Goal: Task Accomplishment & Management: Manage account settings

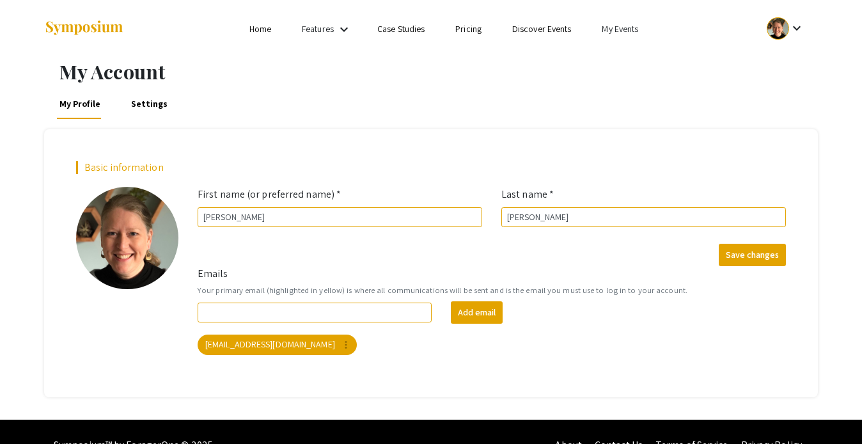
click at [611, 31] on link "My Events" at bounding box center [620, 29] width 36 height 12
click at [615, 62] on button "Events I've organized" at bounding box center [641, 57] width 109 height 31
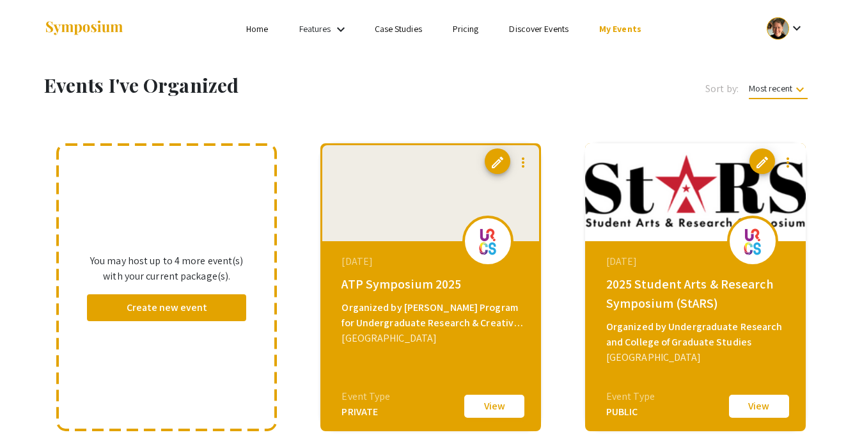
click at [490, 409] on button "View" at bounding box center [494, 406] width 64 height 27
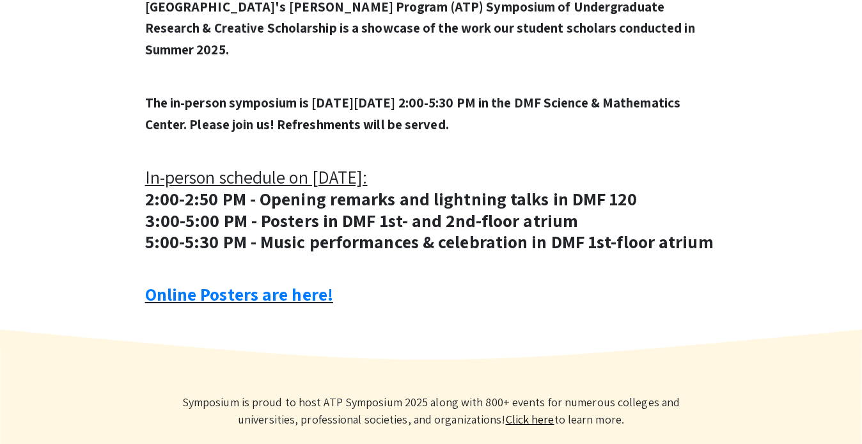
scroll to position [432, 0]
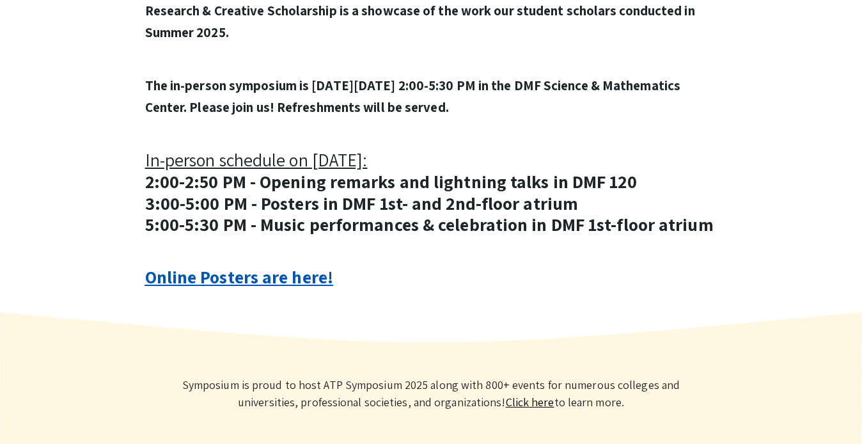
click at [248, 279] on link "Online Posters are here!" at bounding box center [239, 277] width 188 height 24
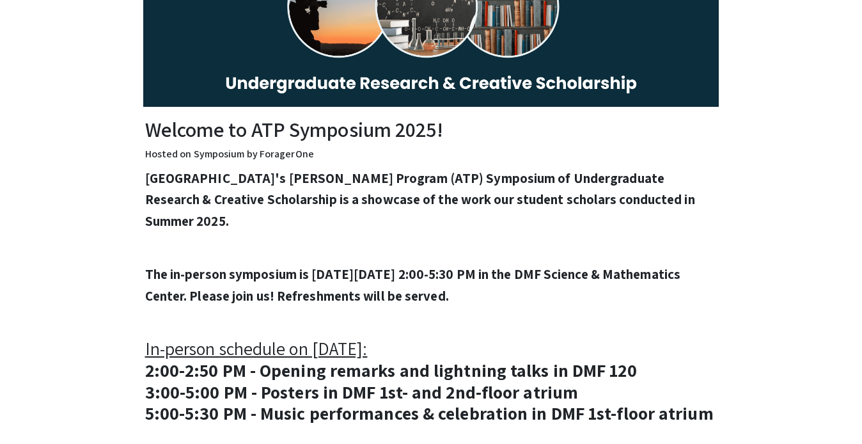
scroll to position [0, 0]
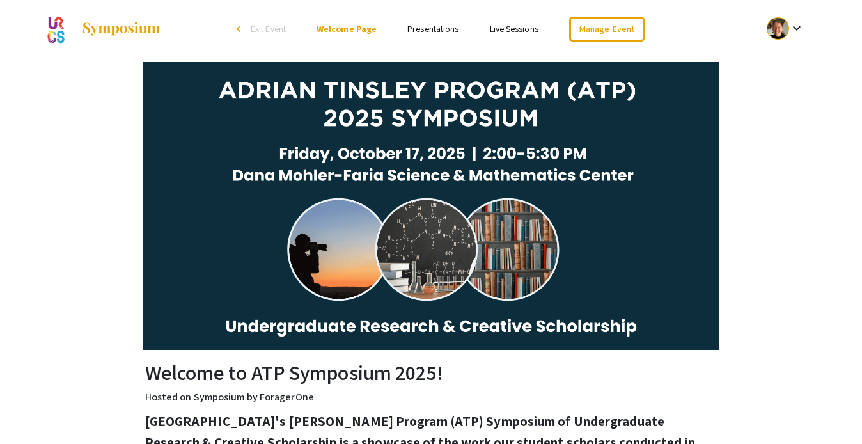
click at [109, 28] on img at bounding box center [121, 28] width 80 height 15
click at [800, 29] on mat-icon "keyboard_arrow_down" at bounding box center [796, 27] width 15 height 15
click at [787, 65] on button "My Account" at bounding box center [792, 63] width 79 height 31
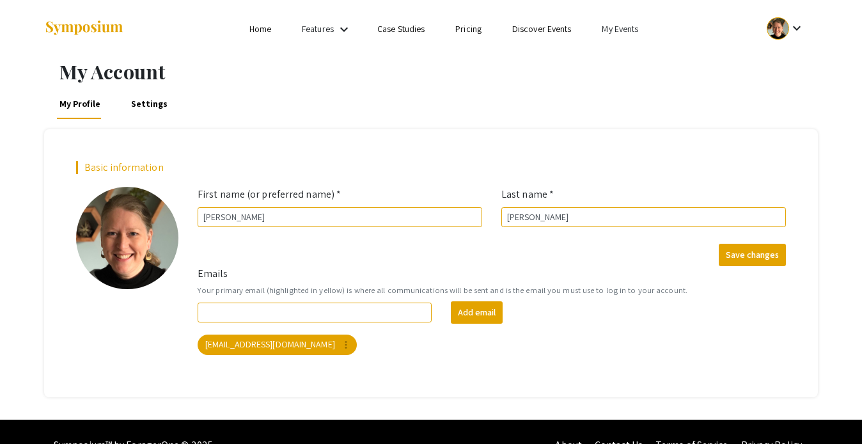
click at [624, 31] on link "My Events" at bounding box center [620, 29] width 36 height 12
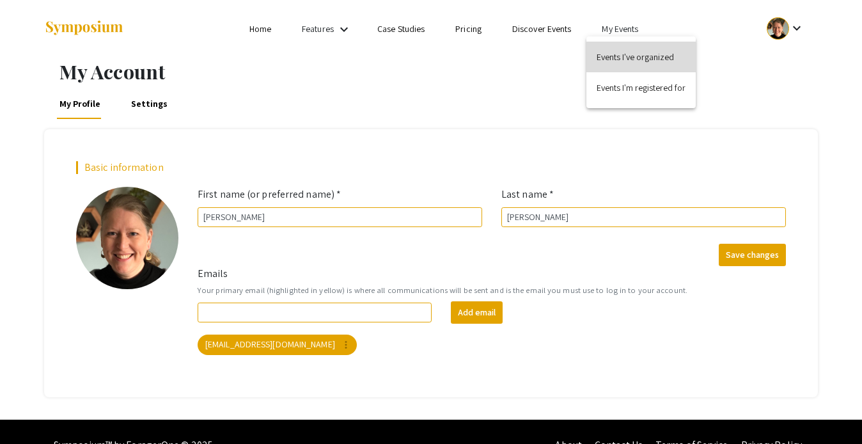
click at [627, 58] on button "Events I've organized" at bounding box center [641, 57] width 109 height 31
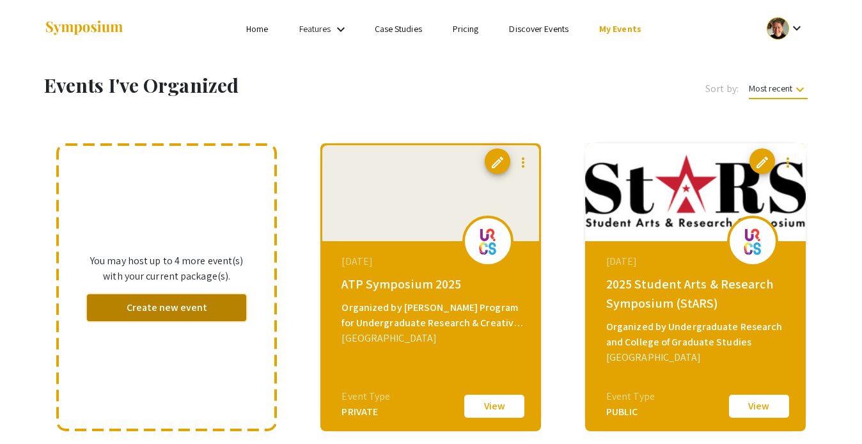
click at [201, 311] on button "Create new event" at bounding box center [166, 307] width 159 height 27
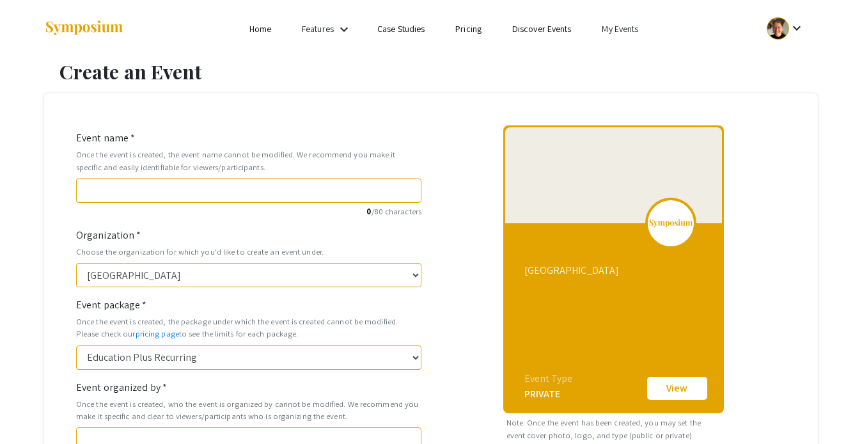
click at [626, 30] on link "My Events" at bounding box center [620, 29] width 36 height 12
click at [631, 58] on button "Events I've organized" at bounding box center [641, 57] width 109 height 31
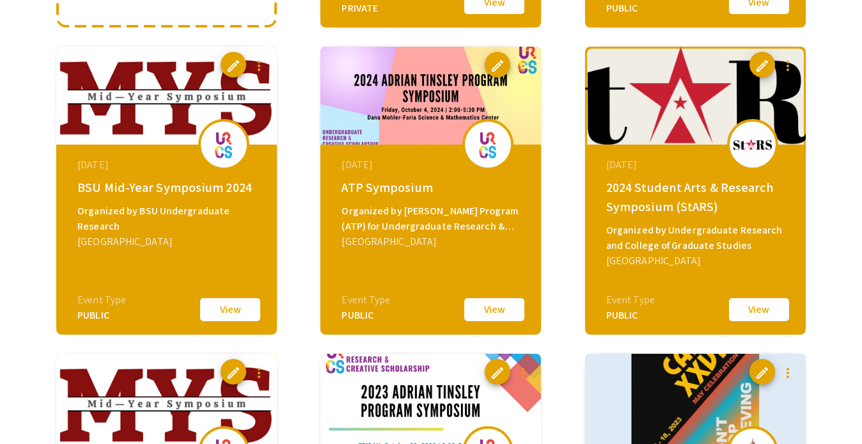
scroll to position [411, 0]
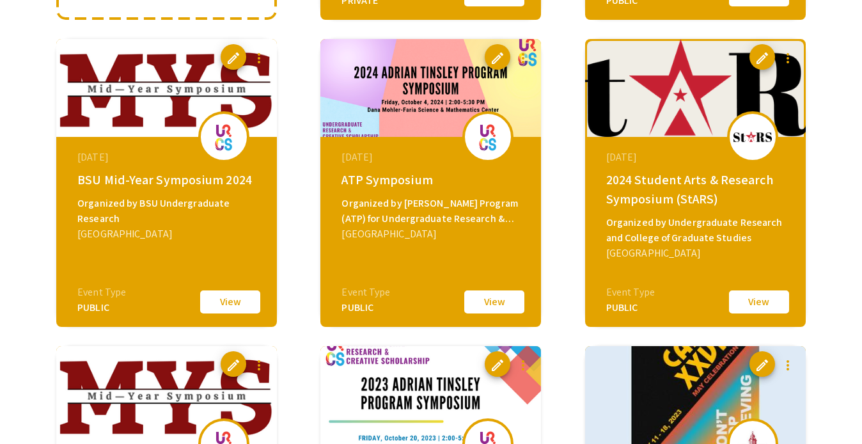
click at [174, 207] on div "Organized by BSU Undergraduate Research" at bounding box center [168, 211] width 182 height 31
click at [232, 51] on span "edit" at bounding box center [233, 58] width 15 height 15
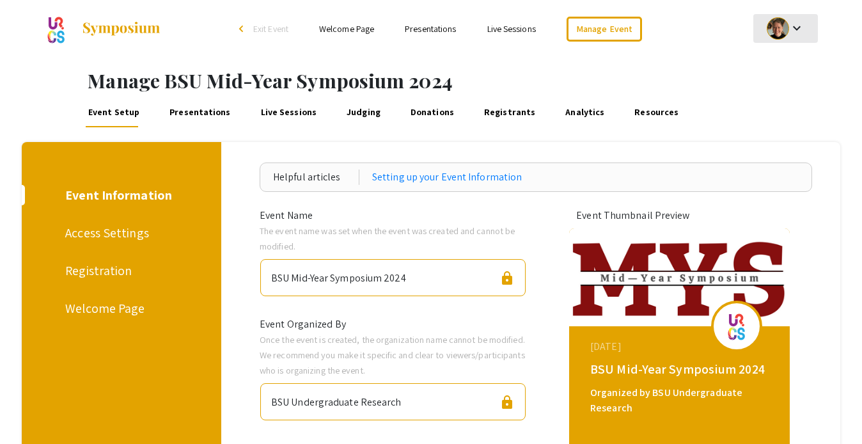
click at [785, 20] on div at bounding box center [778, 28] width 22 height 22
click at [794, 56] on button "My Account" at bounding box center [792, 63] width 79 height 31
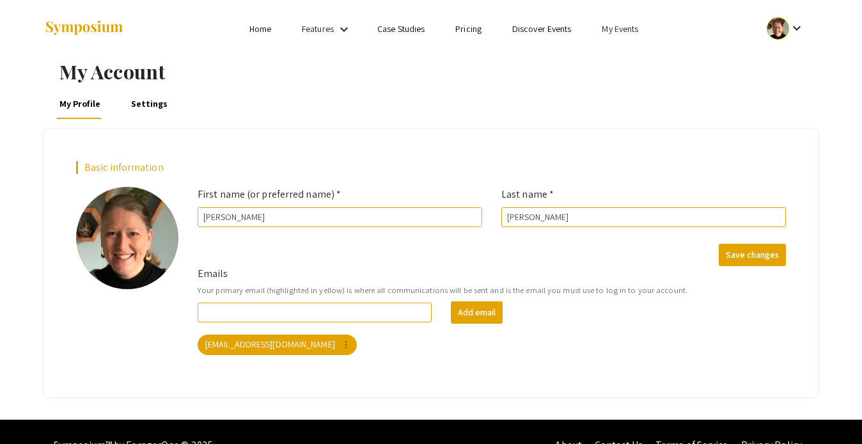
click at [613, 29] on link "My Events" at bounding box center [620, 29] width 36 height 12
click at [626, 55] on button "Events I've organized" at bounding box center [641, 57] width 109 height 31
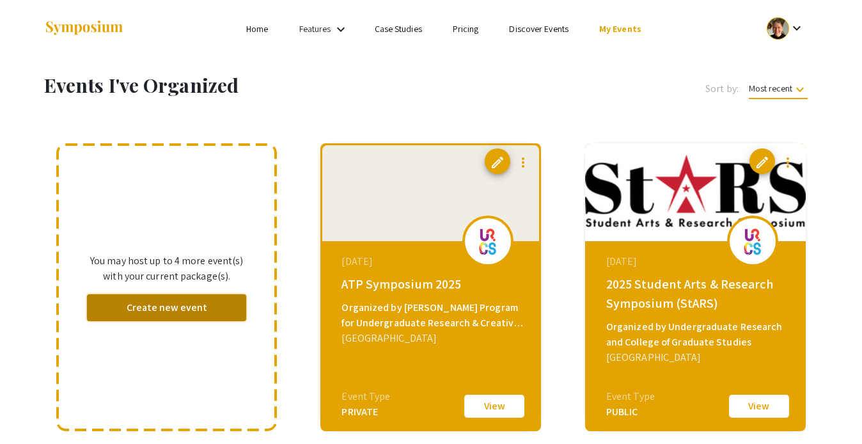
click at [184, 304] on button "Create new event" at bounding box center [166, 307] width 159 height 27
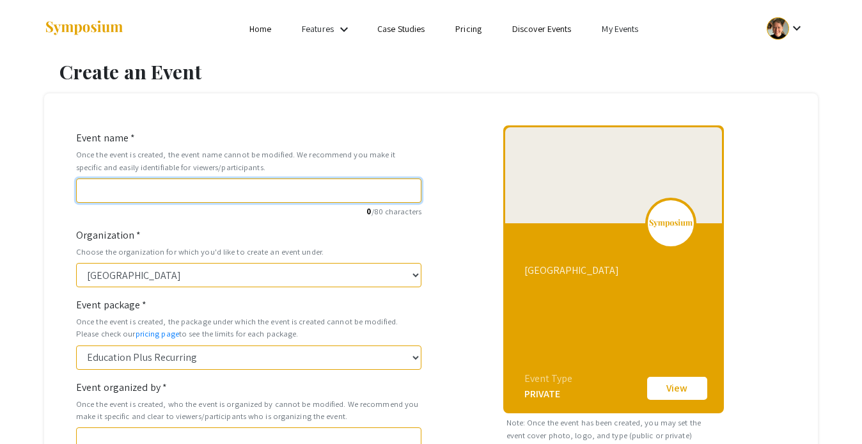
click at [240, 188] on input "Event name *" at bounding box center [248, 190] width 345 height 24
type input "M"
type input "m"
type input "Mi"
type input "mi"
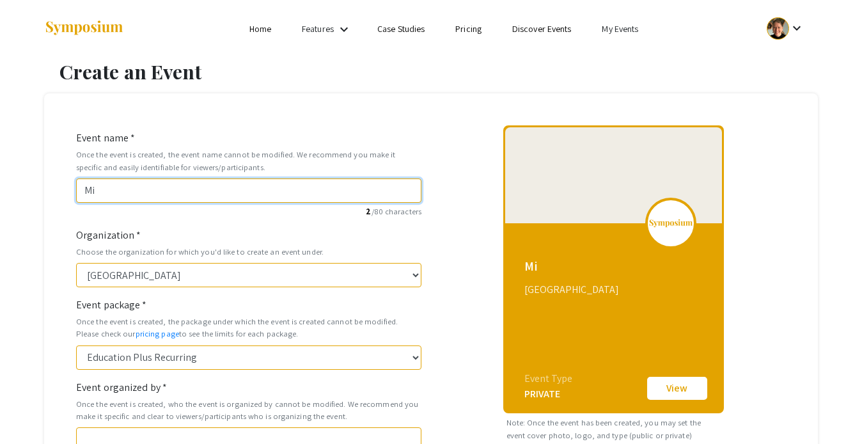
type input "Mid"
type input "mid"
type input "Mid_y"
type input "mid-y"
type input "Mid_ye"
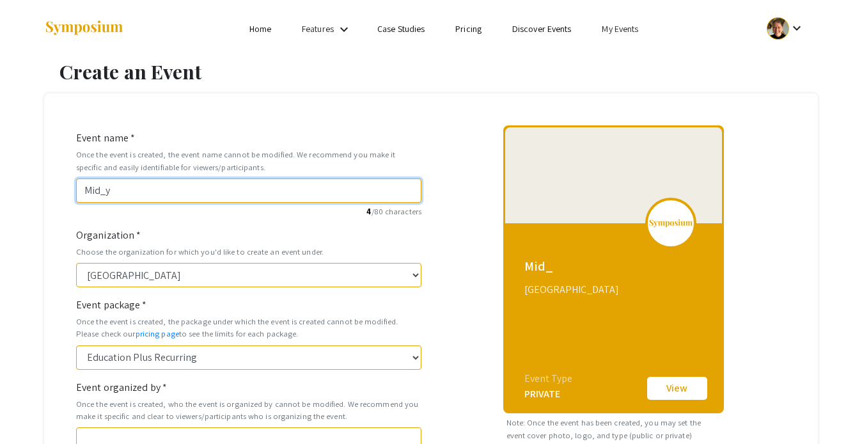
type input "mid-ye"
type input "Mid_y"
type input "mid-y"
type input "Mid_"
type input "mid"
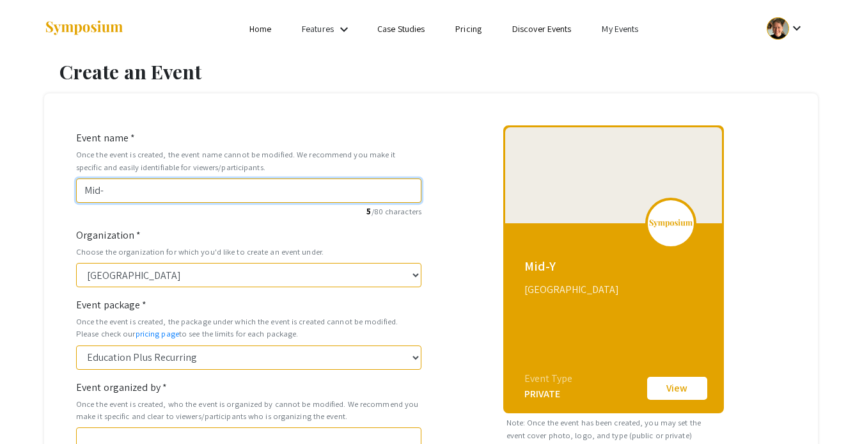
type input "Mid-Y"
type input "mid-y"
type input "Mid-Ye"
type input "mid-ye"
type input "Mid-Yea"
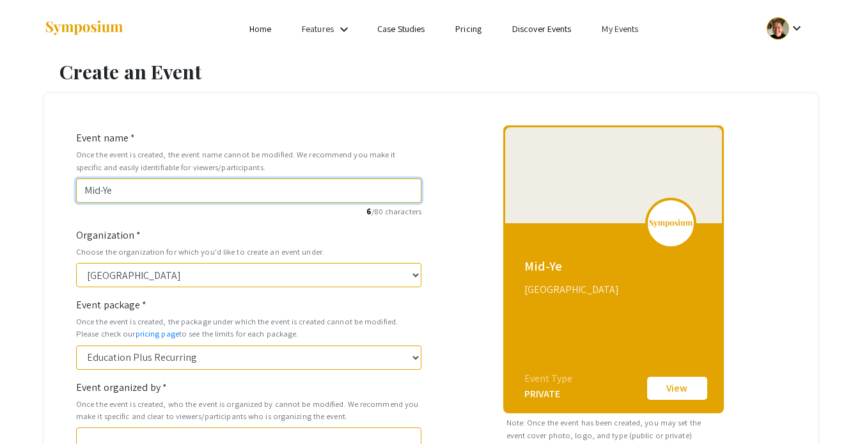
type input "mid-yea"
type input "Mid-Year"
type input "mid-year"
type input "Mid-Year S"
type input "mid-year-s"
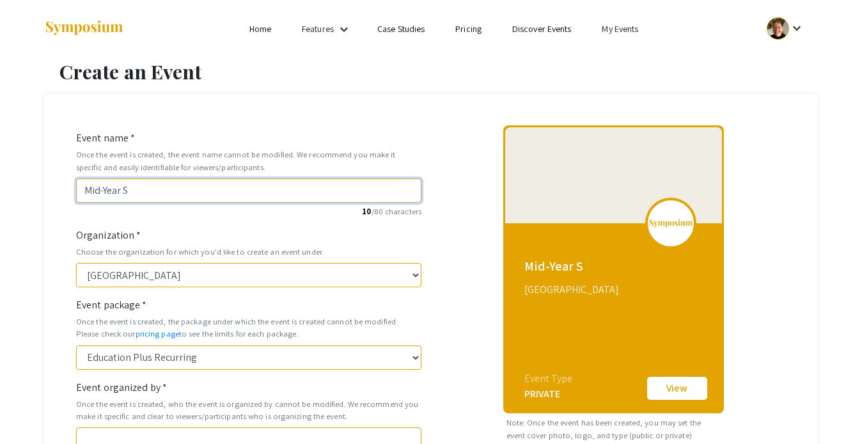
type input "Mid-Year Sy"
type input "mid-year-sy"
type input "Mid-Year Sym"
type input "mid-year-sym"
type input "Mid-Year Symp"
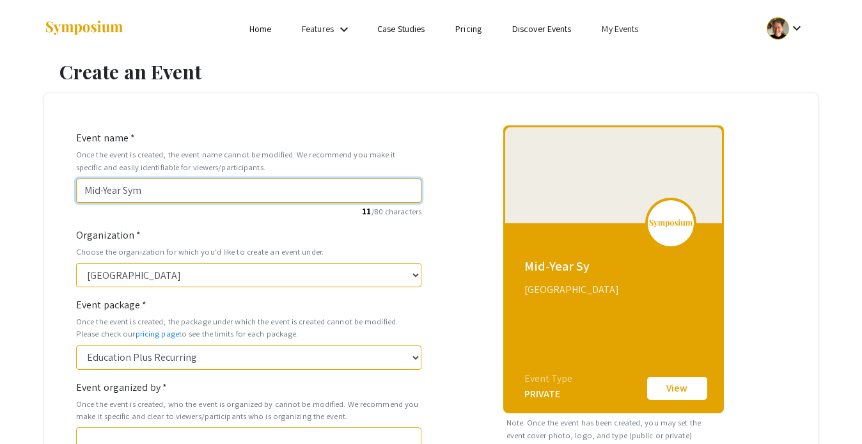
type input "mid-year-symp"
type input "Mid-Year Sympo"
type input "mid-year-sympo"
type input "Mid-Year Sympos"
type input "mid-year-sympos"
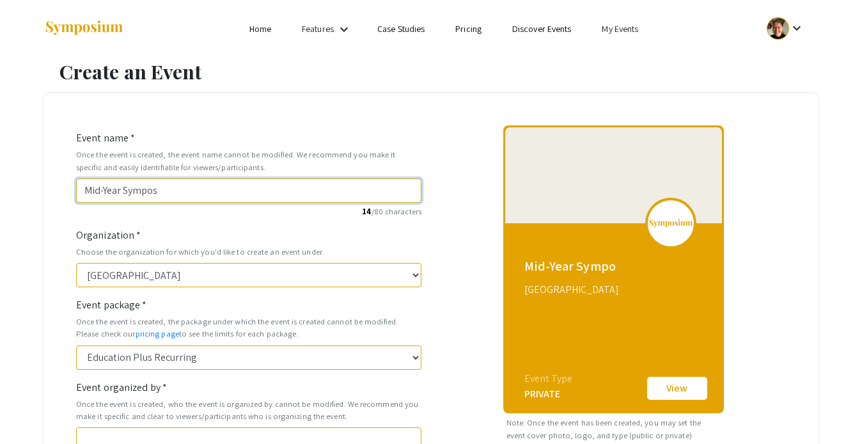
type input "Mid-Year Symposi"
type input "mid-year-symposi"
type input "Mid-Year Symposiu"
type input "mid-year-symposiu"
type input "Mid-Year Symposium"
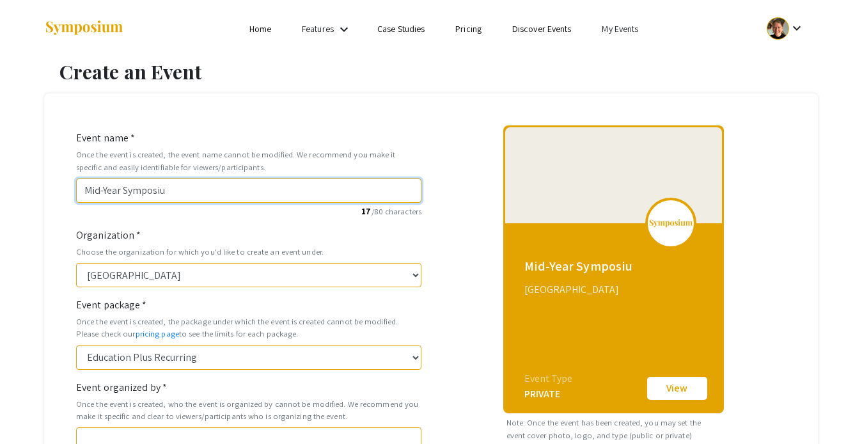
type input "mid-year-symposium"
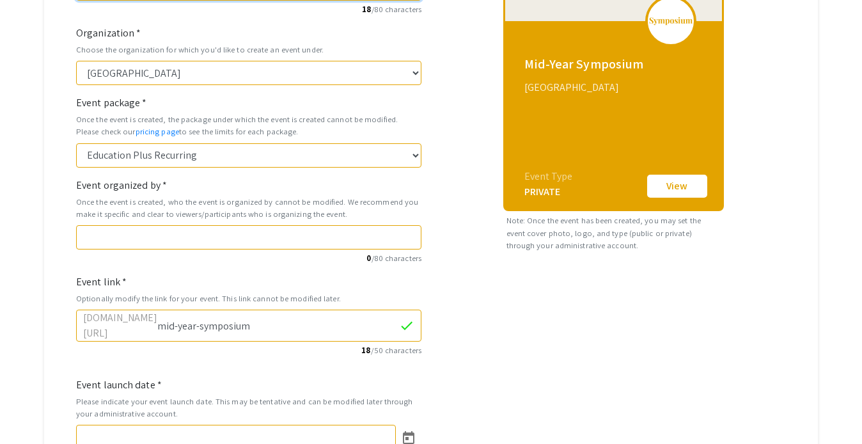
scroll to position [203, 0]
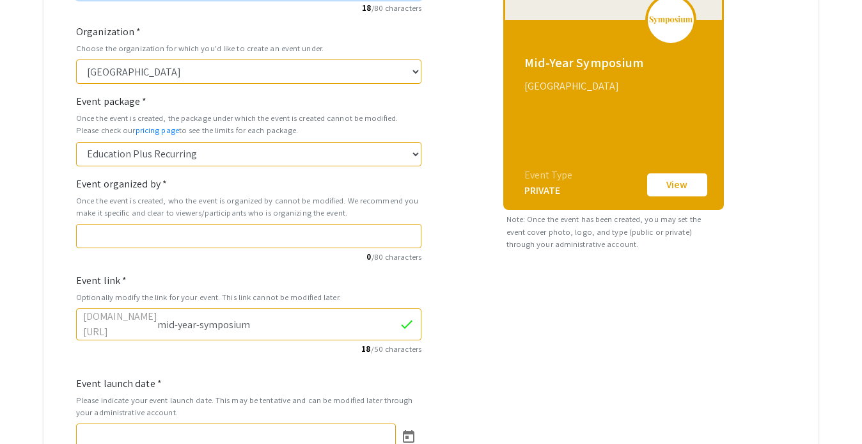
type input "Mid-Year Symposium"
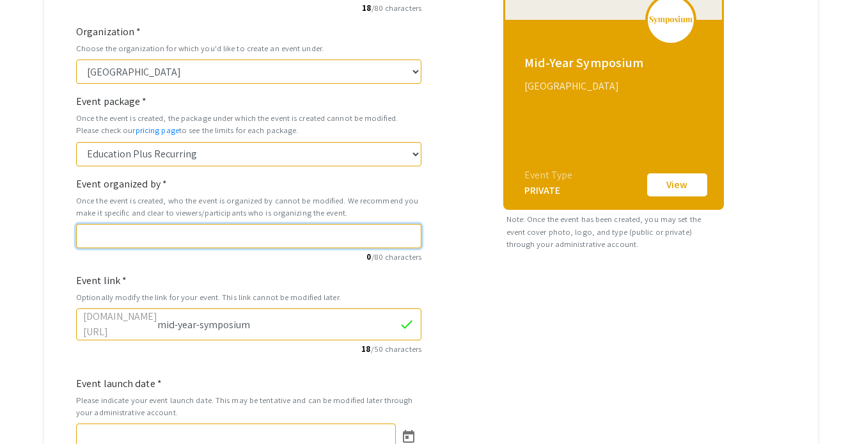
click at [273, 241] on input "Event organized by *" at bounding box center [248, 236] width 345 height 24
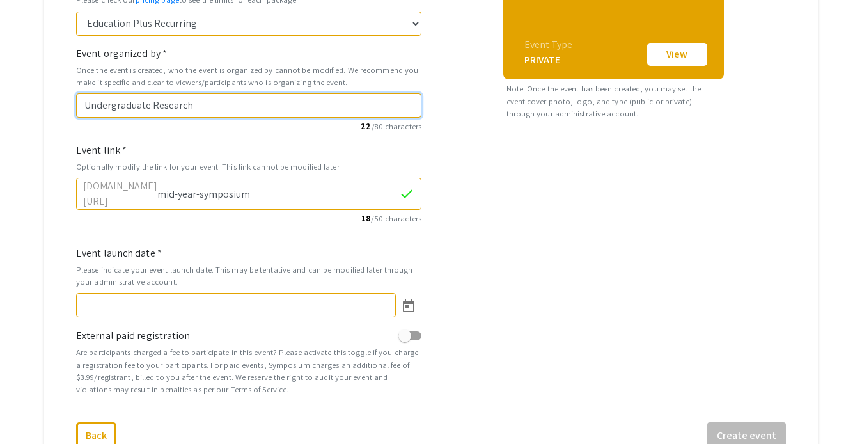
scroll to position [356, 0]
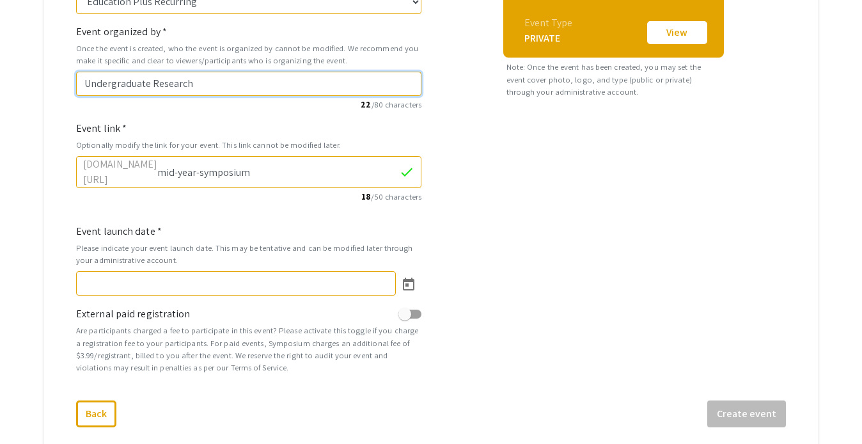
type input "Undergraduate Research"
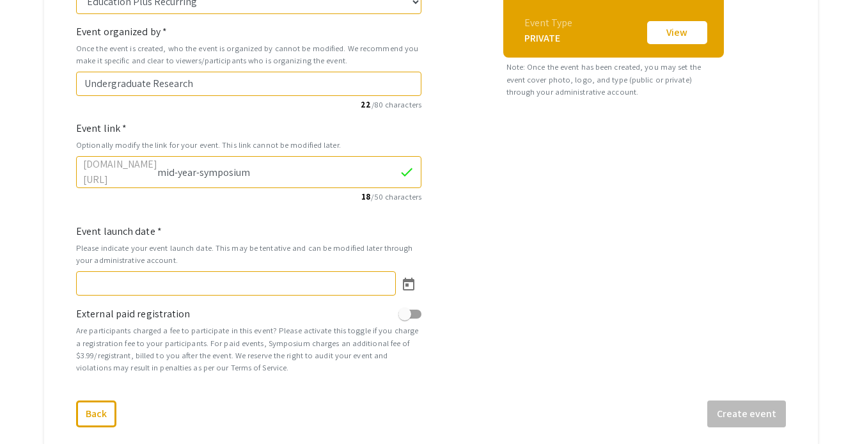
drag, startPoint x: 298, startPoint y: 171, endPoint x: 209, endPoint y: 168, distance: 89.6
click at [209, 168] on input "mid-year-symposium" at bounding box center [278, 172] width 242 height 24
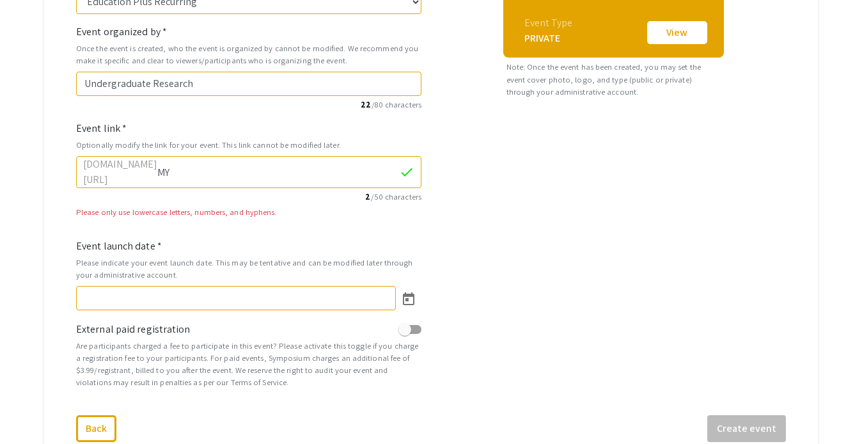
type input "M"
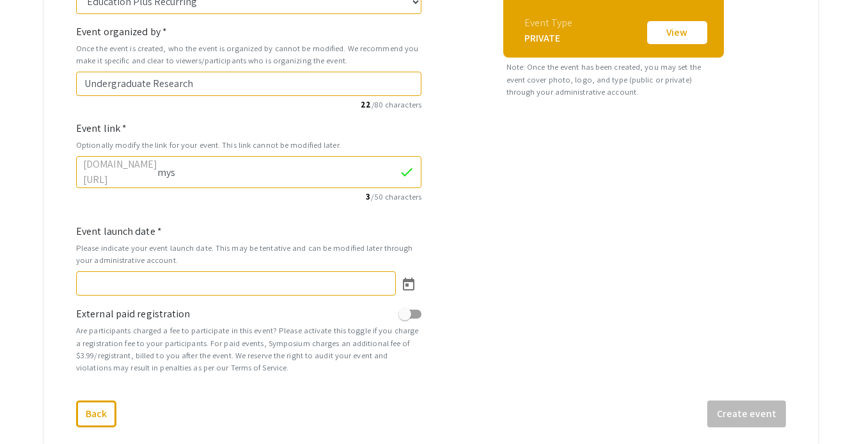
drag, startPoint x: 240, startPoint y: 170, endPoint x: 84, endPoint y: 164, distance: 155.5
click at [84, 164] on div "symposium.foragerone.com/ mys check" at bounding box center [248, 172] width 345 height 32
type input "mys"
click at [114, 161] on label "symposium.foragerone.com/" at bounding box center [120, 172] width 74 height 31
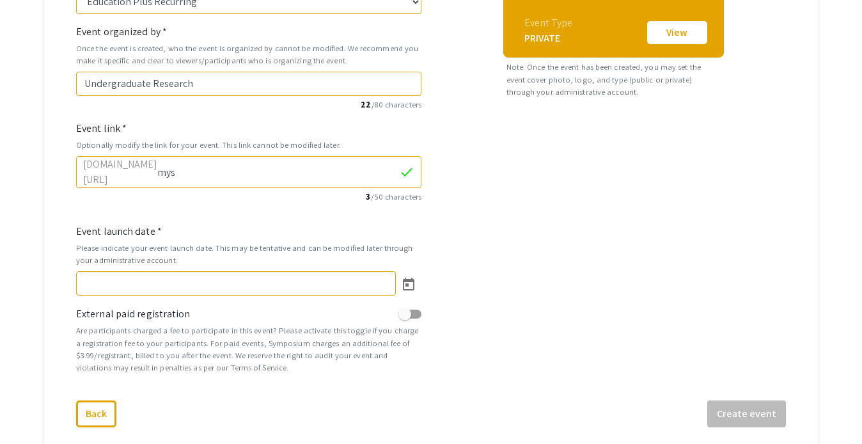
click at [114, 161] on label "symposium.foragerone.com/" at bounding box center [120, 172] width 74 height 31
click at [494, 215] on div "Mid-Year Symposium Organized by Undergraduate Research Bridgewater State Univer…" at bounding box center [613, 82] width 365 height 624
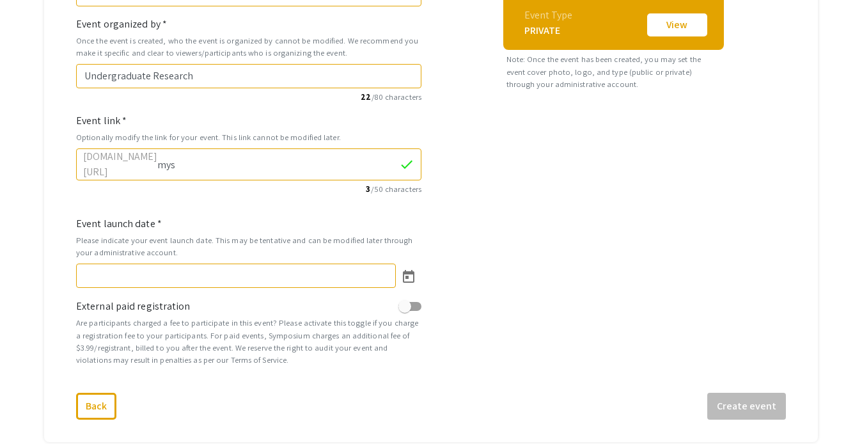
scroll to position [381, 0]
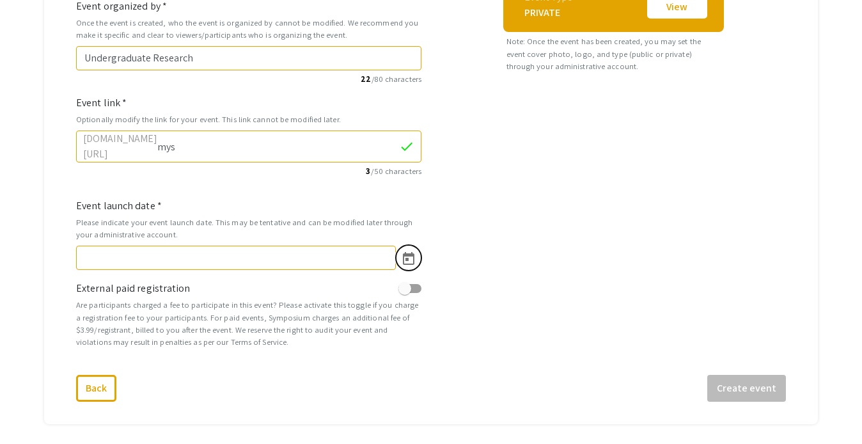
click at [406, 252] on icon "Open calendar" at bounding box center [409, 258] width 12 height 13
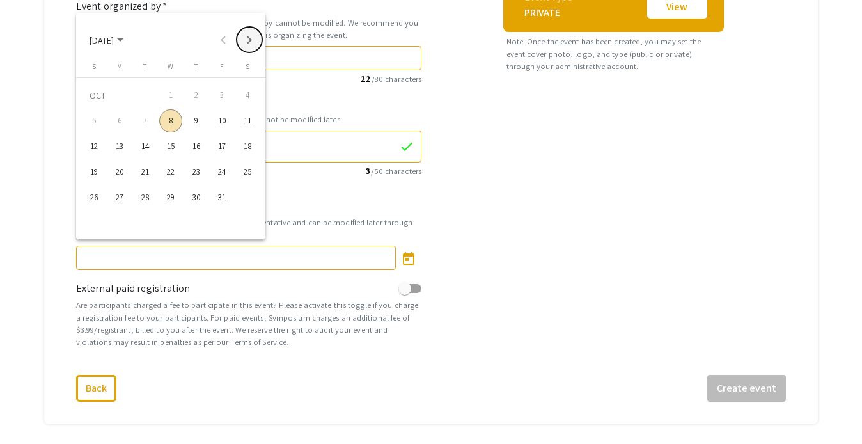
click at [249, 39] on button "Next month" at bounding box center [250, 40] width 26 height 26
click at [122, 198] on div "24" at bounding box center [119, 197] width 23 height 23
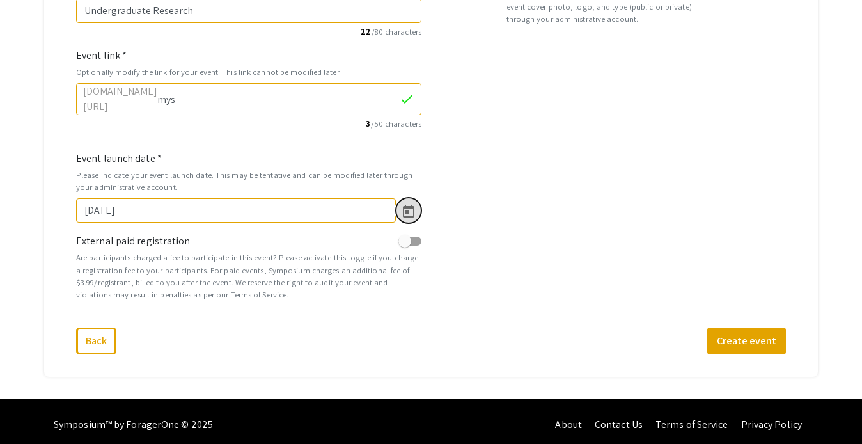
scroll to position [429, 0]
click at [411, 208] on icon "Open calendar" at bounding box center [408, 211] width 15 height 15
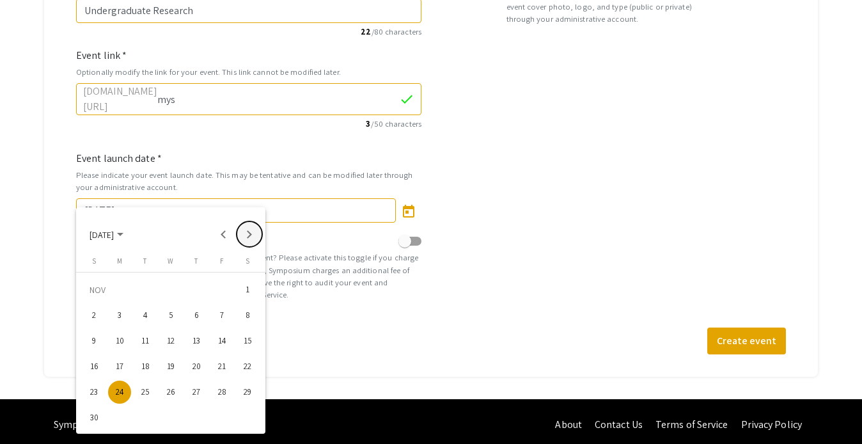
click at [246, 232] on button "Next month" at bounding box center [250, 234] width 26 height 26
click at [223, 233] on button "Previous month" at bounding box center [224, 234] width 26 height 26
click at [91, 420] on div "30" at bounding box center [94, 417] width 23 height 23
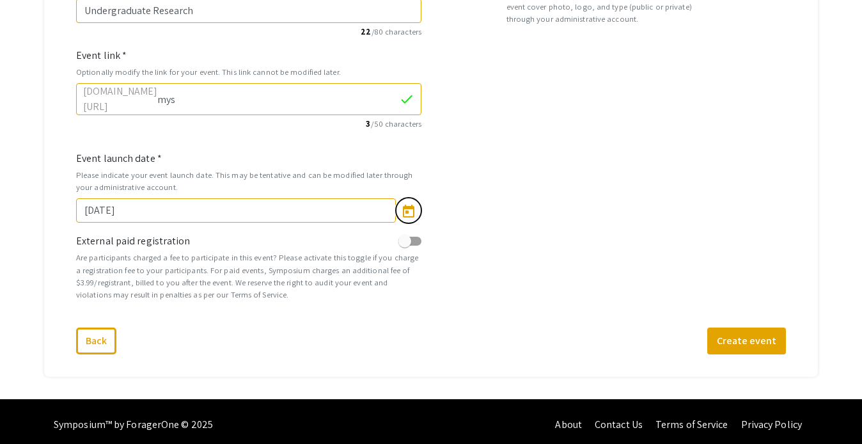
type input "11/30/2025"
click at [758, 337] on button "Create event" at bounding box center [746, 340] width 79 height 27
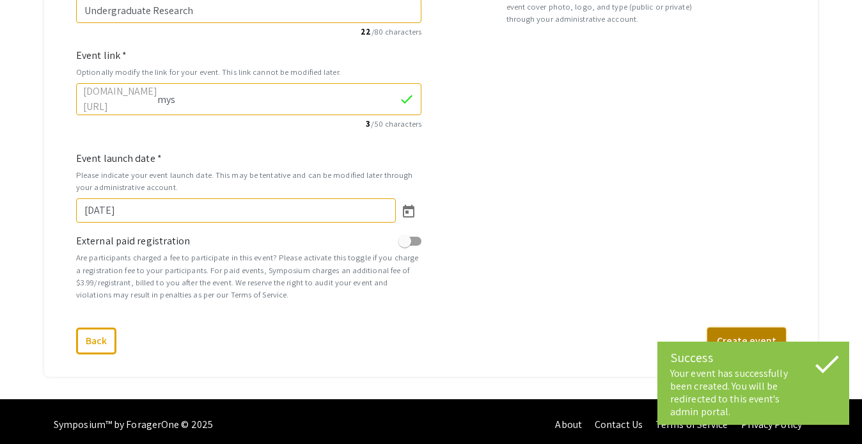
select select "475"
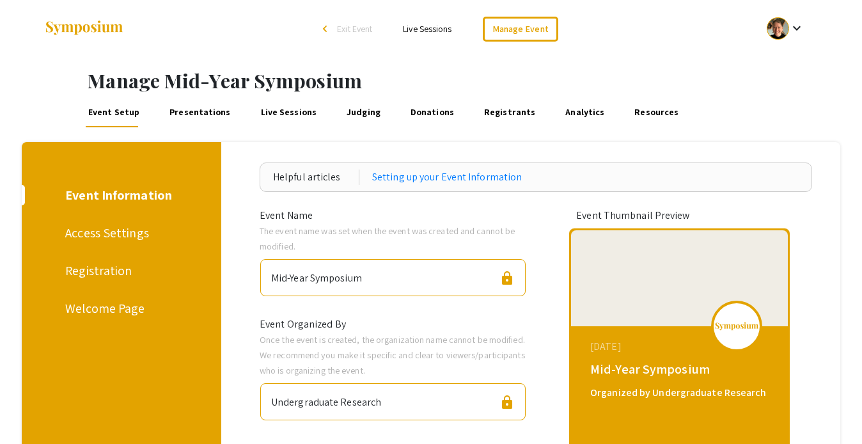
click at [196, 112] on link "Presentations" at bounding box center [200, 112] width 65 height 31
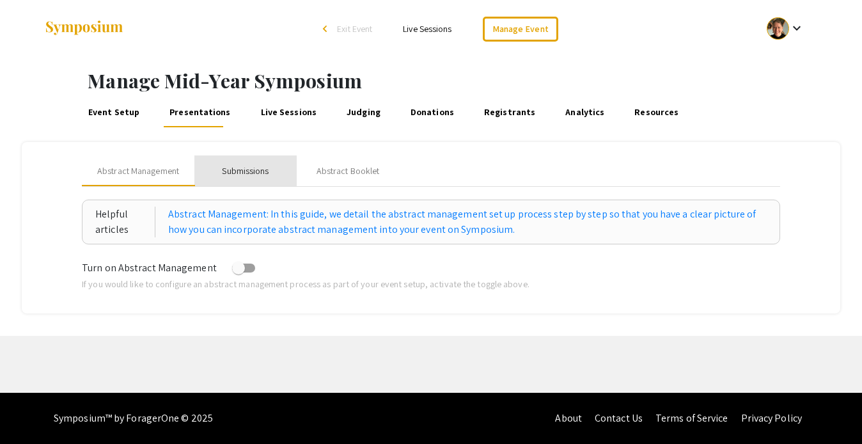
click at [266, 170] on div "Submissions" at bounding box center [245, 170] width 47 height 13
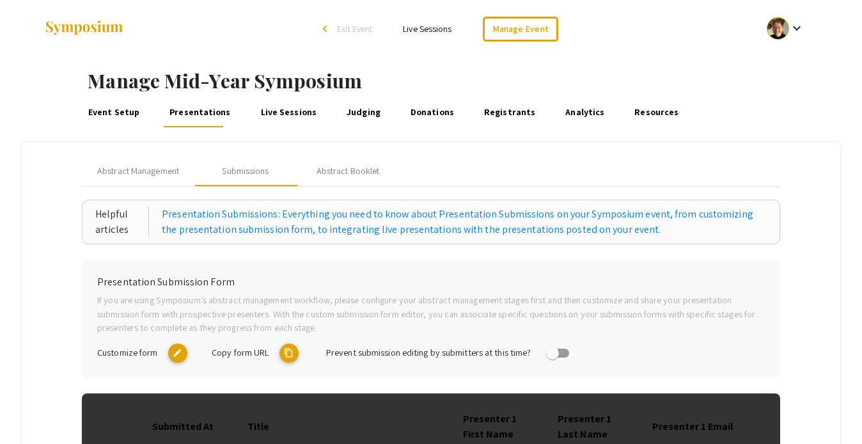
click at [175, 354] on mat-icon "edit" at bounding box center [177, 352] width 19 height 19
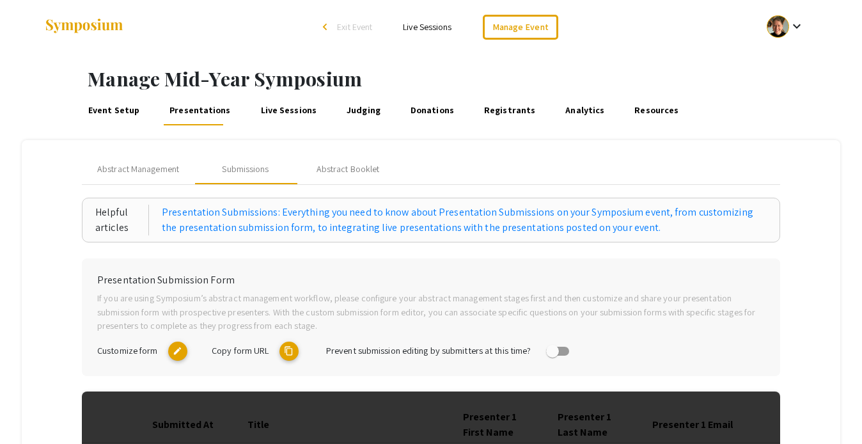
scroll to position [3, 0]
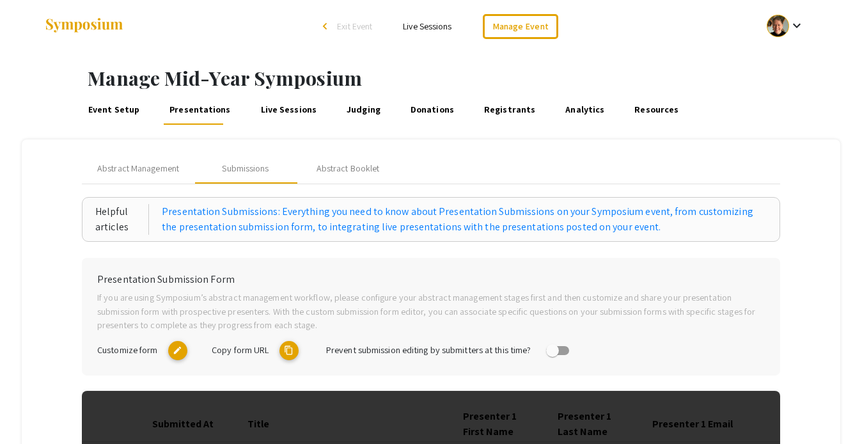
click at [174, 352] on mat-icon "edit" at bounding box center [177, 350] width 19 height 19
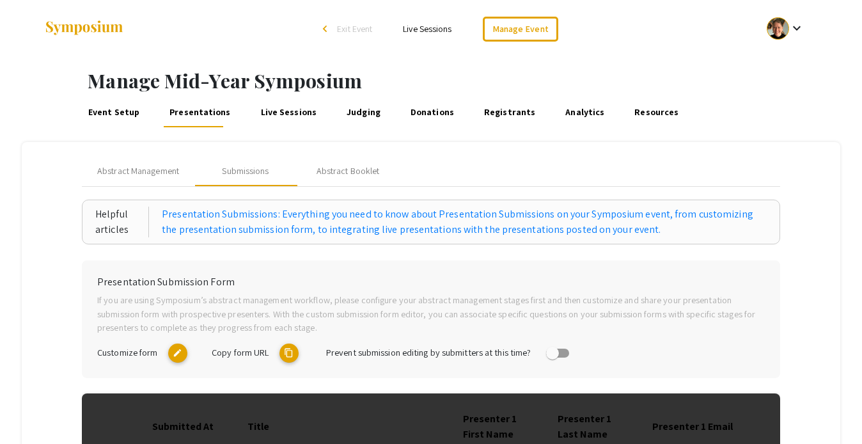
scroll to position [0, 0]
click at [509, 29] on link "Manage Event" at bounding box center [520, 29] width 75 height 25
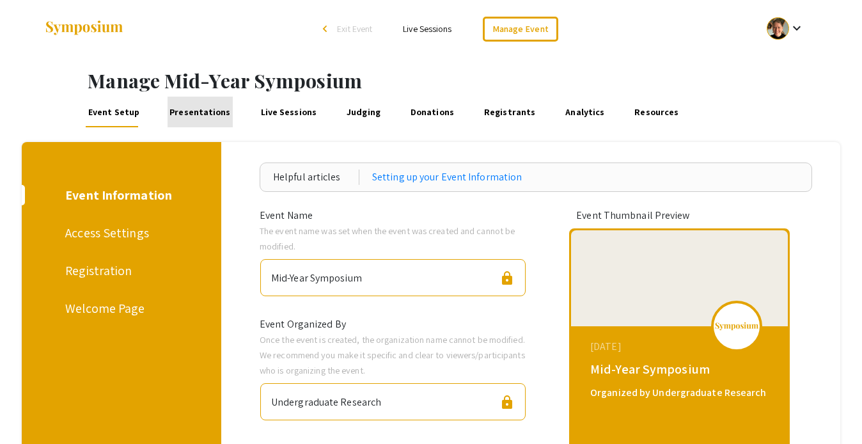
click at [207, 113] on link "Presentations" at bounding box center [200, 112] width 65 height 31
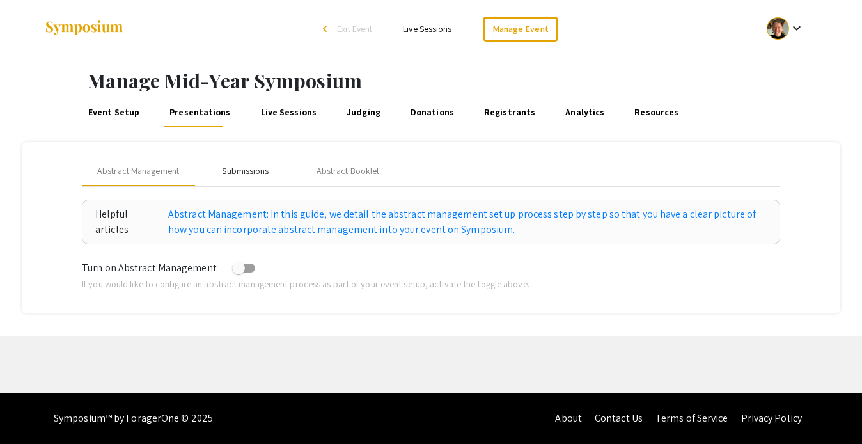
click at [256, 171] on div "Submissions" at bounding box center [245, 170] width 47 height 13
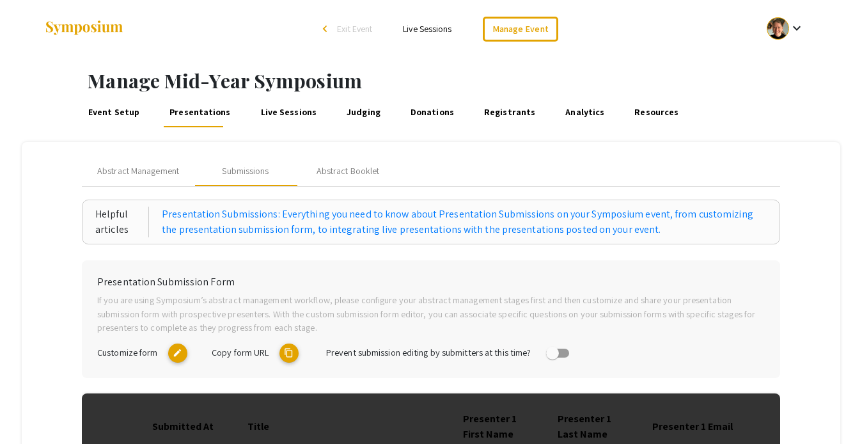
click at [288, 351] on mat-icon "content_copy" at bounding box center [289, 352] width 19 height 19
click at [510, 24] on link "Manage Event" at bounding box center [520, 29] width 75 height 25
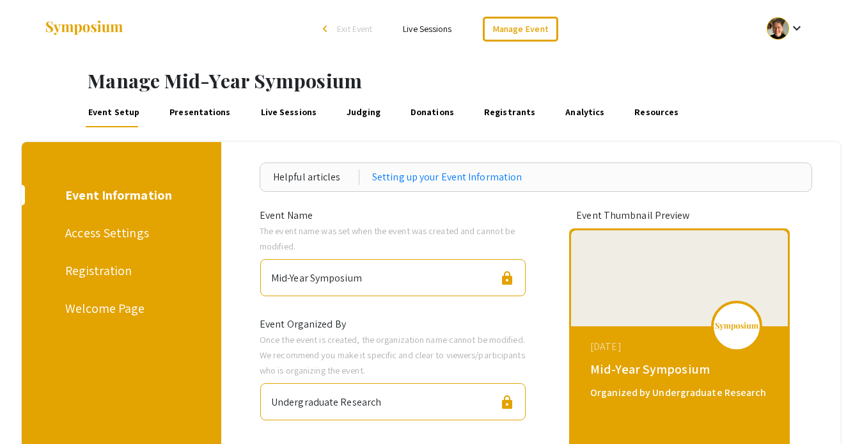
click at [182, 111] on link "Presentations" at bounding box center [200, 112] width 65 height 31
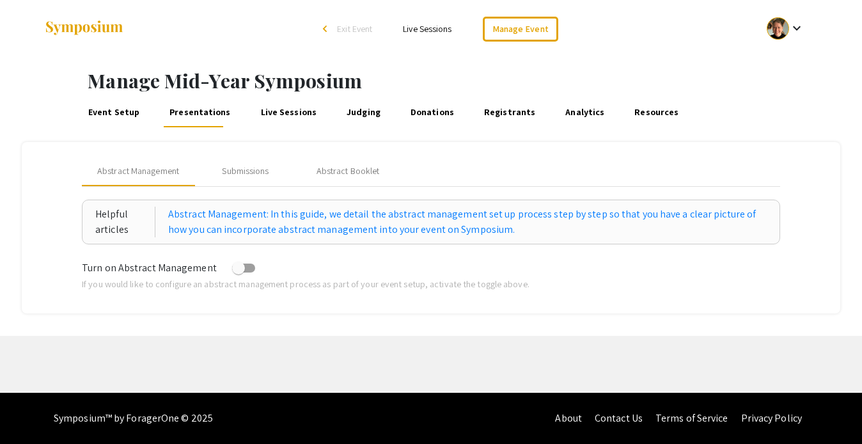
click at [129, 84] on h1 "Manage Mid-Year Symposium" at bounding box center [475, 80] width 775 height 23
click at [778, 27] on div at bounding box center [778, 28] width 22 height 22
click at [546, 91] on div at bounding box center [431, 222] width 862 height 444
click at [122, 111] on link "Event Setup" at bounding box center [114, 112] width 56 height 31
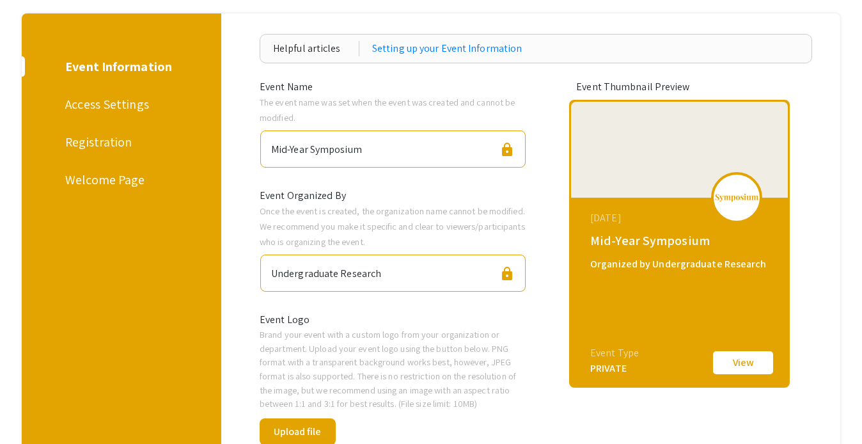
scroll to position [131, 0]
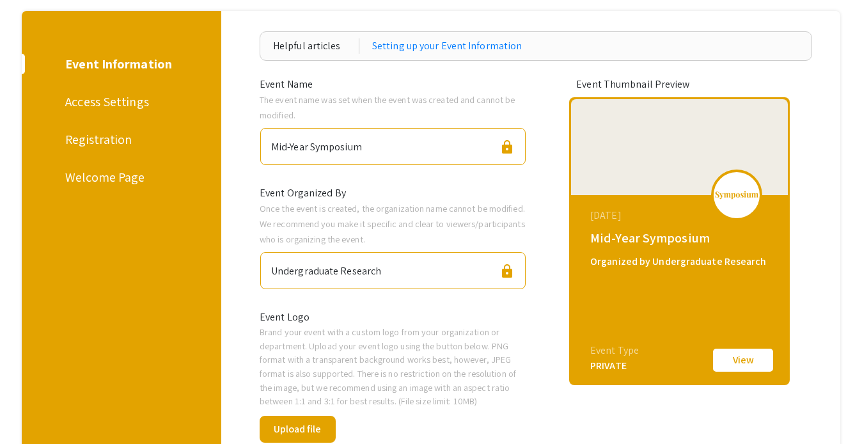
click at [133, 178] on div "Welcome Page" at bounding box center [118, 177] width 107 height 19
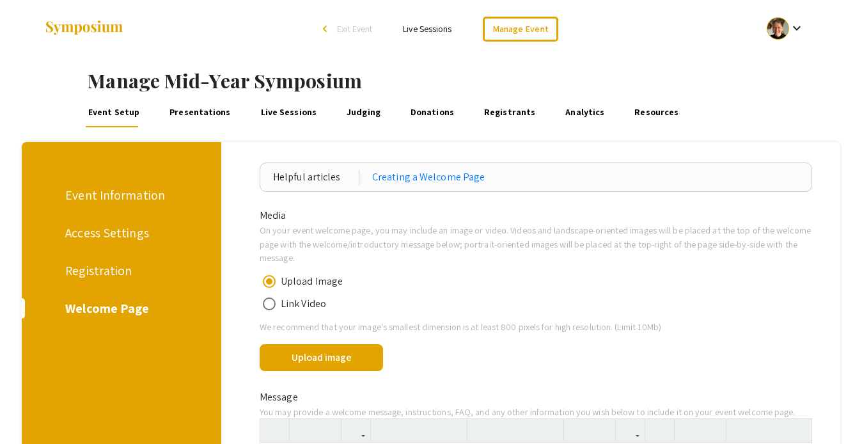
click at [168, 112] on link "Presentations" at bounding box center [200, 112] width 65 height 31
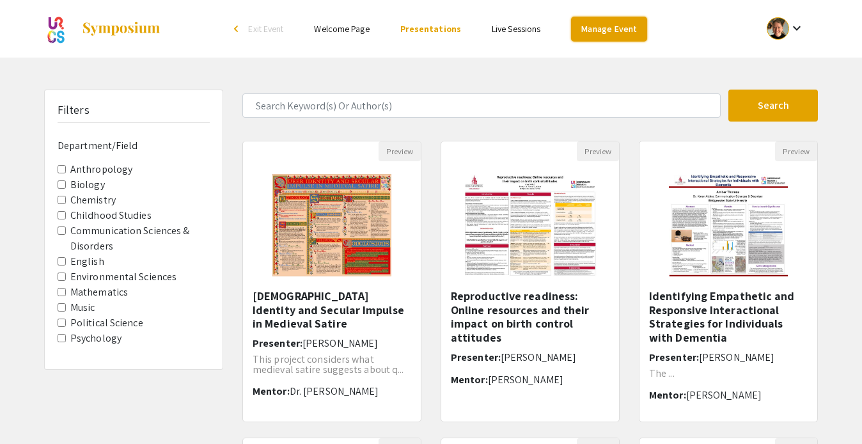
click at [593, 30] on link "Manage Event" at bounding box center [608, 29] width 75 height 25
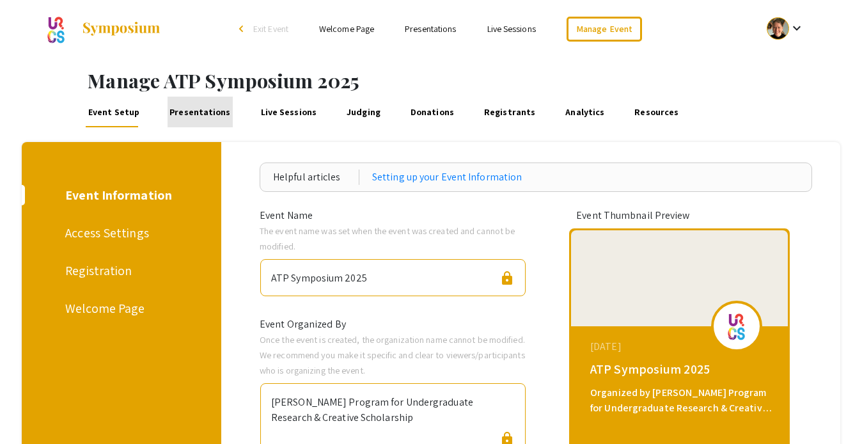
click at [214, 109] on link "Presentations" at bounding box center [200, 112] width 65 height 31
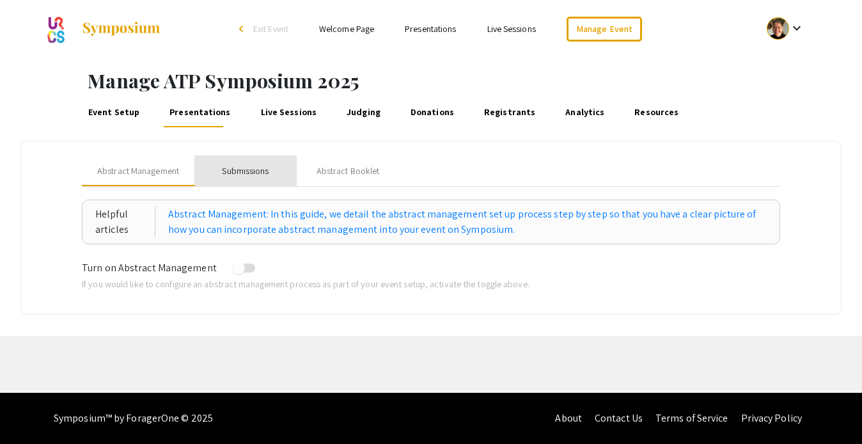
click at [253, 171] on div "Submissions" at bounding box center [245, 170] width 47 height 13
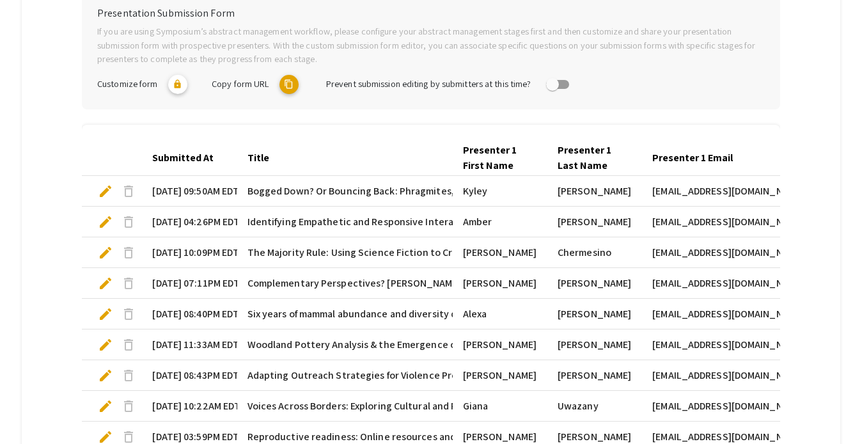
scroll to position [269, 0]
click at [107, 189] on span "edit" at bounding box center [105, 190] width 15 height 15
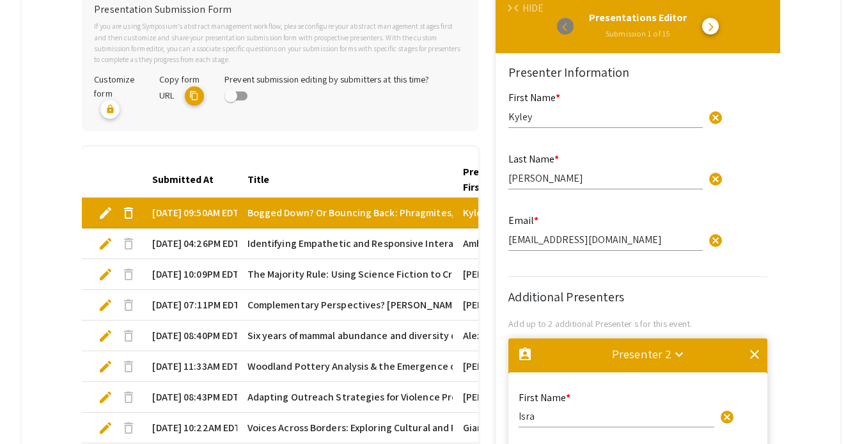
type input "1"
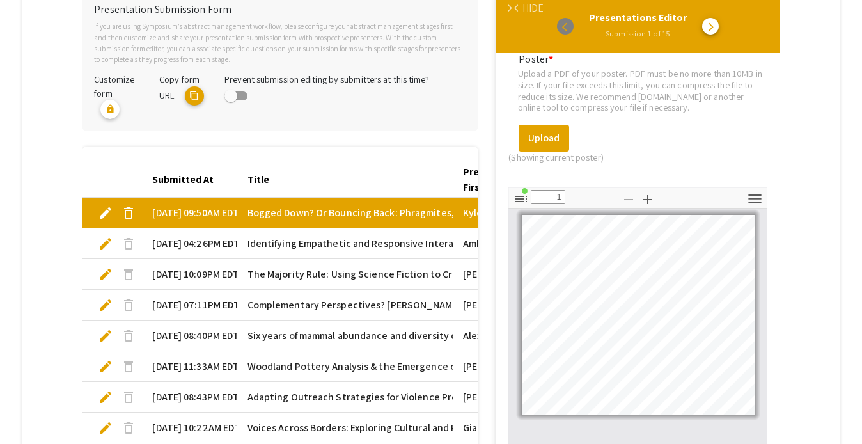
scroll to position [1990, 0]
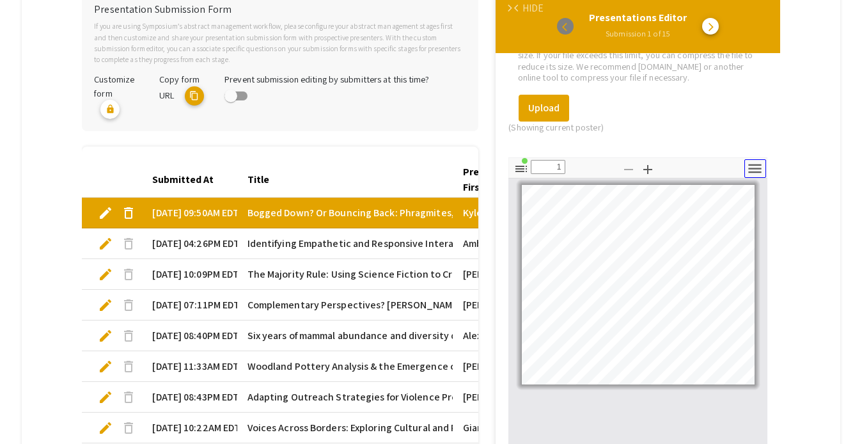
click at [759, 160] on icon "button" at bounding box center [754, 168] width 17 height 17
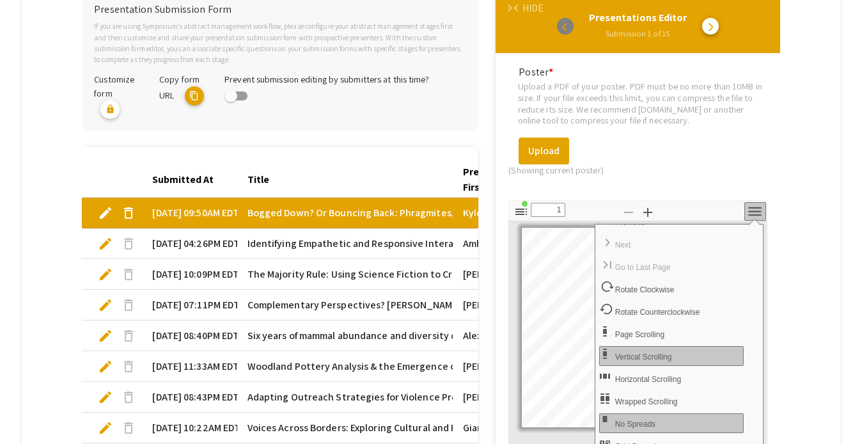
scroll to position [1976, 0]
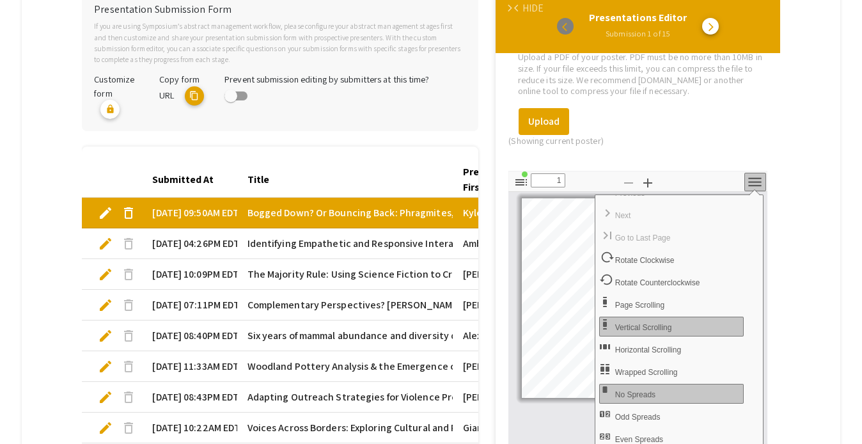
click at [830, 247] on mat-tab-group "Abstract Management Submissions Abstract Booklet Helpful articles Presentation …" at bounding box center [431, 221] width 819 height 697
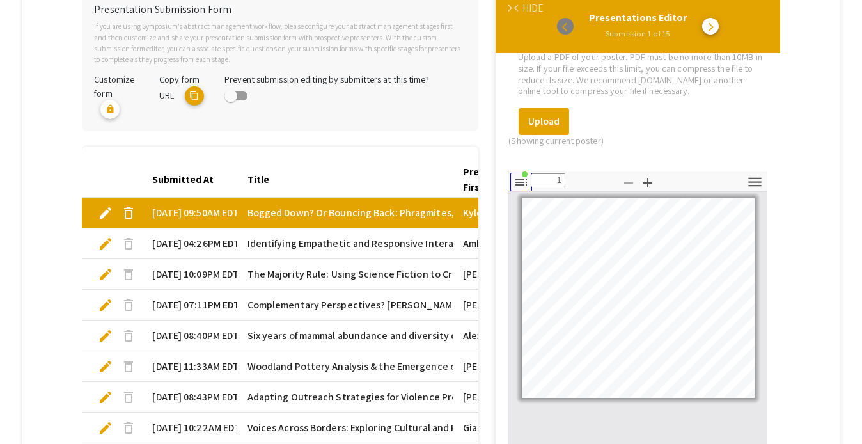
click at [522, 175] on icon "button" at bounding box center [521, 182] width 15 height 15
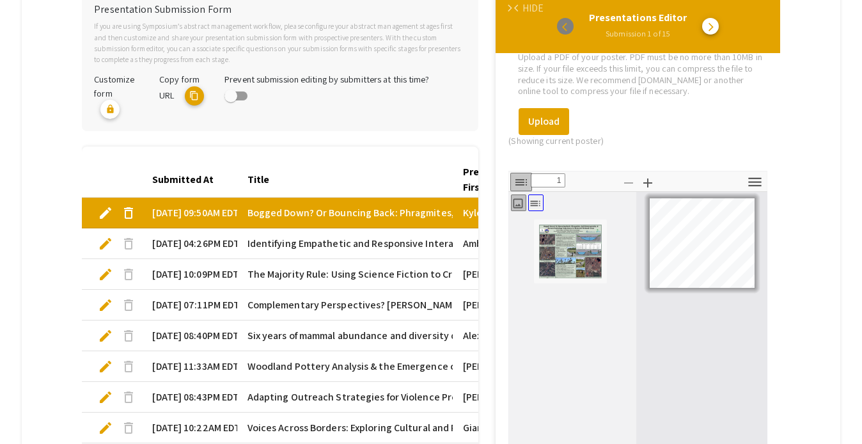
click at [532, 197] on icon "button" at bounding box center [535, 203] width 13 height 13
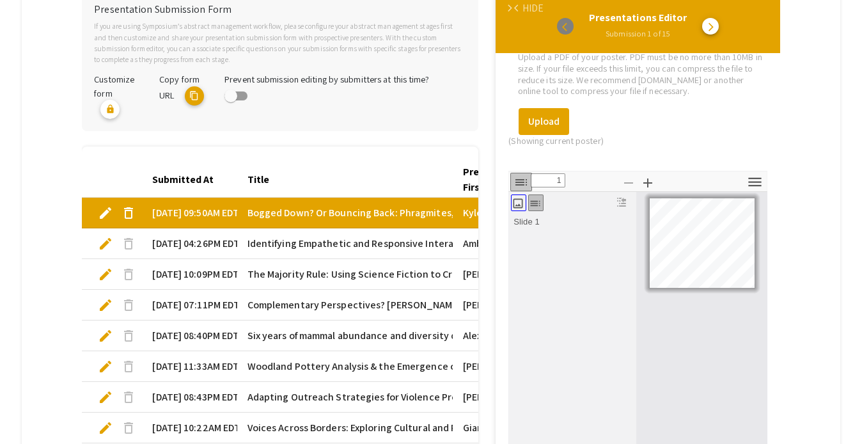
click at [517, 197] on icon "button" at bounding box center [518, 203] width 13 height 13
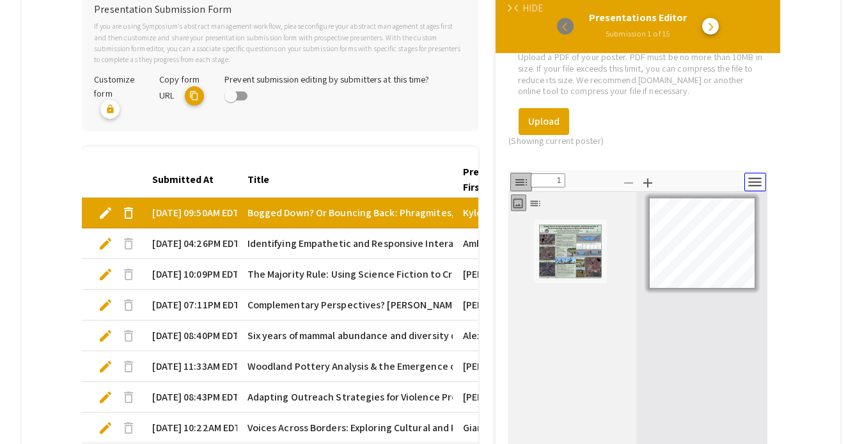
click at [750, 178] on icon "button" at bounding box center [755, 182] width 13 height 9
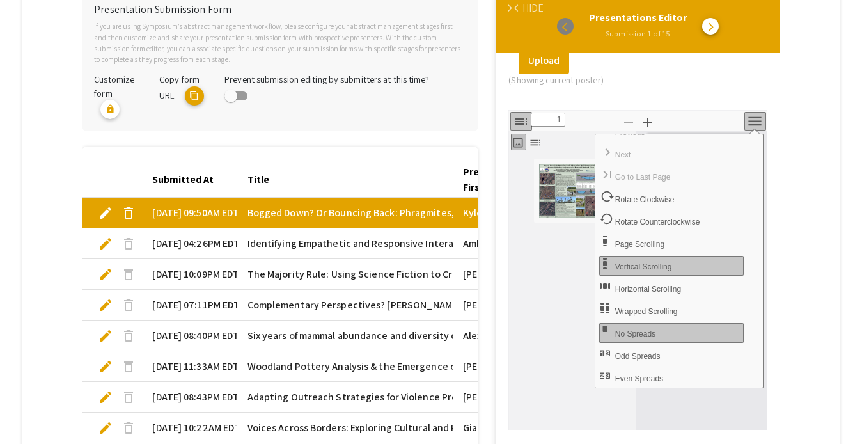
scroll to position [2116, 0]
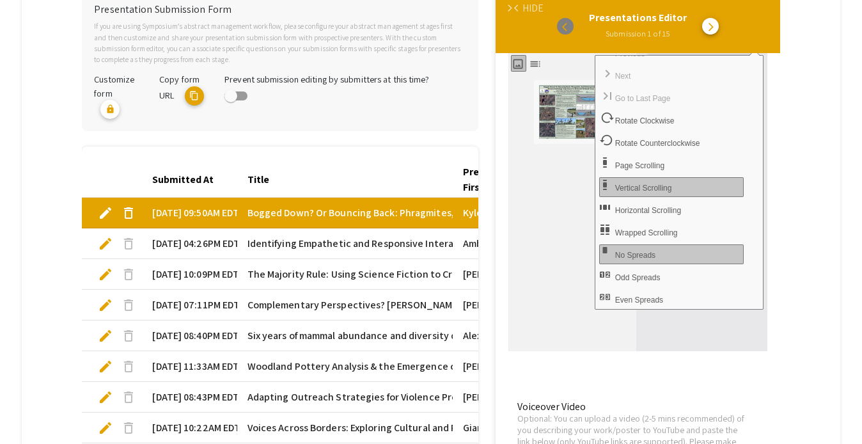
click at [787, 243] on mat-tab-group "Abstract Management Submissions Abstract Booklet Helpful articles Presentation …" at bounding box center [431, 221] width 819 height 697
click at [230, 214] on mat-cell "09/25/25, 09:50AM EDT" at bounding box center [189, 213] width 95 height 31
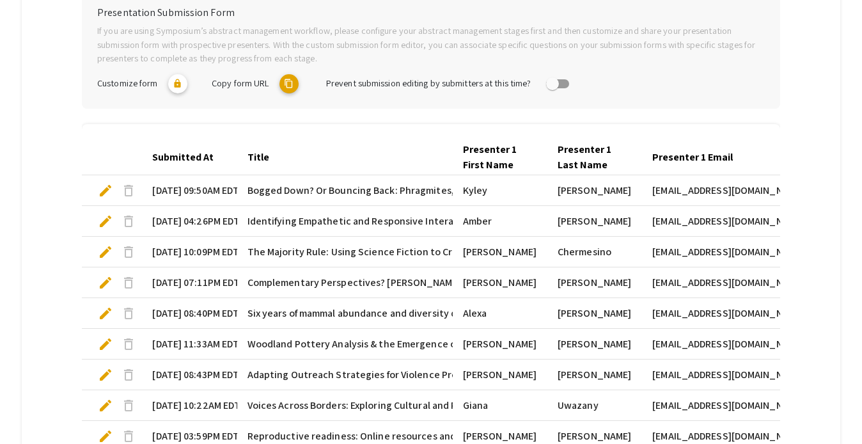
click at [266, 184] on span "Bogged Down? Or Bouncing Back: Phragmites, Soil Heterogeneity, & Stream Hydrolo…" at bounding box center [531, 190] width 566 height 15
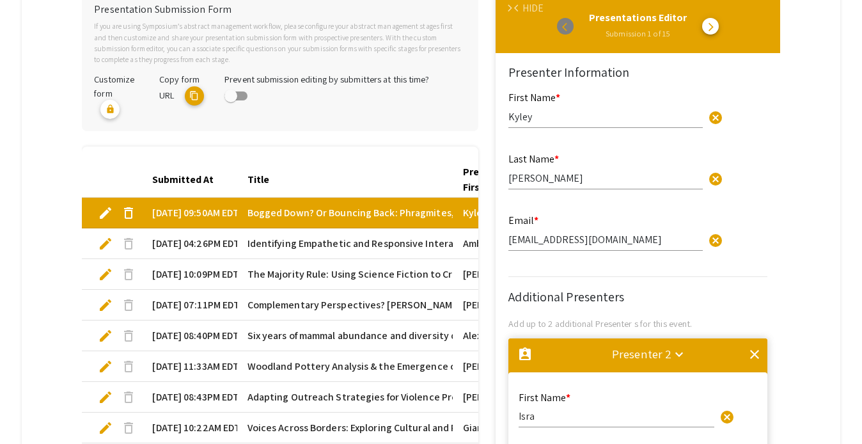
type input "1"
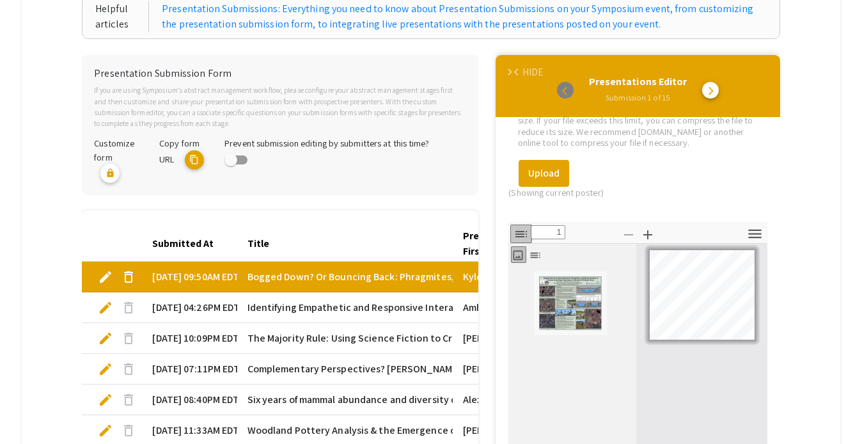
scroll to position [1939, 0]
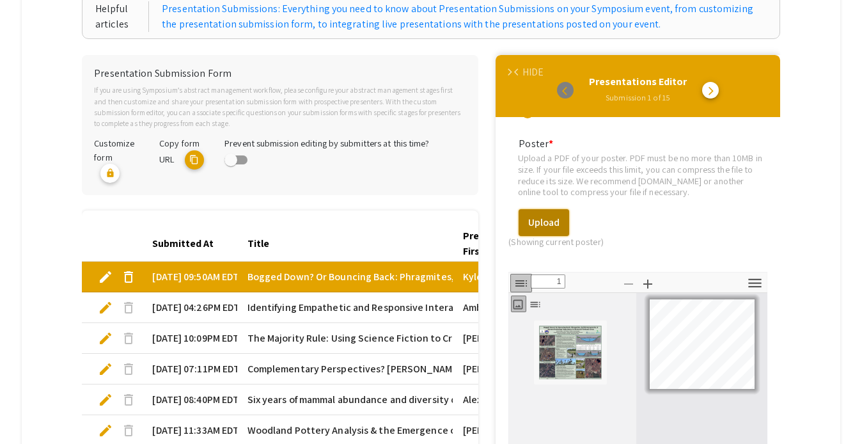
click at [558, 210] on button "Upload" at bounding box center [544, 222] width 51 height 27
click at [818, 95] on mat-tab-group "Abstract Management Submissions Abstract Booklet Helpful articles Presentation …" at bounding box center [431, 285] width 819 height 697
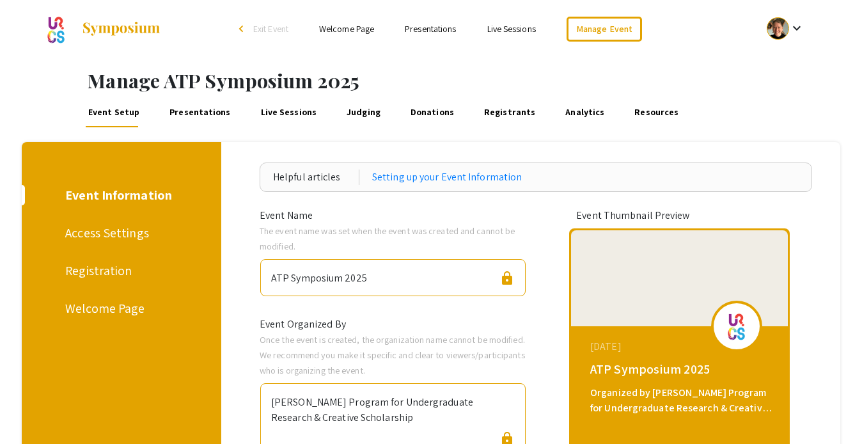
click at [433, 26] on link "Presentations" at bounding box center [430, 29] width 51 height 12
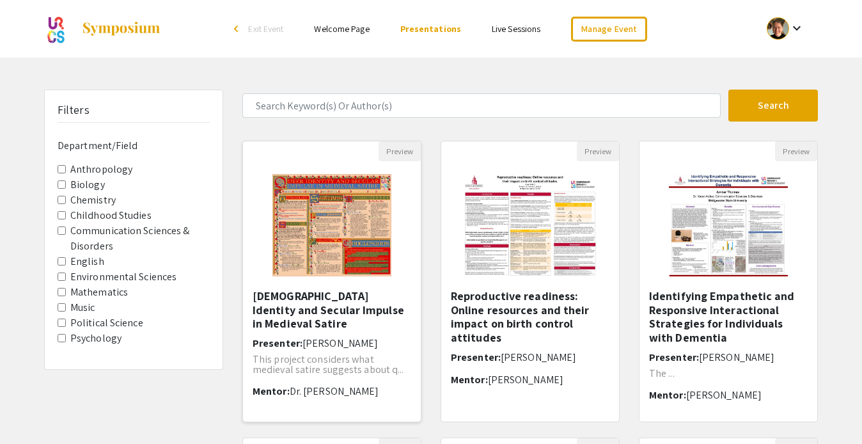
click at [363, 251] on img "Open Presentation <p>Queer Identity and Secular Impulse in Medieval Satire</p><…" at bounding box center [332, 225] width 145 height 128
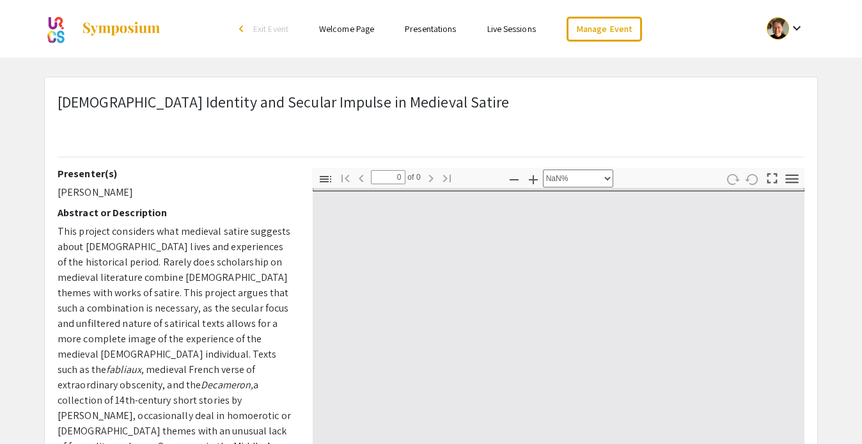
select select "auto"
type input "1"
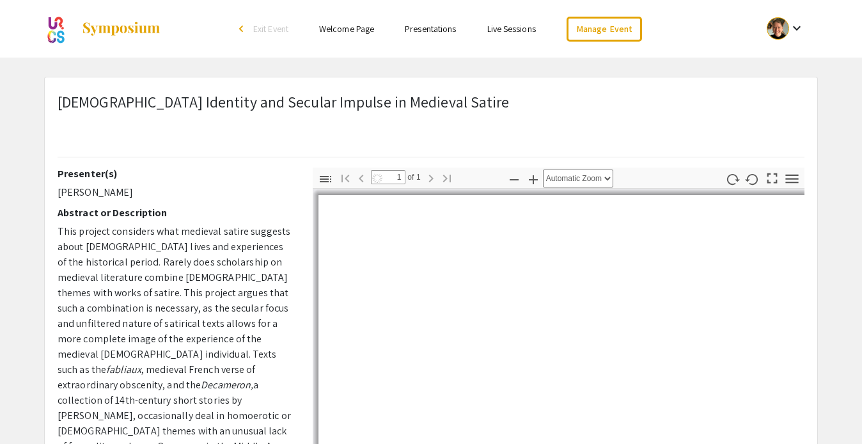
select select "auto"
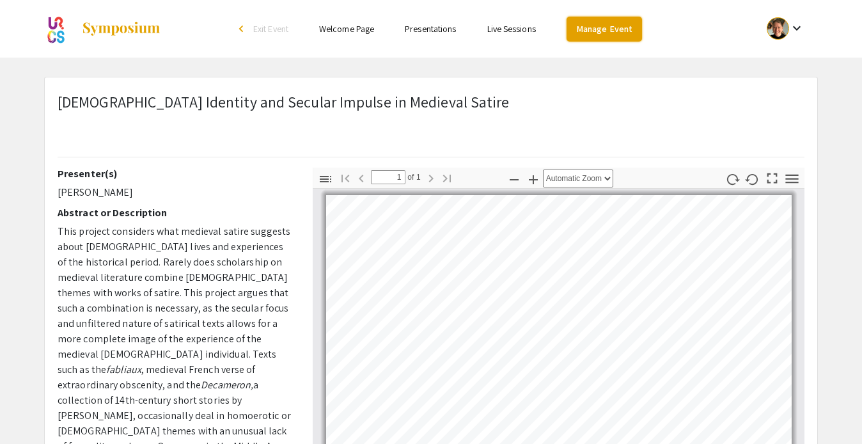
click at [581, 28] on link "Manage Event" at bounding box center [604, 29] width 75 height 25
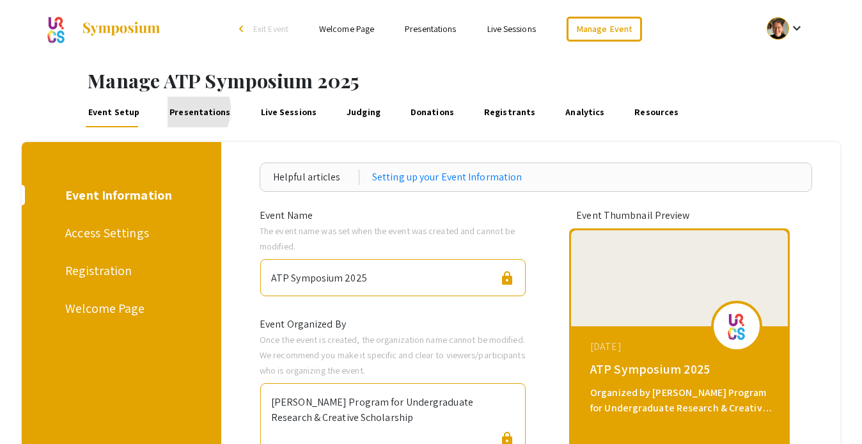
click at [182, 109] on link "Presentations" at bounding box center [200, 112] width 65 height 31
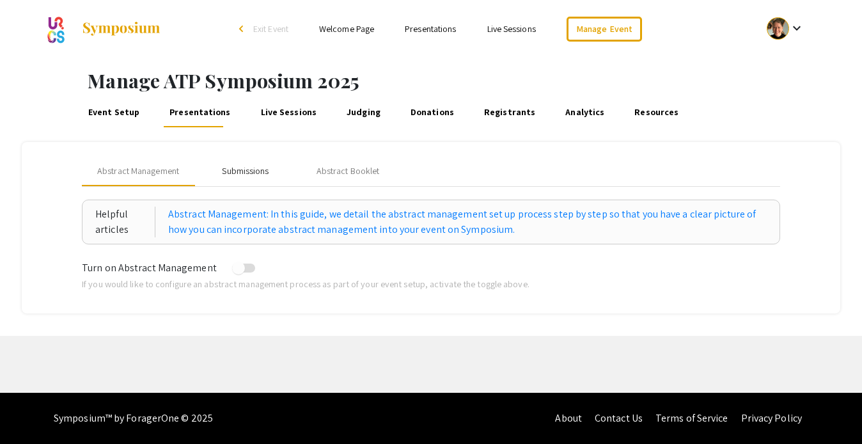
click at [249, 169] on div "Submissions" at bounding box center [245, 170] width 47 height 13
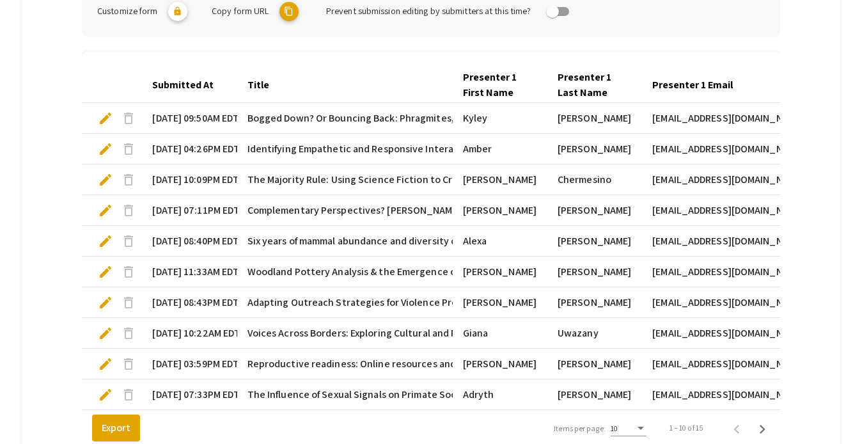
scroll to position [342, 0]
click at [352, 148] on span "Identifying Empathetic and Responsive Interactional Strategies for Individuals …" at bounding box center [459, 148] width 422 height 15
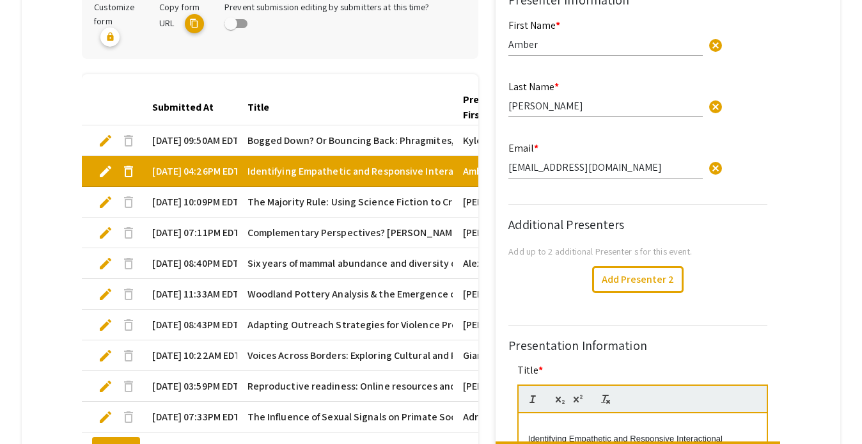
type input "1"
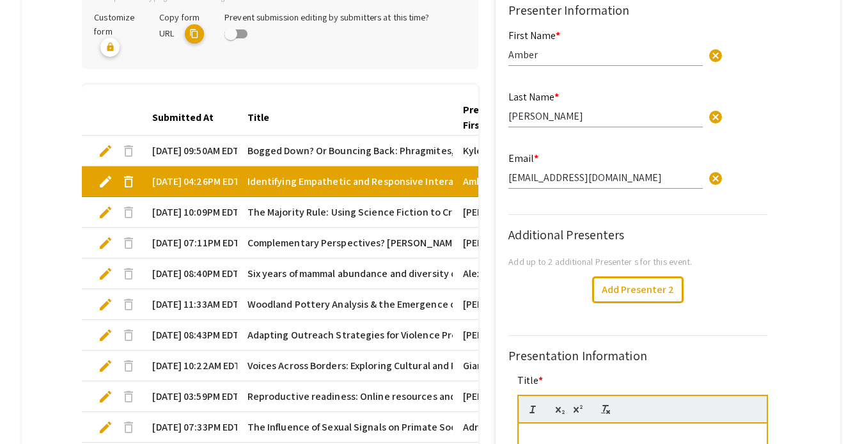
scroll to position [468, 0]
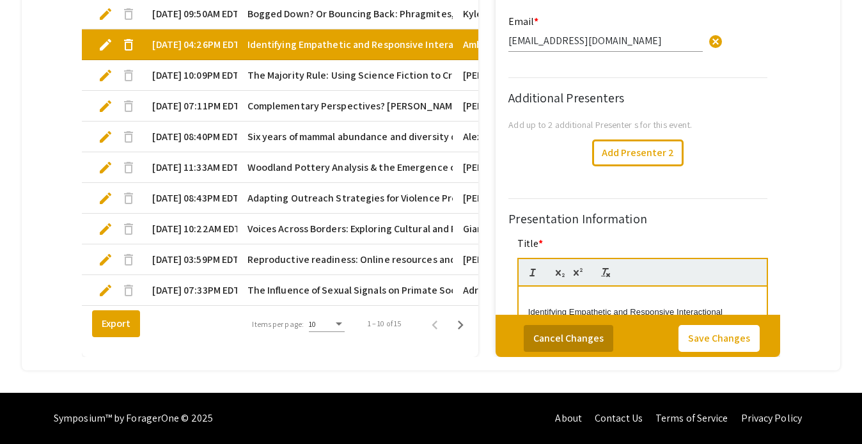
click at [569, 337] on button "Cancel Changes" at bounding box center [569, 337] width 90 height 27
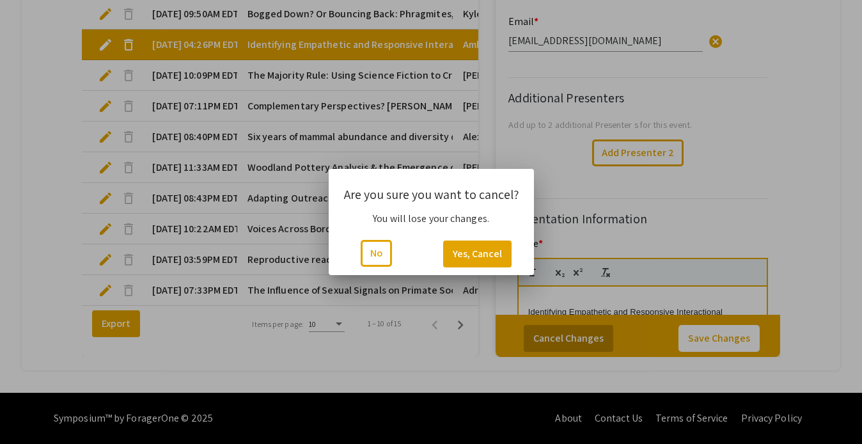
scroll to position [0, 0]
click at [449, 256] on button "Yes, Cancel" at bounding box center [477, 253] width 68 height 27
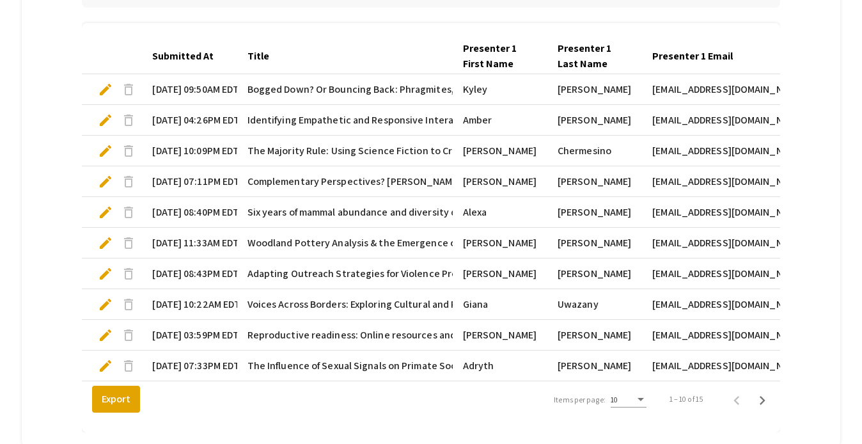
scroll to position [297, 0]
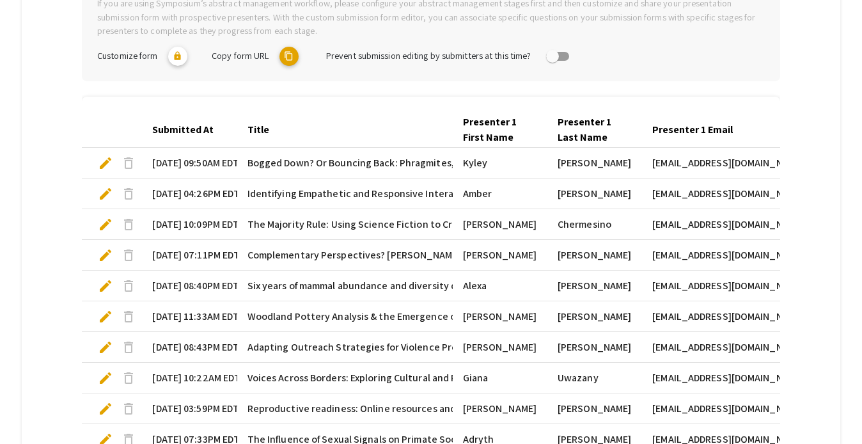
click at [172, 165] on mat-cell "09/25/25, 09:50AM EDT" at bounding box center [189, 163] width 95 height 31
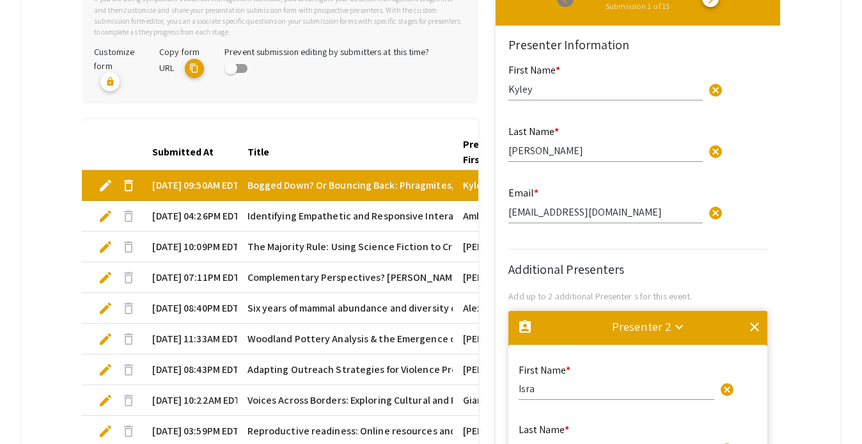
click at [172, 165] on mat-header-cell "Submitted At" at bounding box center [189, 152] width 95 height 36
type input "1"
click at [103, 188] on span "edit" at bounding box center [105, 185] width 15 height 15
type input "1"
click at [107, 188] on span "edit" at bounding box center [105, 185] width 15 height 15
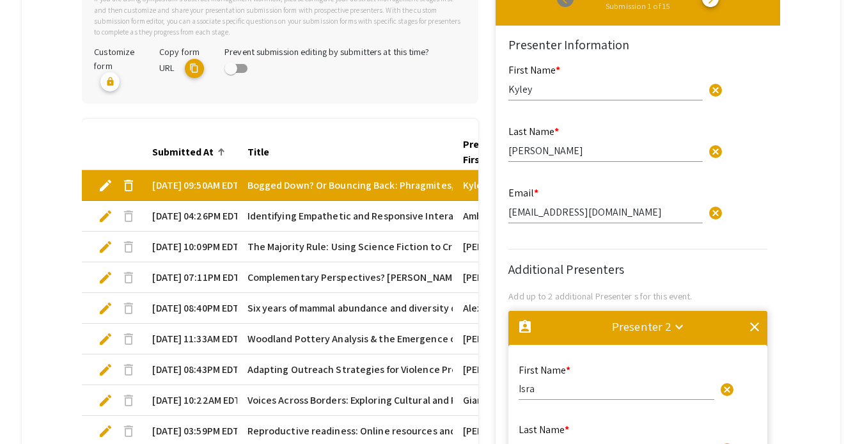
type input "1"
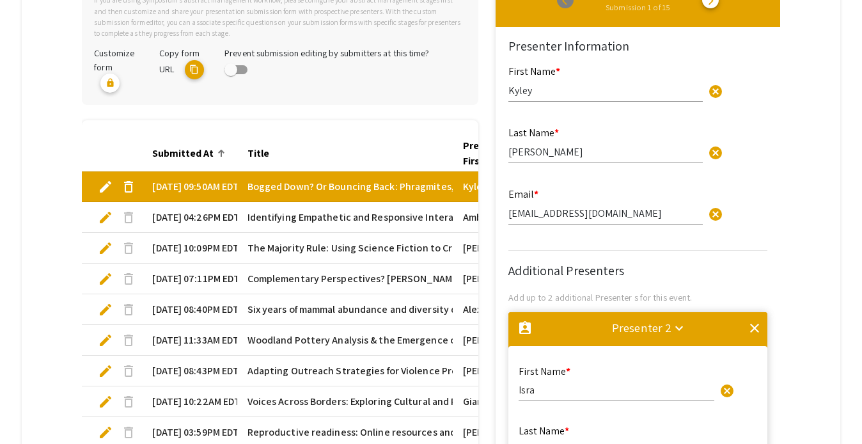
scroll to position [339, 0]
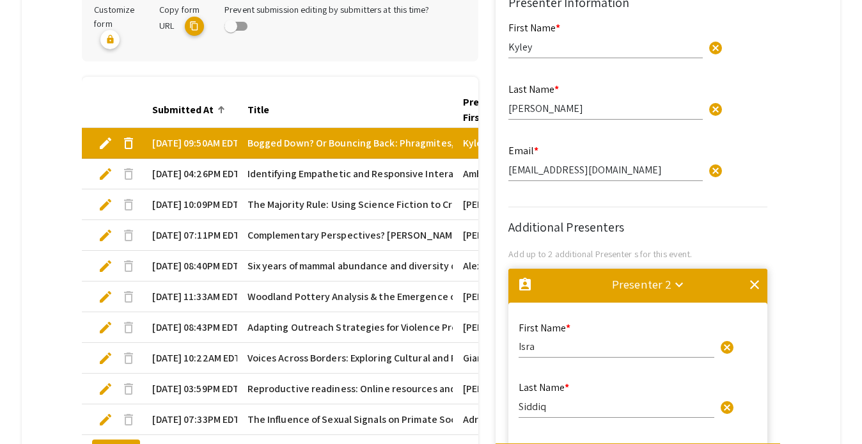
click at [100, 143] on span "edit" at bounding box center [105, 143] width 15 height 15
type input "1"
click at [321, 150] on span "Bogged Down? Or Bouncing Back: Phragmites, Soil Heterogeneity, & Stream Hydrolo…" at bounding box center [531, 143] width 566 height 15
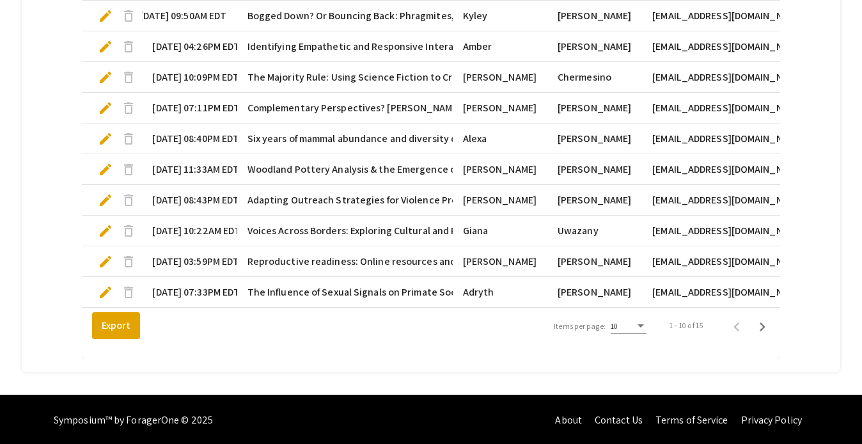
scroll to position [446, 0]
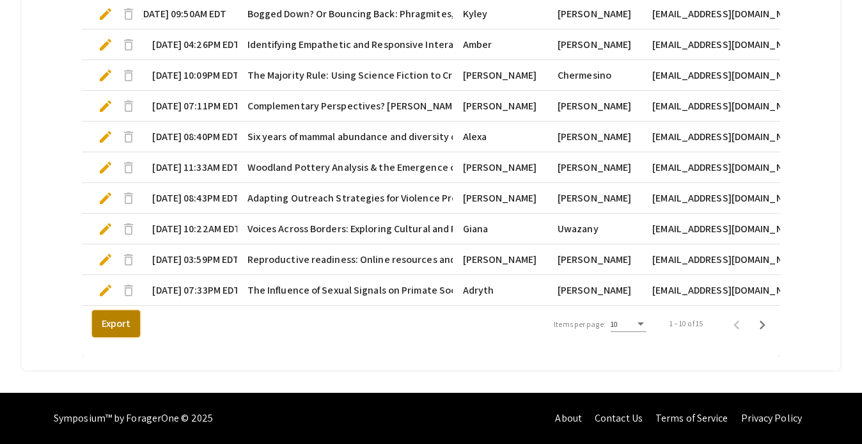
click at [118, 323] on button "Export" at bounding box center [116, 323] width 48 height 27
click at [185, 288] on mat-cell "10/06/25, 07:33PM EDT" at bounding box center [189, 290] width 95 height 31
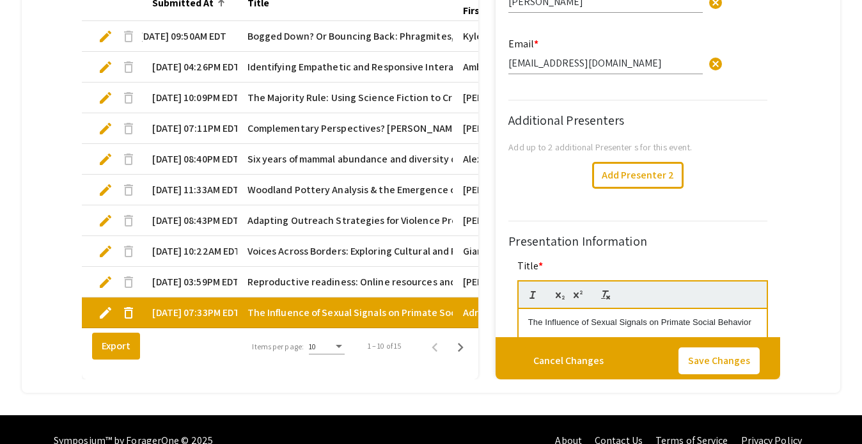
type input "1"
click at [120, 342] on button "Export" at bounding box center [116, 346] width 48 height 27
click at [562, 365] on button "Cancel Changes" at bounding box center [569, 360] width 90 height 27
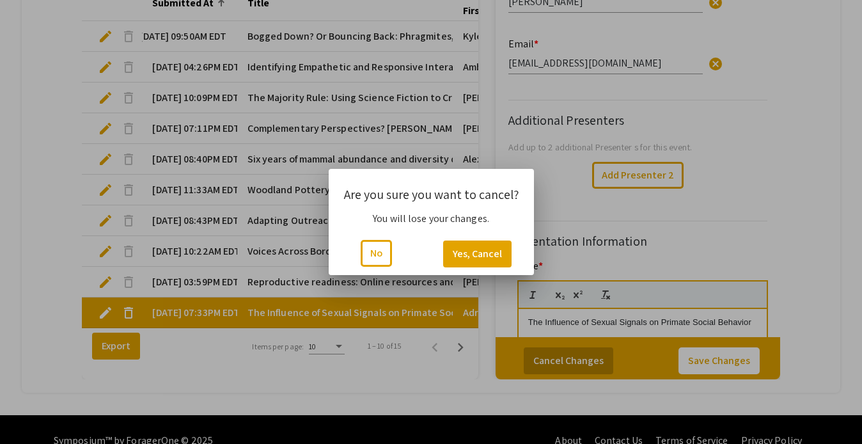
scroll to position [0, 0]
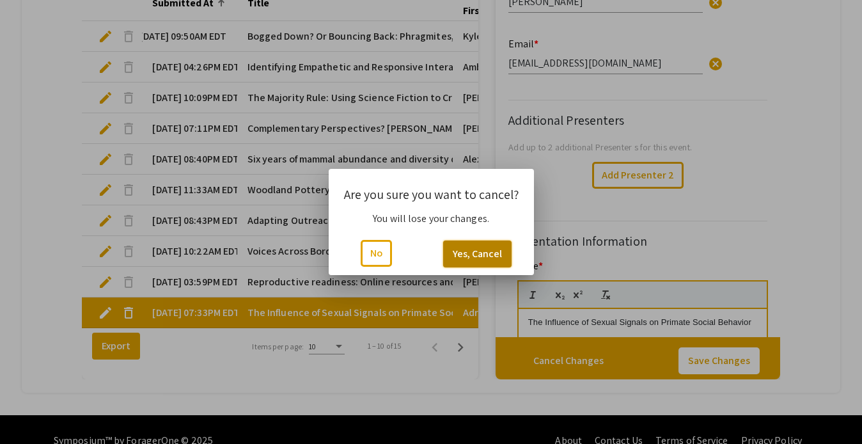
click at [458, 252] on button "Yes, Cancel" at bounding box center [477, 253] width 68 height 27
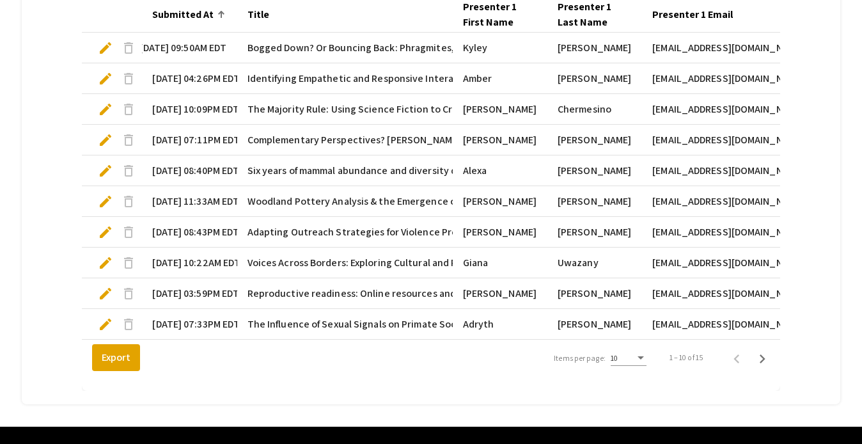
scroll to position [446, 0]
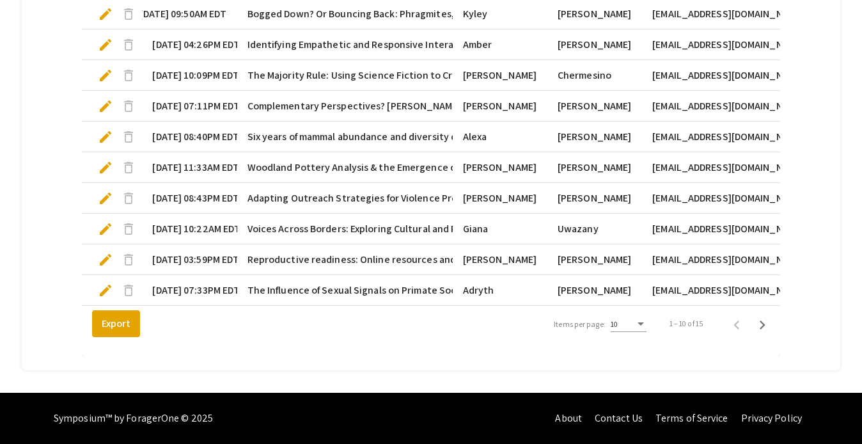
click at [439, 356] on div "Submitted At Title Presenter 1 First Name Presenter 1 Last Name Presenter 1 Ema…" at bounding box center [431, 152] width 698 height 409
click at [55, 45] on mat-tab-group "Abstract Management Submissions Abstract Booklet Helpful articles Presentation …" at bounding box center [431, 33] width 819 height 674
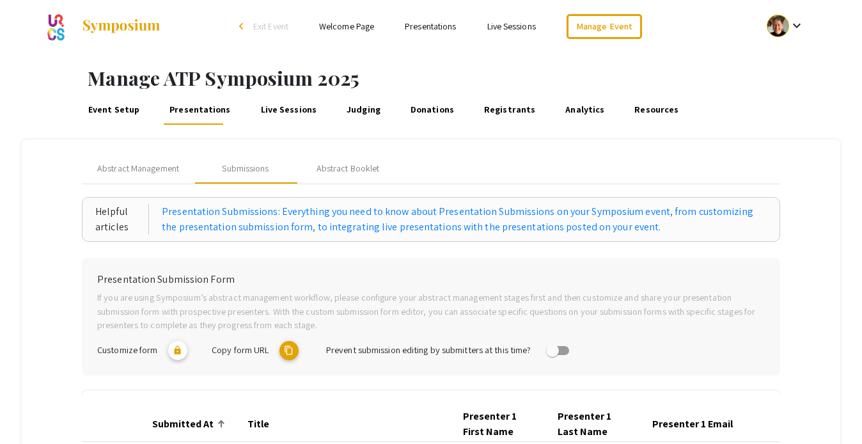
scroll to position [0, 0]
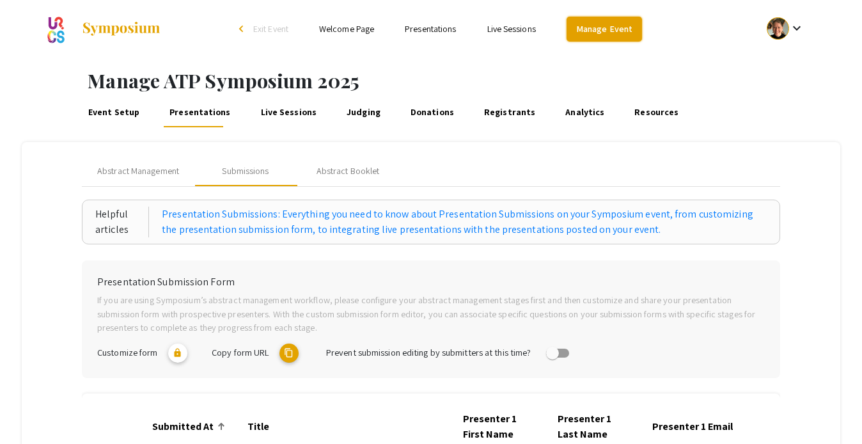
click at [595, 31] on link "Manage Event" at bounding box center [604, 29] width 75 height 25
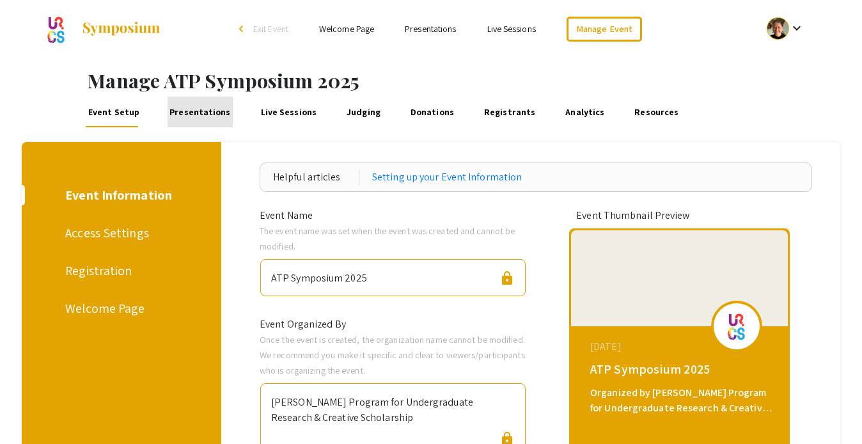
click at [211, 111] on link "Presentations" at bounding box center [200, 112] width 65 height 31
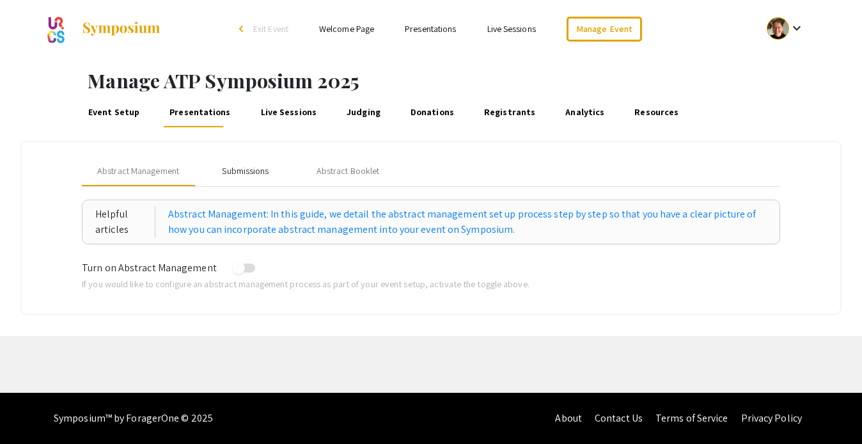
click at [260, 172] on div "Submissions" at bounding box center [245, 170] width 47 height 13
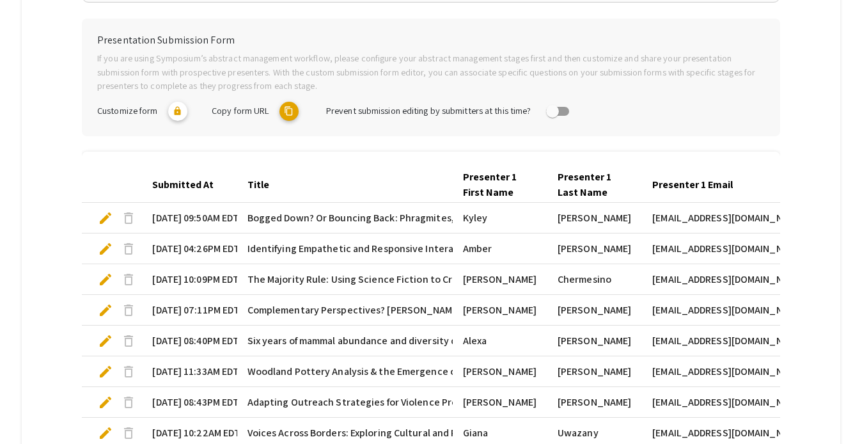
scroll to position [274, 0]
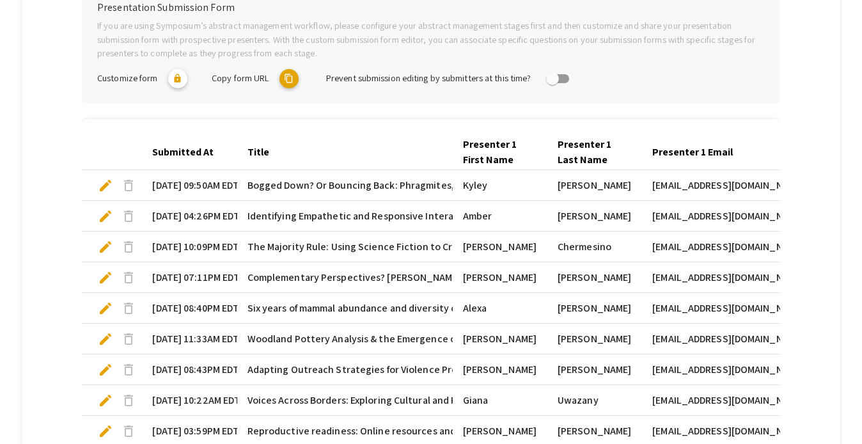
click at [250, 182] on span "Bogged Down? Or Bouncing Back: Phragmites, Soil Heterogeneity, & Stream Hydrolo…" at bounding box center [531, 185] width 566 height 15
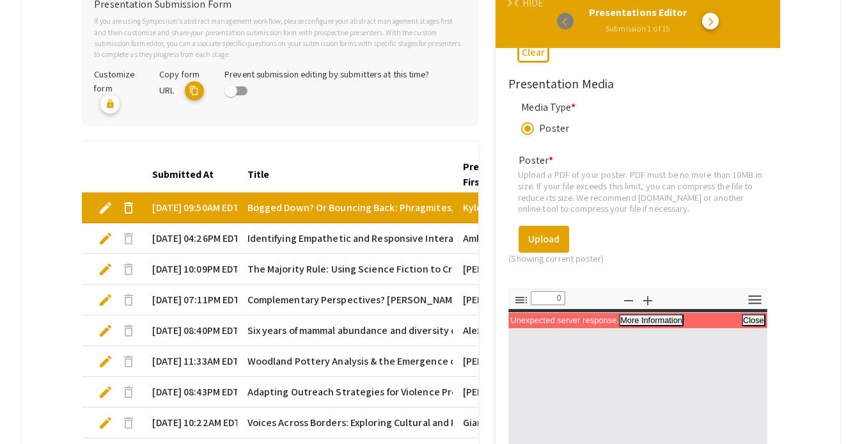
scroll to position [1853, 0]
click at [659, 315] on button "More Information" at bounding box center [650, 320] width 63 height 11
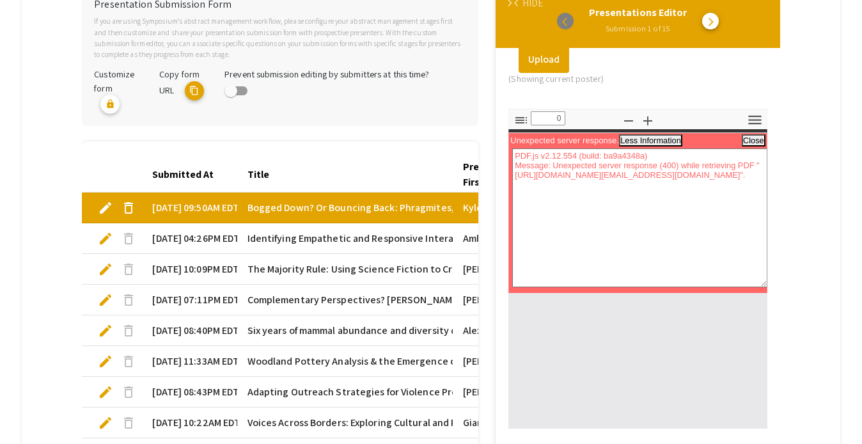
scroll to position [2057, 0]
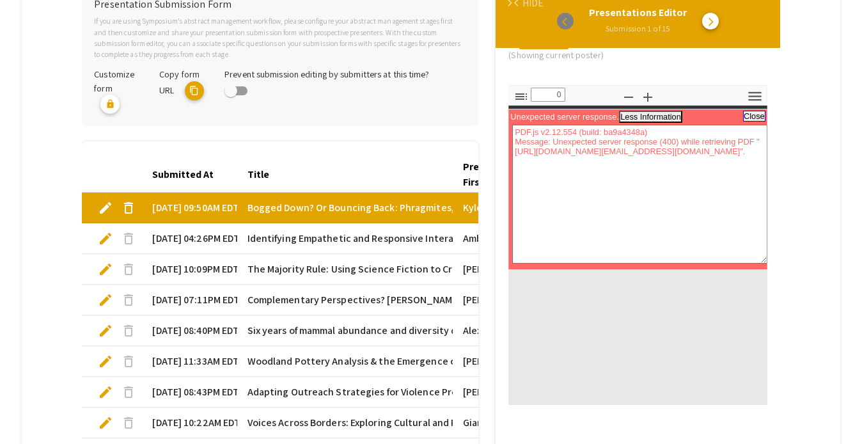
click at [757, 109] on div "Unexpected server response. More Information Less Information Close PDF.js v2.1…" at bounding box center [637, 189] width 258 height 161
click at [357, 169] on mat-header-cell "Title" at bounding box center [345, 175] width 216 height 36
click at [339, 242] on span "Identifying Empathetic and Responsive Interactional Strategies for Individuals …" at bounding box center [459, 238] width 422 height 15
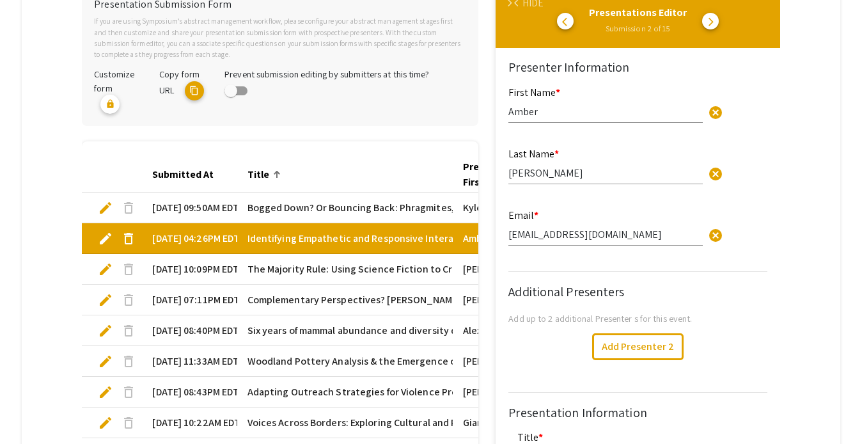
type input "0"
click at [351, 209] on span "Bogged Down? Or Bouncing Back: Phragmites, Soil Heterogeneity, & Stream Hydrolo…" at bounding box center [531, 207] width 566 height 15
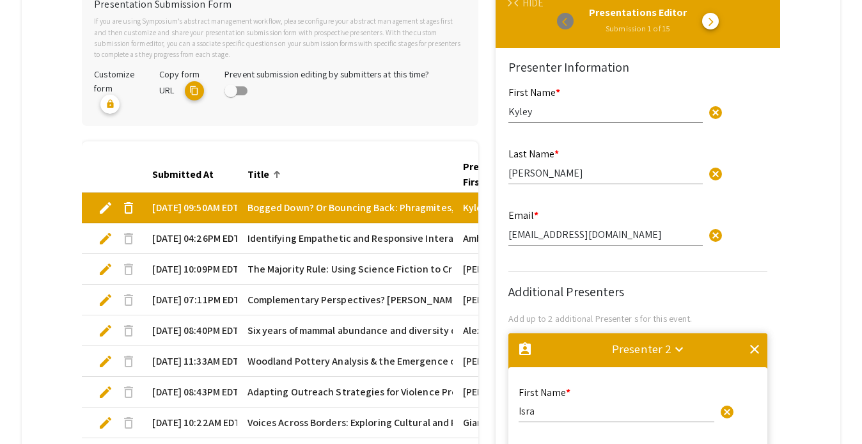
type input "0"
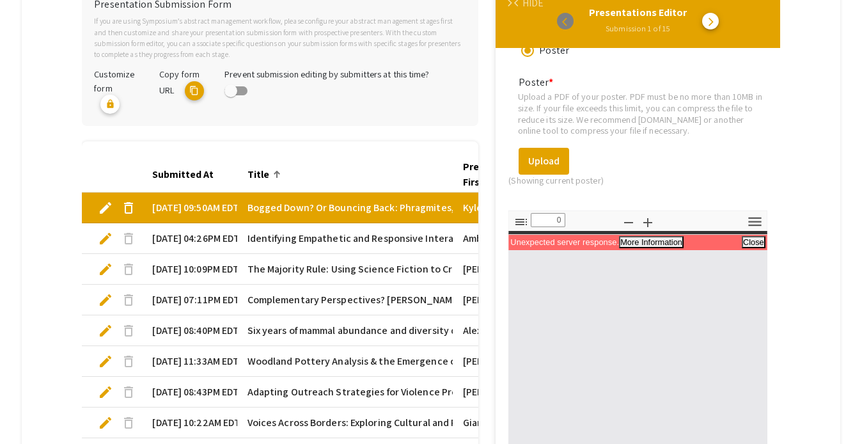
scroll to position [2073, 0]
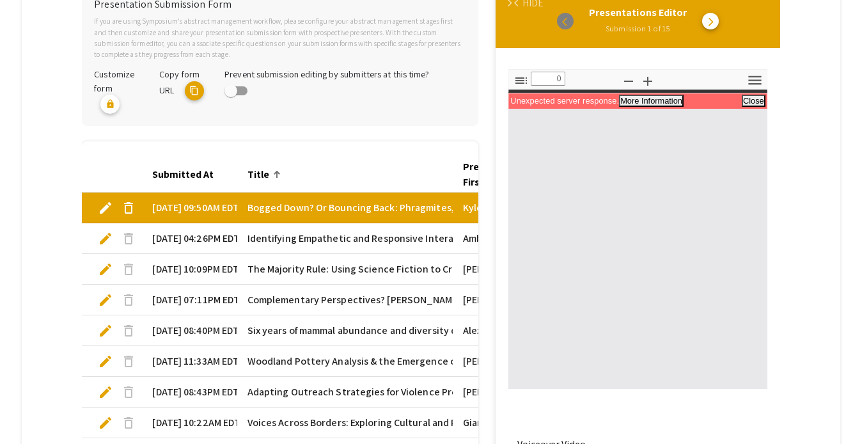
click at [325, 267] on span "The Majority Rule: Using Science Fiction to Critique Political Hypocrisy" at bounding box center [407, 269] width 318 height 15
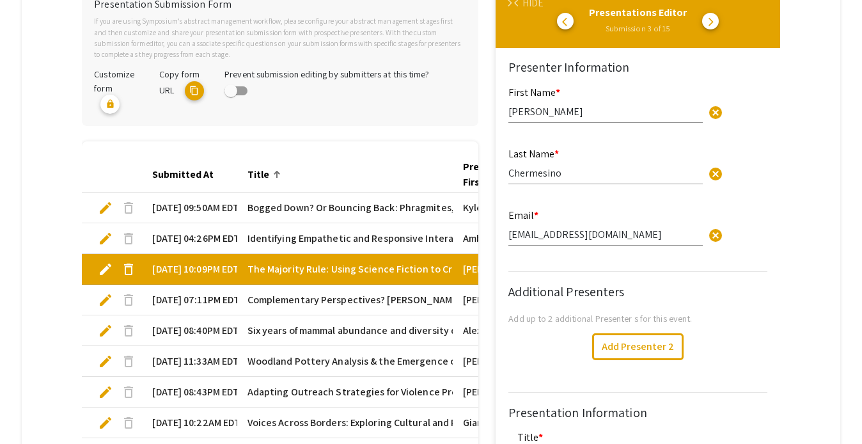
type input "0"
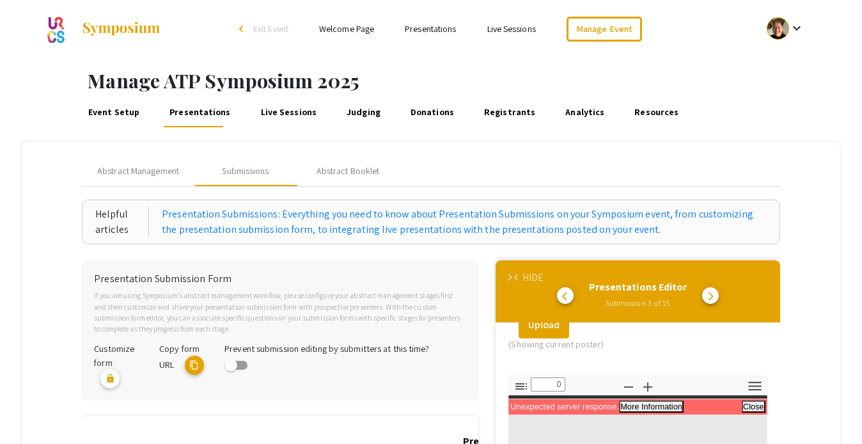
scroll to position [1791, 0]
click at [762, 399] on button "Close" at bounding box center [754, 404] width 22 height 11
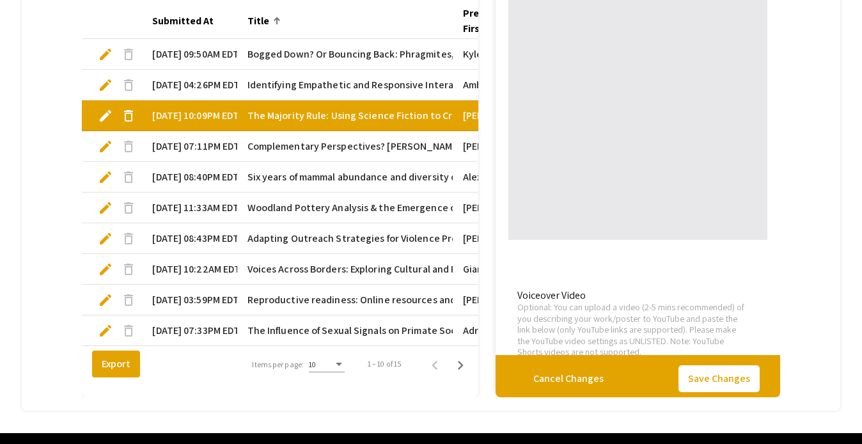
scroll to position [468, 0]
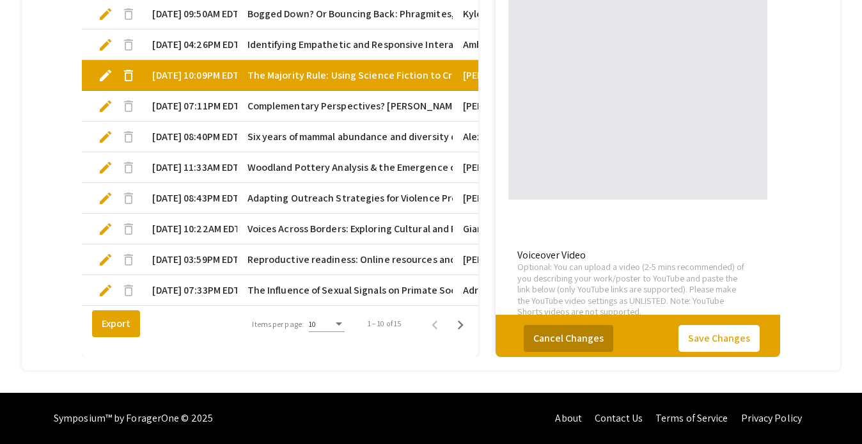
click at [551, 333] on button "Cancel Changes" at bounding box center [569, 337] width 90 height 27
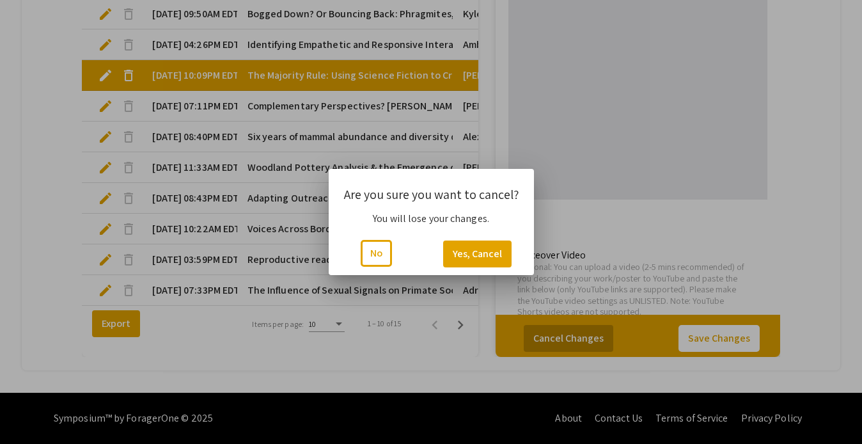
scroll to position [0, 0]
click at [486, 258] on button "Yes, Cancel" at bounding box center [477, 253] width 68 height 27
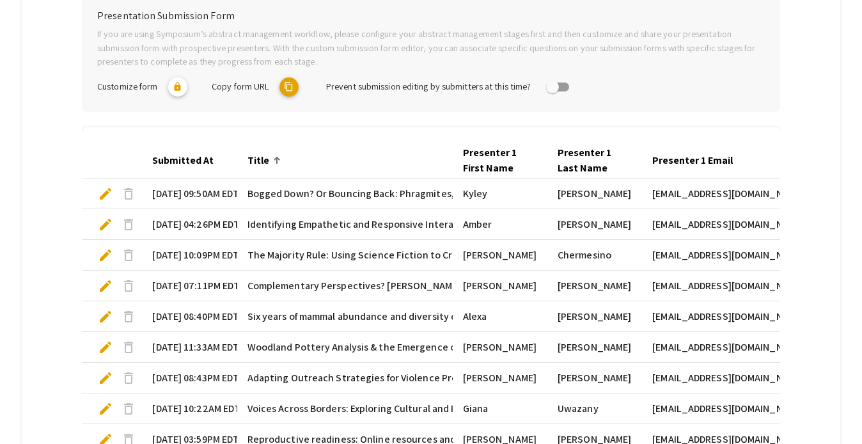
scroll to position [1, 0]
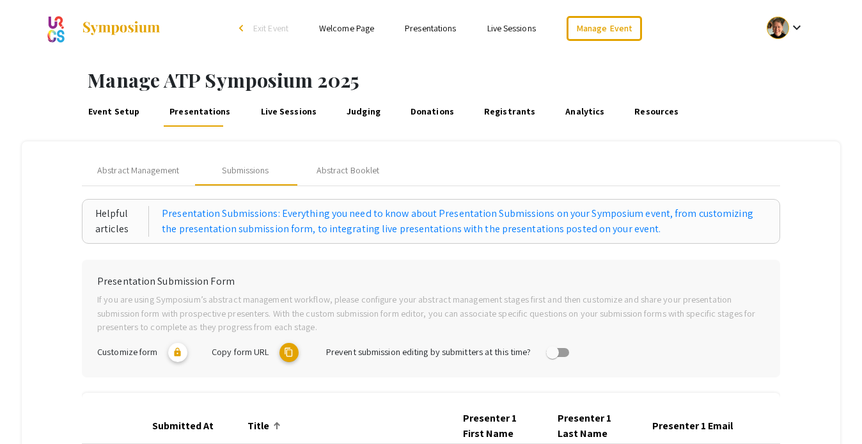
click at [422, 28] on link "Presentations" at bounding box center [430, 28] width 51 height 12
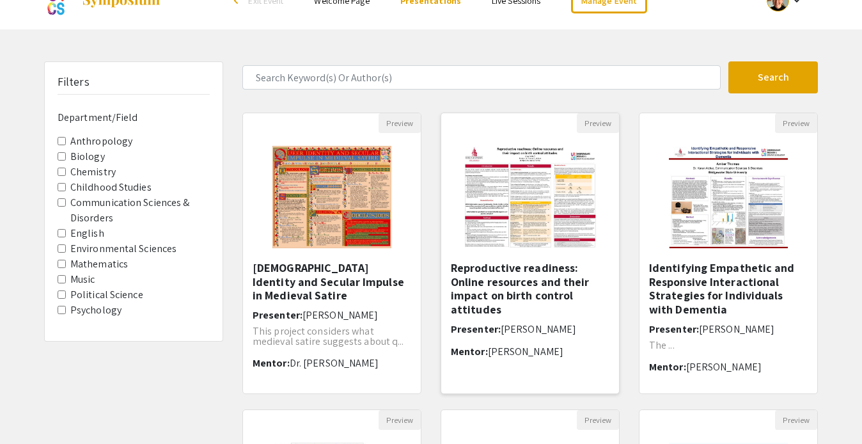
scroll to position [28, 0]
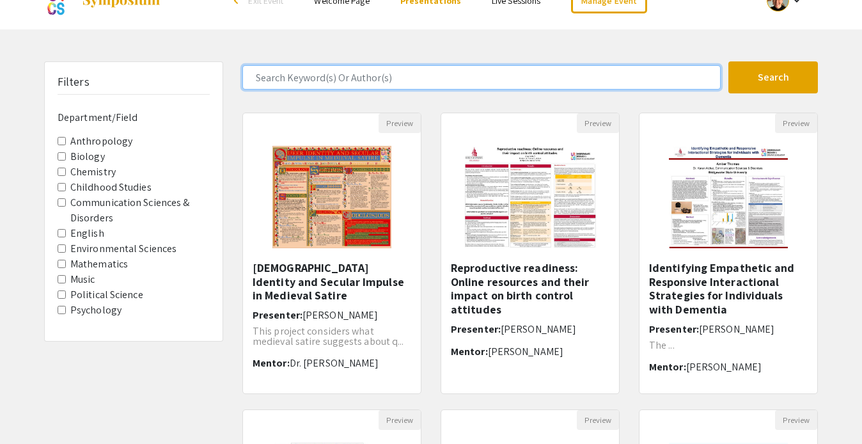
click at [402, 81] on input "Search Keyword(s) Or Author(s)" at bounding box center [481, 77] width 478 height 24
type input "Isra"
click at [729, 61] on button "Search" at bounding box center [774, 77] width 90 height 32
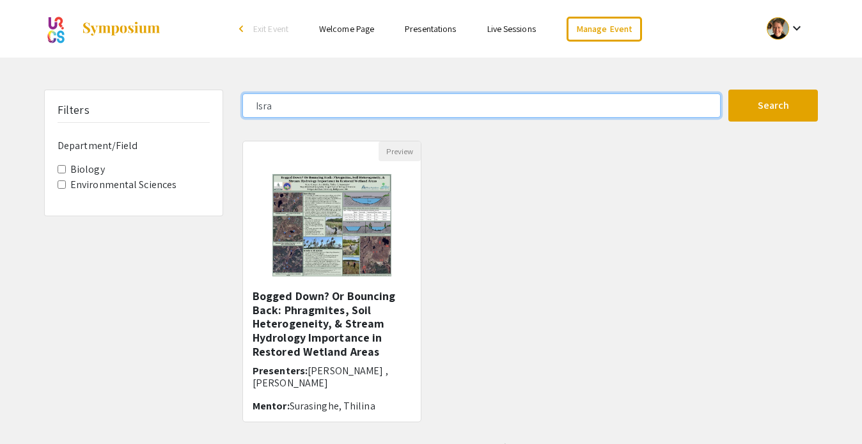
drag, startPoint x: 309, startPoint y: 105, endPoint x: 210, endPoint y: 107, distance: 98.5
click at [210, 107] on div "Filters Department/Field Biology Environmental Sciences Isra Search 1 Results f…" at bounding box center [431, 279] width 793 height 379
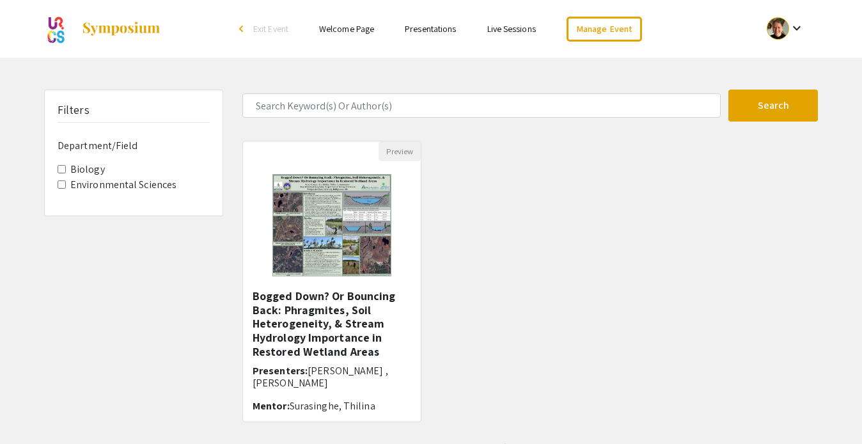
click at [508, 231] on div "Preview Bogged Down? Or Bouncing Back: Phragmites, Soil Heterogeneity, & Stream…" at bounding box center [530, 289] width 595 height 297
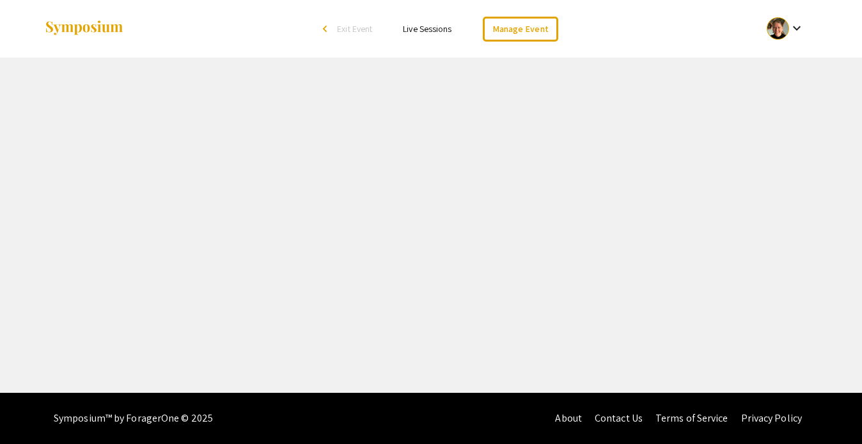
select select "8"
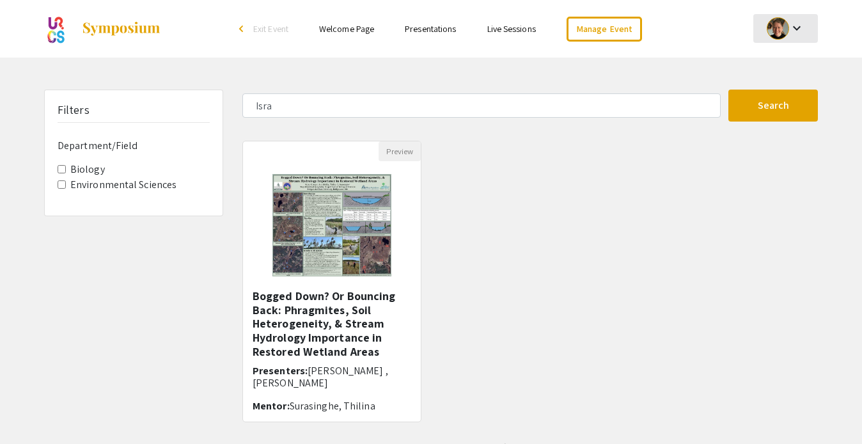
click at [774, 29] on div at bounding box center [778, 28] width 22 height 22
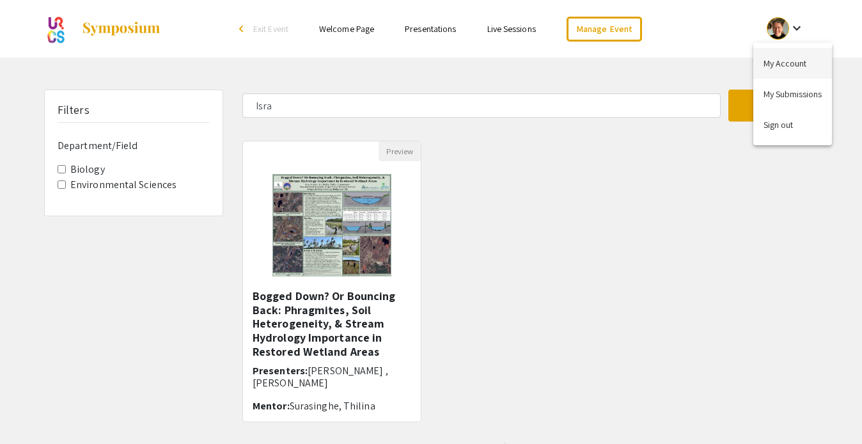
click at [782, 63] on button "My Account" at bounding box center [792, 63] width 79 height 31
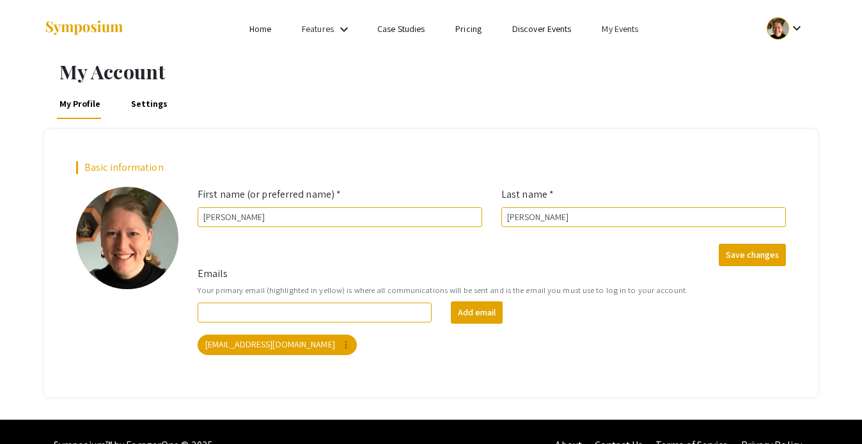
click at [615, 32] on link "My Events" at bounding box center [620, 29] width 36 height 12
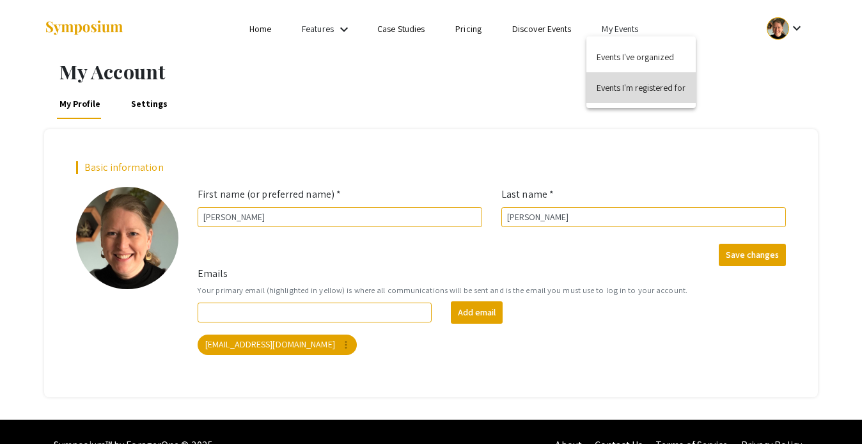
click at [617, 83] on button "Events I'm registered for" at bounding box center [641, 87] width 109 height 31
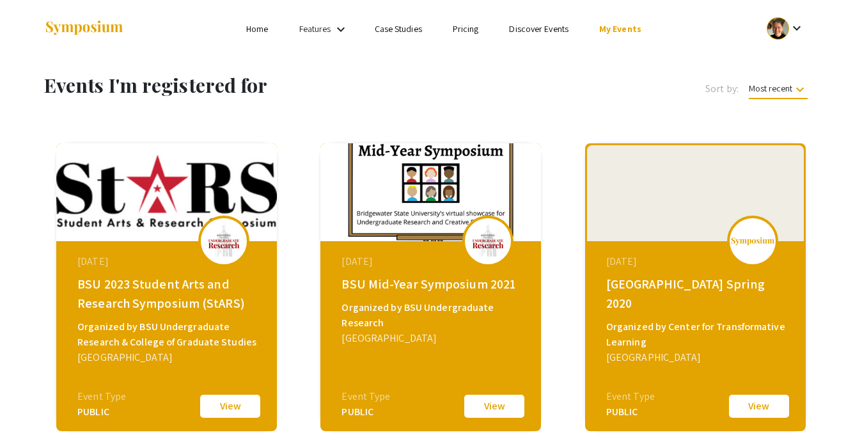
click at [631, 33] on link "My Events" at bounding box center [620, 29] width 42 height 12
click at [633, 53] on button "Events I've organized" at bounding box center [640, 57] width 109 height 31
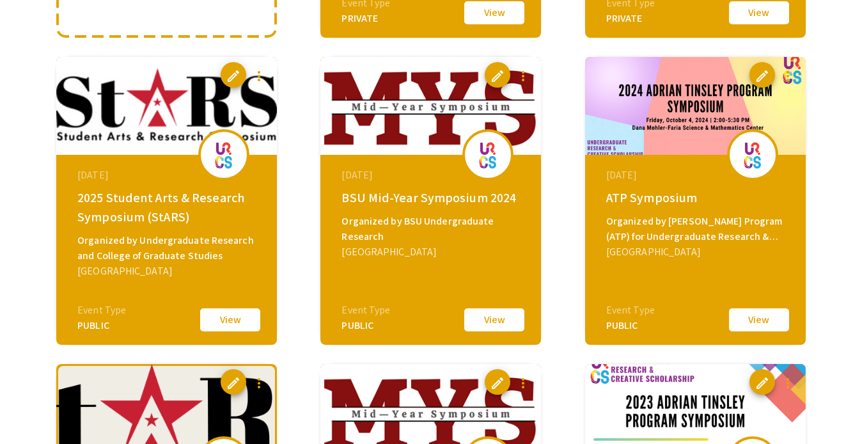
scroll to position [384, 0]
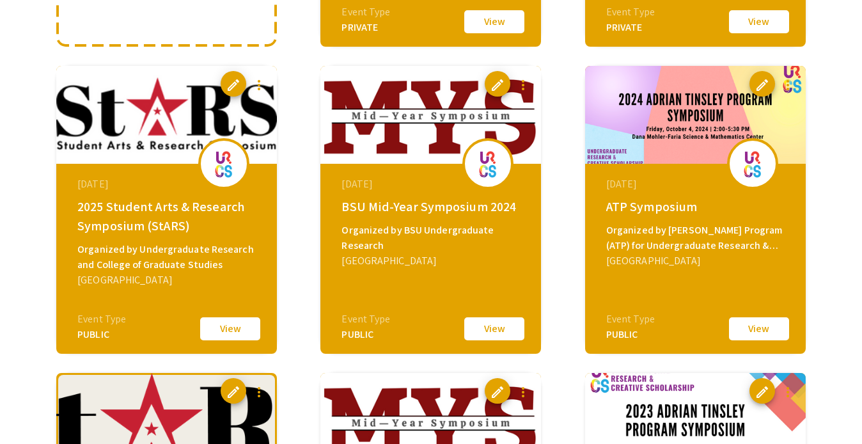
click at [415, 161] on img at bounding box center [430, 115] width 221 height 98
click at [501, 83] on span "edit" at bounding box center [497, 84] width 15 height 15
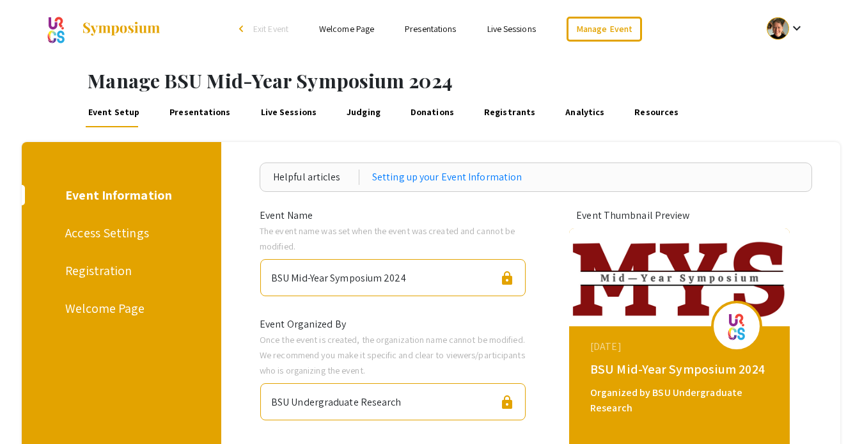
click at [212, 113] on link "Presentations" at bounding box center [200, 112] width 65 height 31
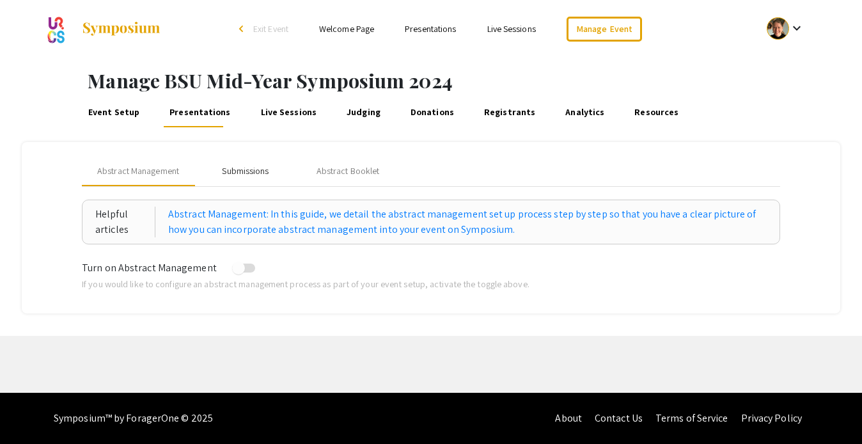
click at [248, 171] on div "Submissions" at bounding box center [245, 170] width 47 height 13
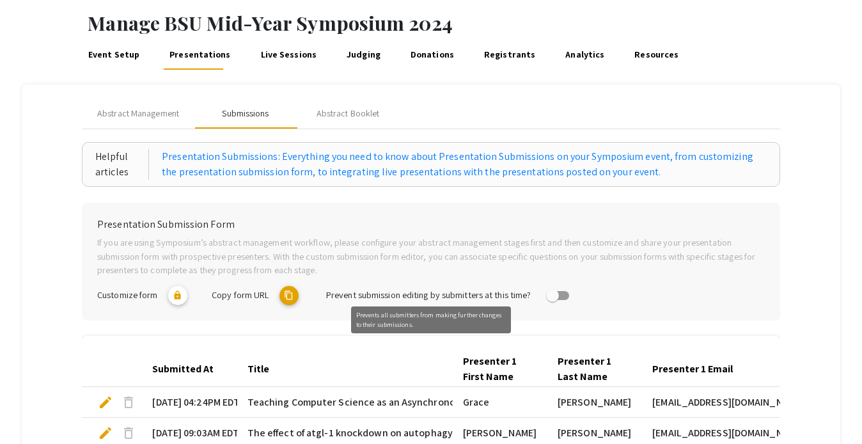
scroll to position [214, 0]
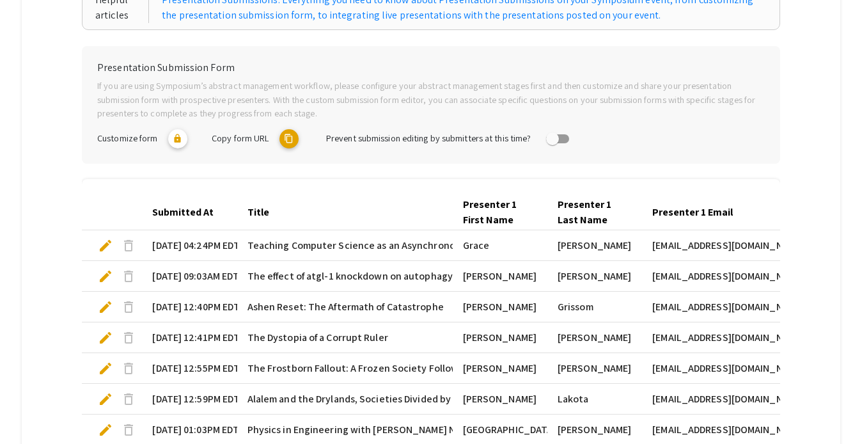
click at [287, 135] on mat-icon "content_copy" at bounding box center [289, 138] width 19 height 19
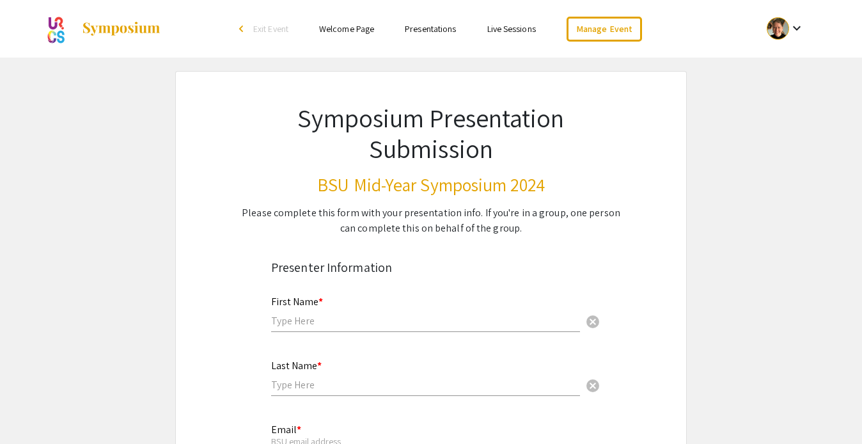
click at [429, 222] on div "Please complete this form with your presentation info. If you're in a group, on…" at bounding box center [431, 220] width 386 height 31
drag, startPoint x: 240, startPoint y: 212, endPoint x: 510, endPoint y: 227, distance: 271.0
click at [510, 227] on div "Please complete this form with your presentation info. If you're in a group, on…" at bounding box center [431, 220] width 386 height 31
copy div "Please complete this form with your presentation info. If you're in a group, on…"
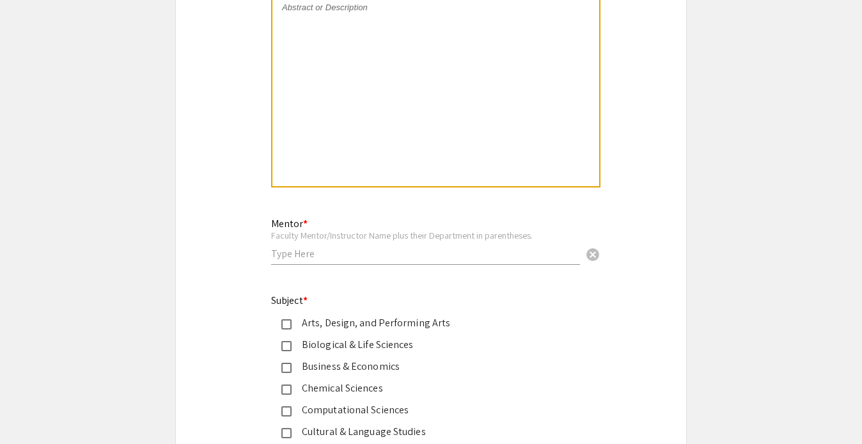
scroll to position [926, 0]
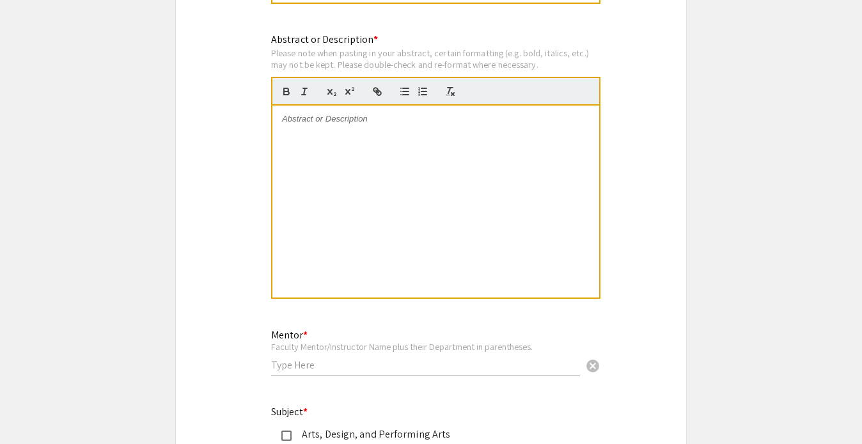
click at [356, 61] on div "Please note when pasting in your abstract, certain formatting (e.g. bold, itali…" at bounding box center [435, 58] width 329 height 22
click at [271, 52] on div "Abstract or Description * Please note when pasting in your abstract, certain fo…" at bounding box center [431, 174] width 339 height 285
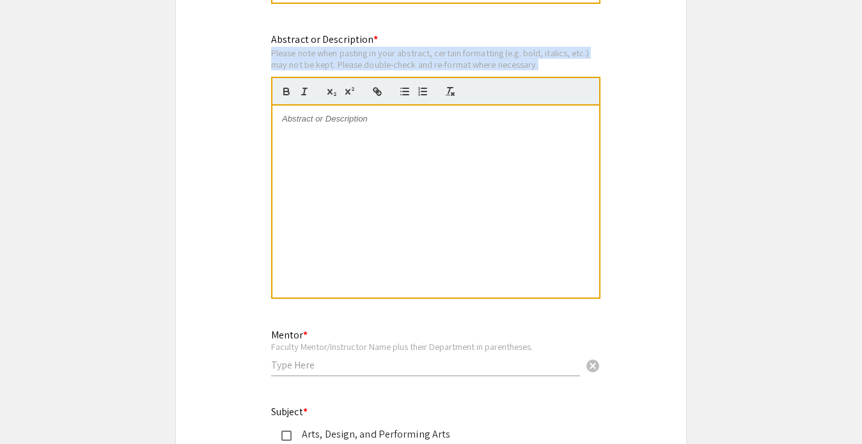
drag, startPoint x: 272, startPoint y: 56, endPoint x: 544, endPoint y: 70, distance: 271.6
click at [544, 70] on div "Please note when pasting in your abstract, certain formatting (e.g. bold, itali…" at bounding box center [435, 58] width 329 height 22
copy div "Please note when pasting in your abstract, certain formatting (e.g. bold, itali…"
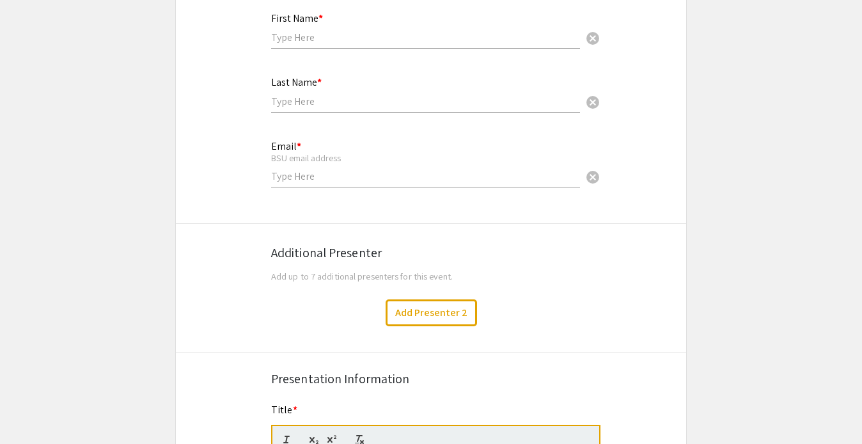
scroll to position [0, 0]
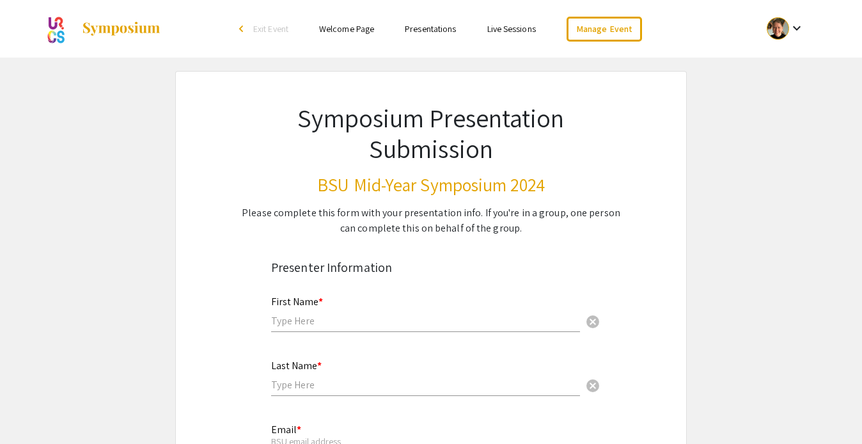
click at [429, 29] on link "Presentations" at bounding box center [430, 29] width 51 height 12
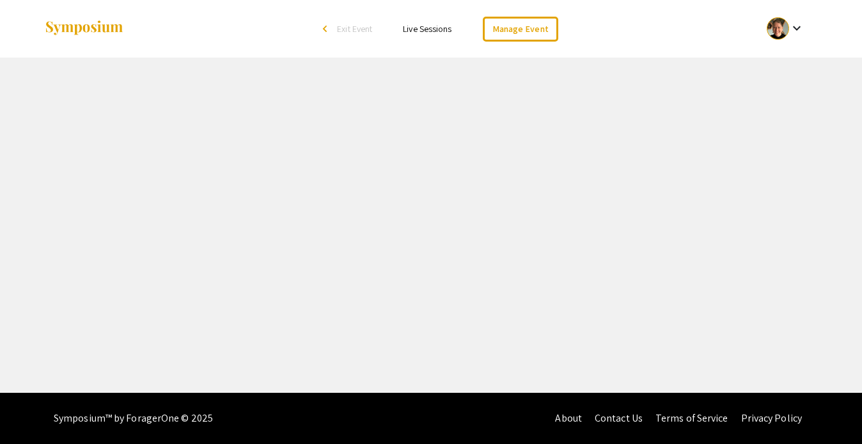
select select "8"
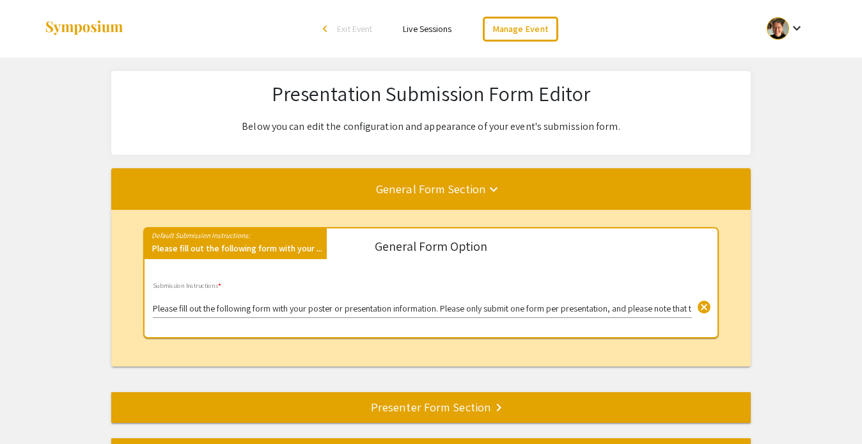
click at [241, 311] on input "Please fill out the following form with your poster or presentation information…" at bounding box center [422, 309] width 539 height 10
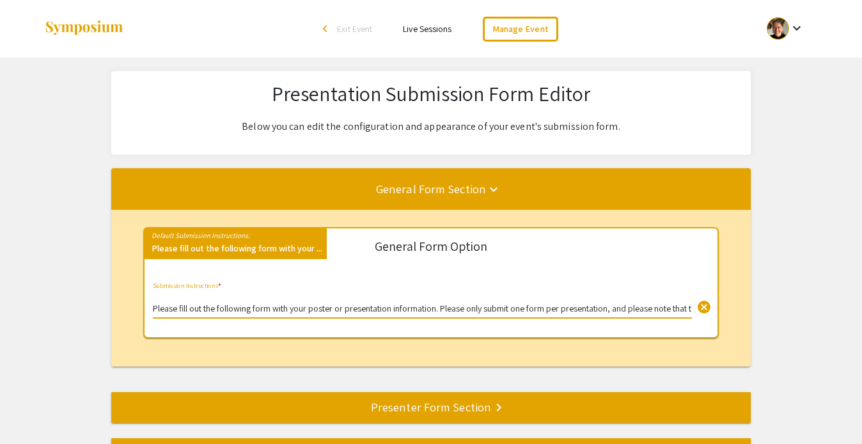
click at [241, 311] on input "Please fill out the following form with your poster or presentation information…" at bounding box center [422, 309] width 539 height 10
paste input "complete this form with your presentation info. If you're in a group, one perso…"
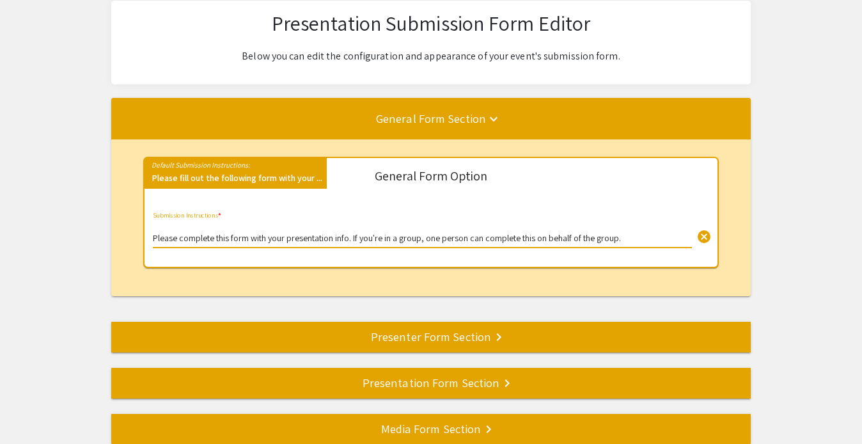
scroll to position [82, 0]
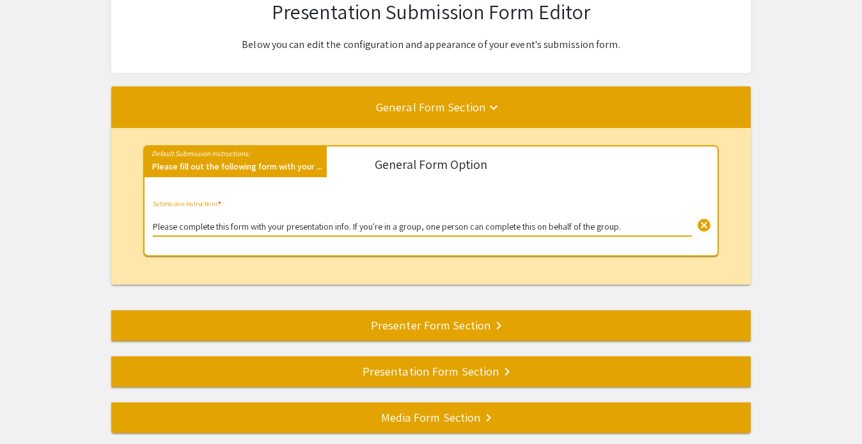
type input "Please complete this form with your presentation info. If you're in a group, on…"
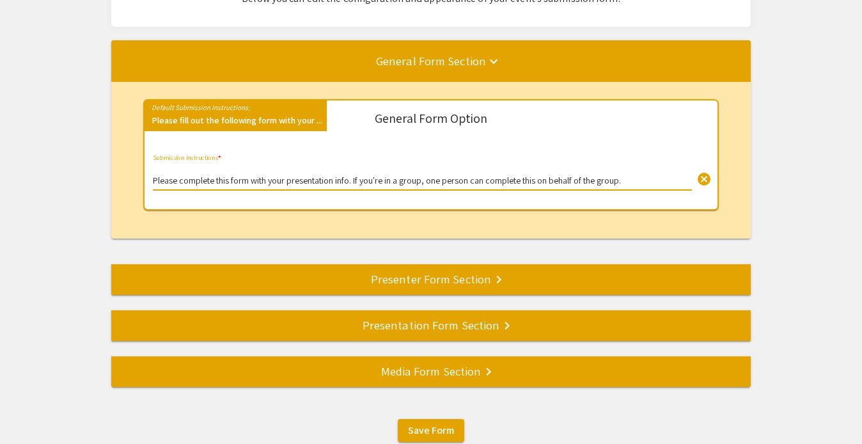
scroll to position [209, 0]
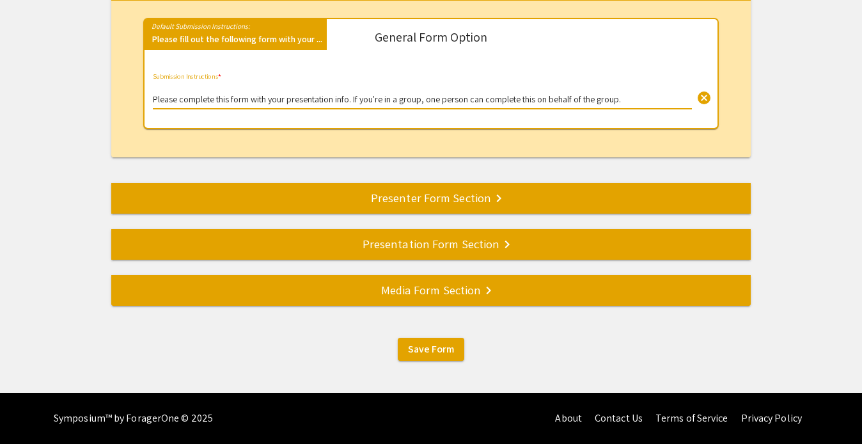
click at [473, 203] on div "Presenter Form Section keyboard_arrow_right" at bounding box center [431, 198] width 640 height 18
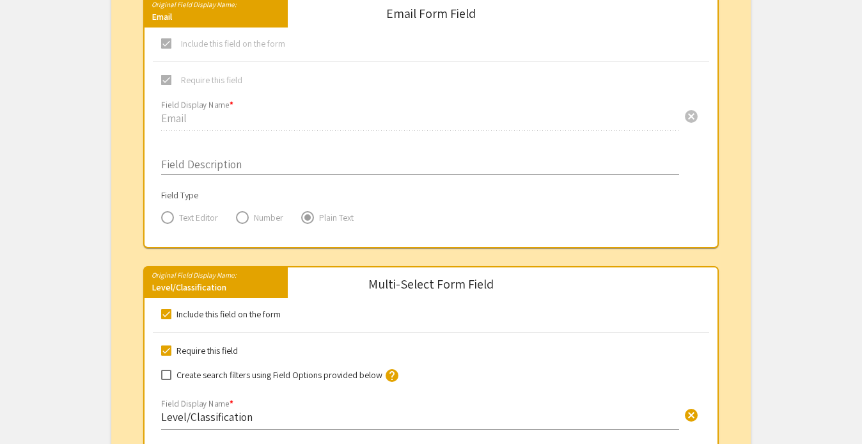
scroll to position [1043, 0]
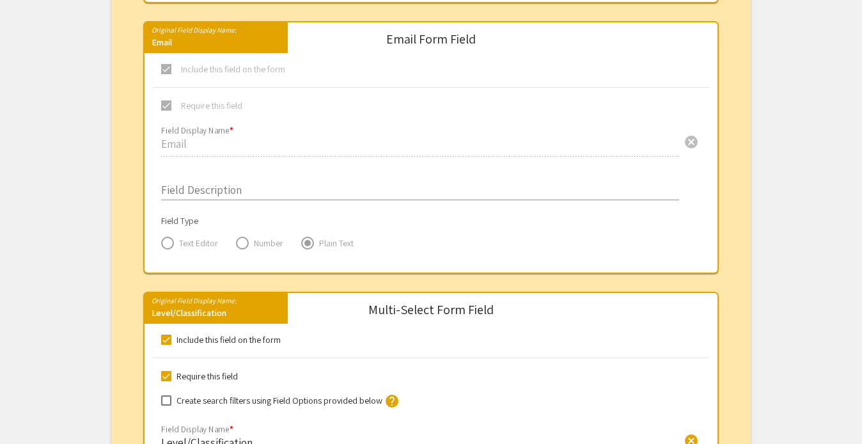
click at [228, 191] on input "Field Description" at bounding box center [420, 187] width 518 height 15
click at [194, 194] on input "Field Description" at bounding box center [420, 187] width 518 height 15
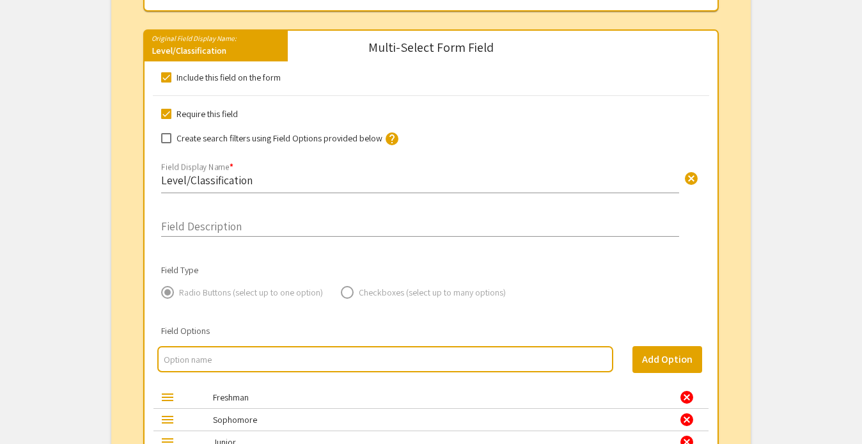
scroll to position [1307, 0]
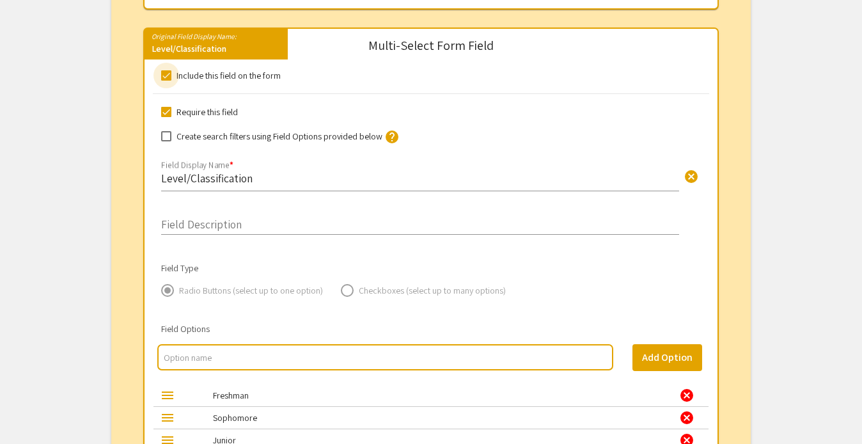
click at [166, 80] on span at bounding box center [166, 75] width 10 height 10
click at [166, 81] on input "Include this field on the form" at bounding box center [166, 81] width 1 height 1
checkbox input "false"
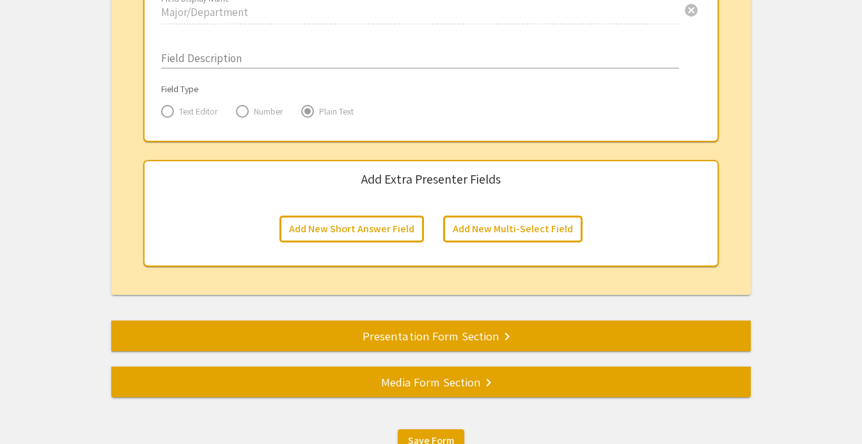
scroll to position [2069, 0]
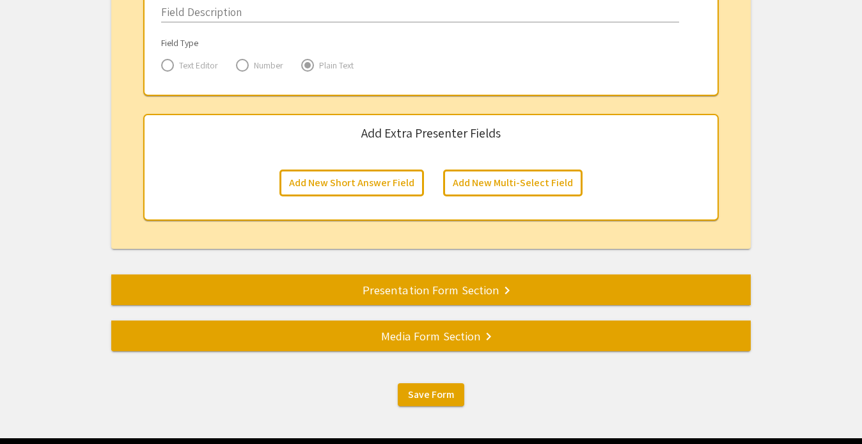
click at [485, 299] on div "Presentation Form Section keyboard_arrow_right" at bounding box center [431, 290] width 640 height 18
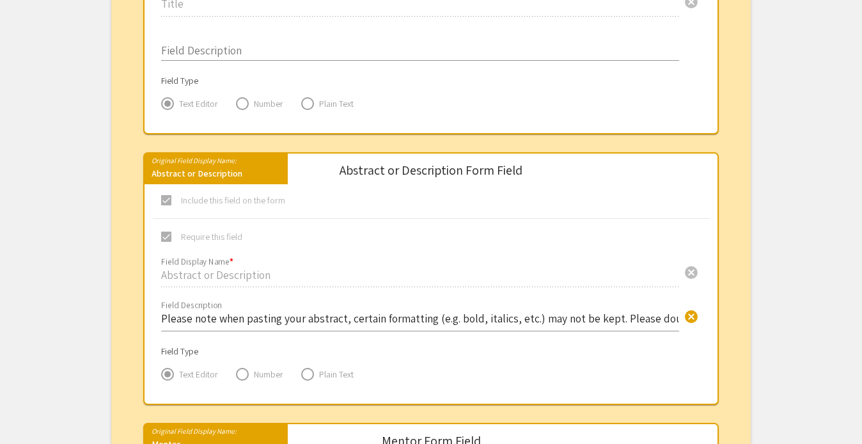
scroll to position [591, 0]
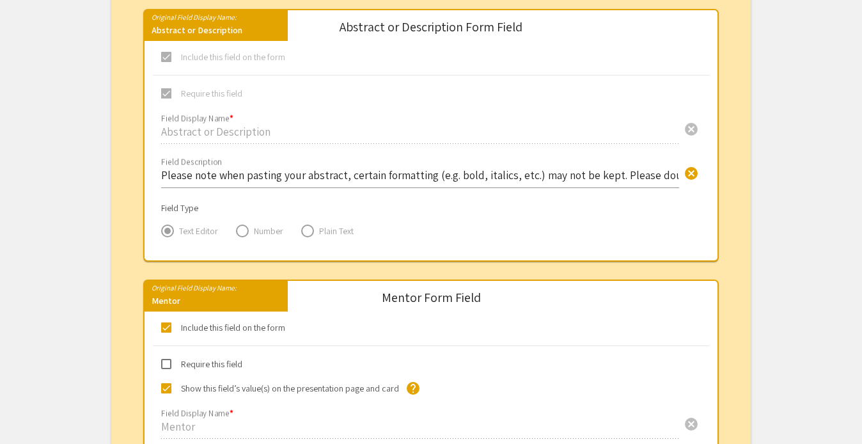
click at [317, 177] on input "Please note when pasting your abstract, certain formatting (e.g. bold, italics,…" at bounding box center [420, 175] width 518 height 15
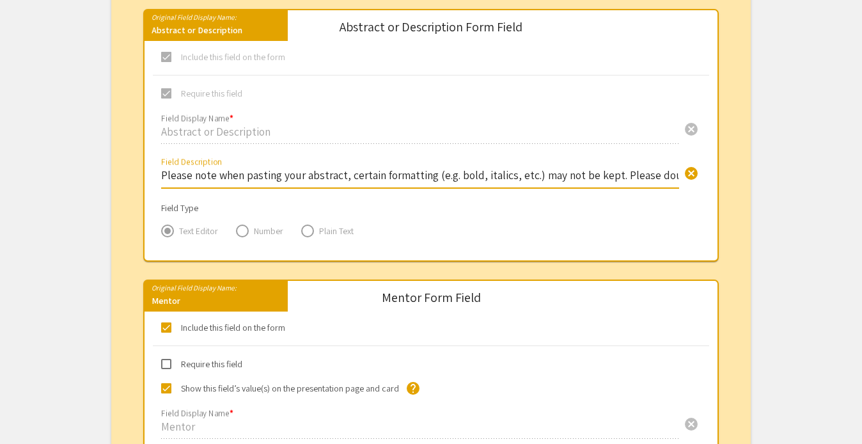
click at [317, 177] on input "Please note when pasting your abstract, certain formatting (e.g. bold, italics,…" at bounding box center [420, 175] width 518 height 15
paste input "in your abstract, certain formatting (e.g. bold, italics, etc.) may not be kept…"
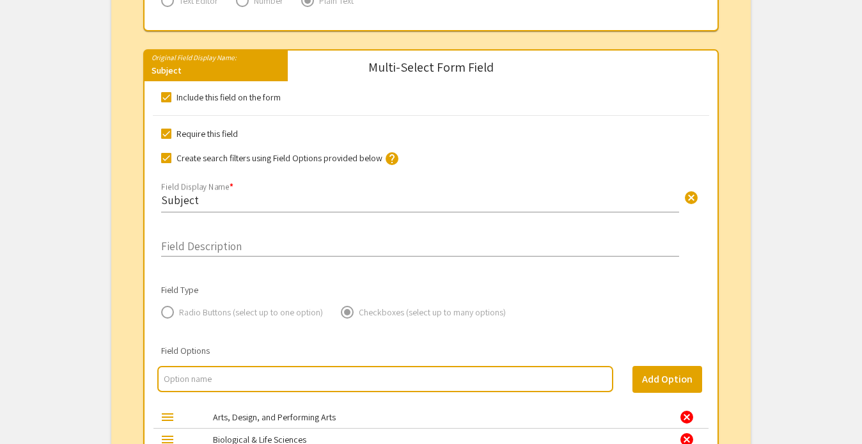
scroll to position [1115, 0]
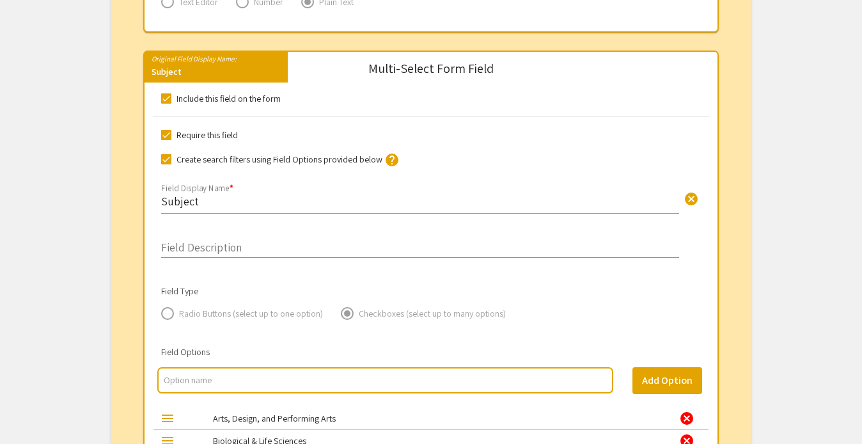
type input "Please note when pasting in your abstract, certain formatting (e.g. bold, itali…"
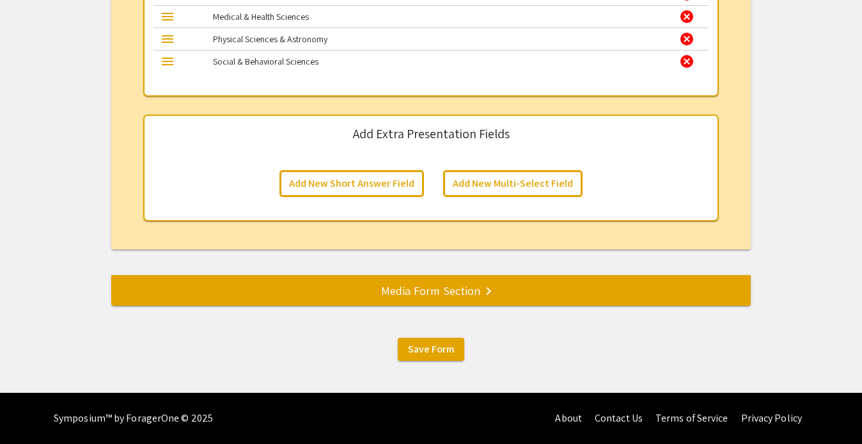
click at [494, 297] on mat-icon "keyboard_arrow_right" at bounding box center [488, 290] width 15 height 15
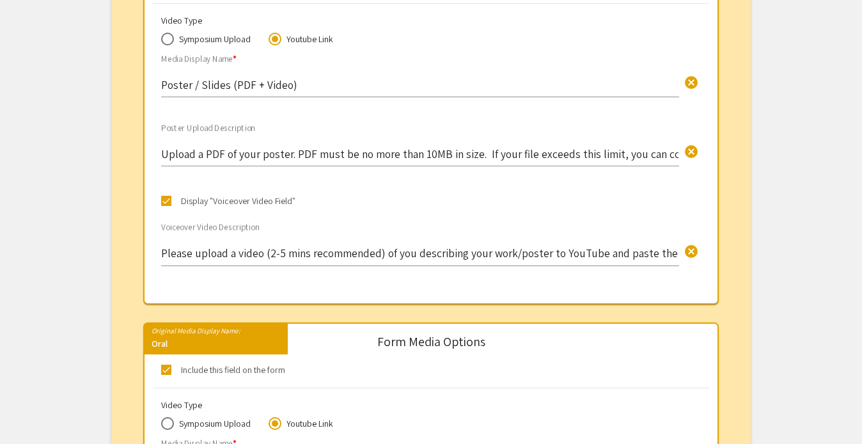
scroll to position [451, 0]
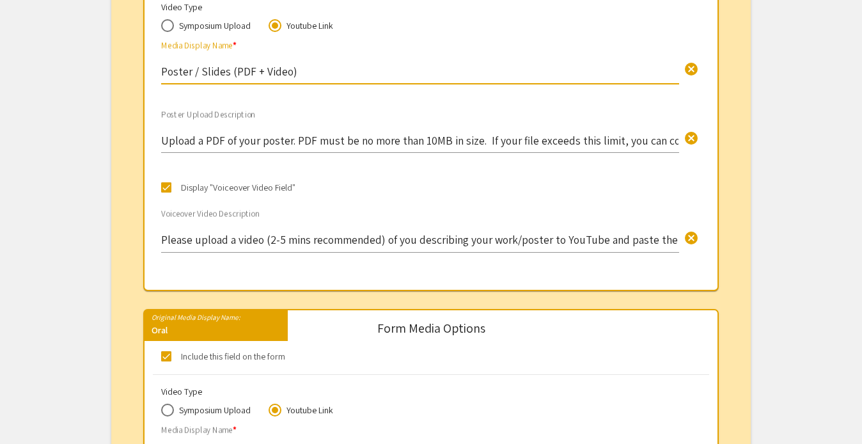
drag, startPoint x: 253, startPoint y: 71, endPoint x: 285, endPoint y: 73, distance: 31.4
click at [285, 73] on input "Poster / Slides (PDF + Video)" at bounding box center [420, 71] width 518 height 15
type input "Poster / Slides (PDF)"
click at [290, 140] on input "Upload a PDF of your poster. PDF must be no more than 10MB in size. If your fil…" at bounding box center [420, 140] width 518 height 15
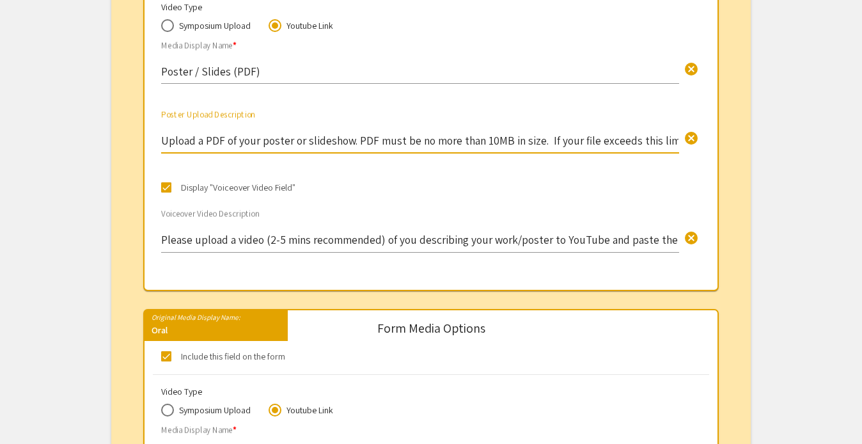
type input "Upload a PDF of your poster or slideshow. PDF must be no more than 10MB in size…"
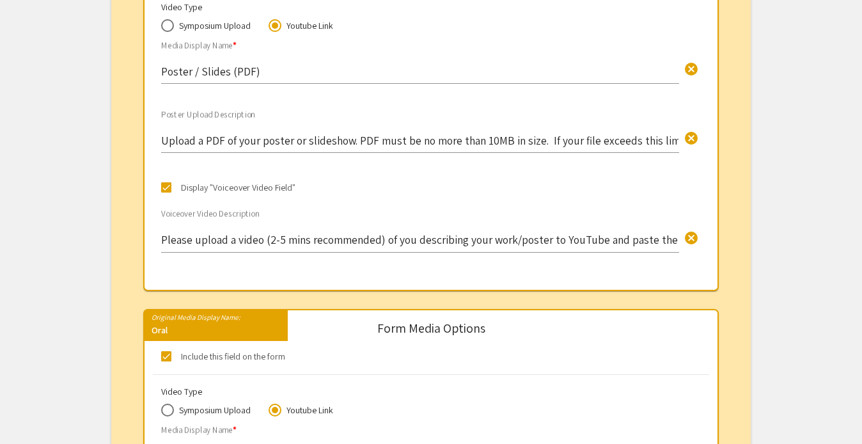
drag, startPoint x: 160, startPoint y: 239, endPoint x: 183, endPoint y: 242, distance: 23.2
click at [183, 242] on div "Please upload a video (2-5 mins recommended) of you describing your work/poster…" at bounding box center [431, 236] width 576 height 61
click at [182, 243] on input "Please upload a video (2-5 mins recommended) of you describing your work/poster…" at bounding box center [420, 239] width 518 height 15
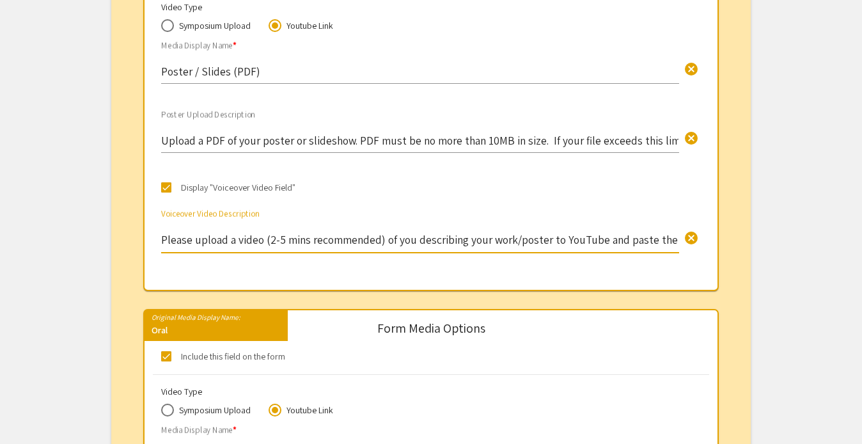
click at [182, 243] on input "Please upload a video (2-5 mins recommended) of you describing your work/poster…" at bounding box center [420, 239] width 518 height 15
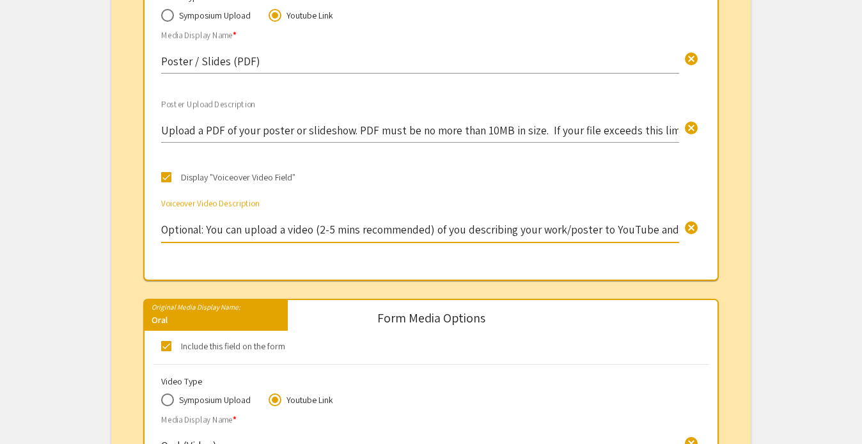
scroll to position [473, 0]
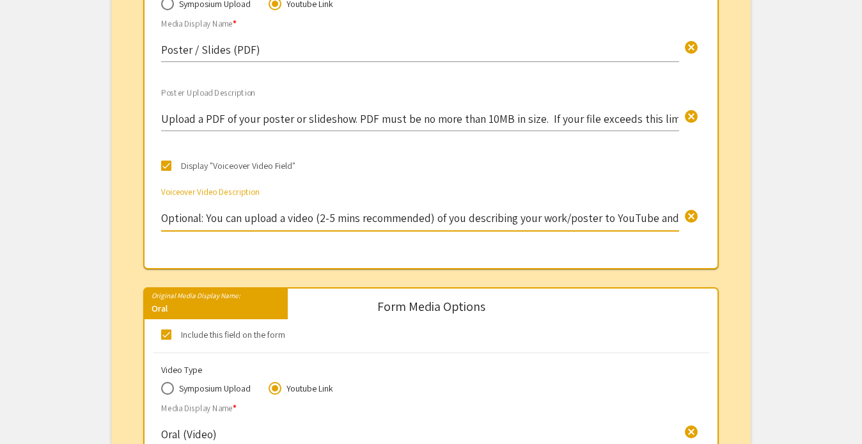
click at [557, 221] on input "Optional: You can upload a video (2-5 mins recommended) of you describing your …" at bounding box center [420, 217] width 518 height 15
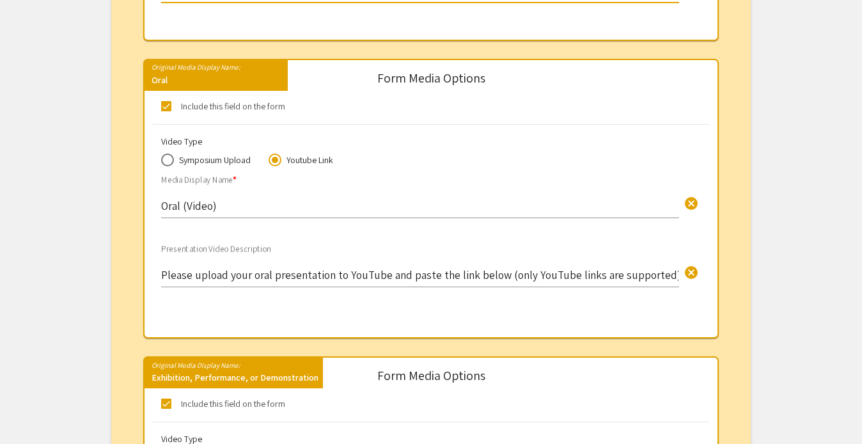
scroll to position [720, 0]
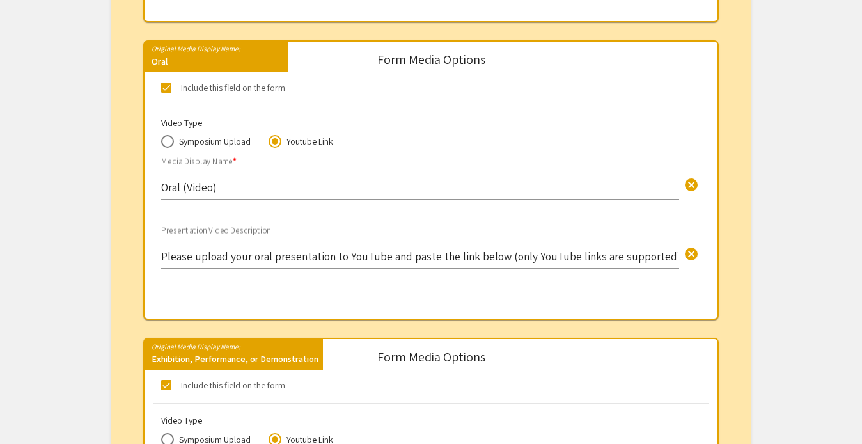
type input "Optional: You can upload a video (2-5 mins recommended) of you presenting your …"
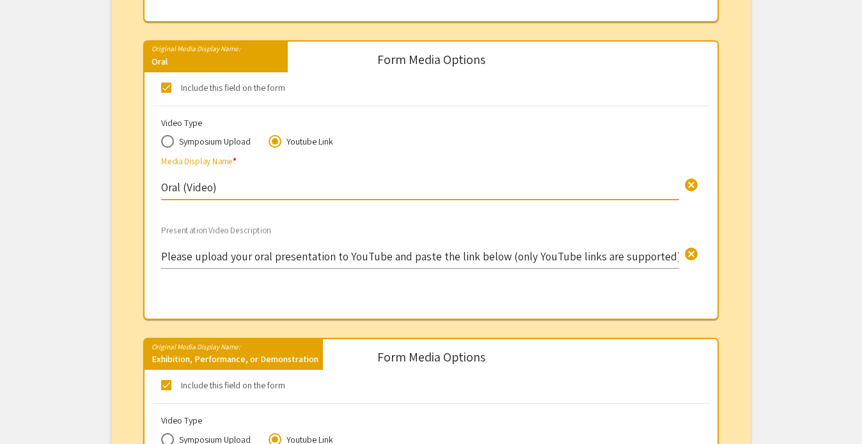
click at [183, 187] on input "Oral (Video)" at bounding box center [420, 187] width 518 height 15
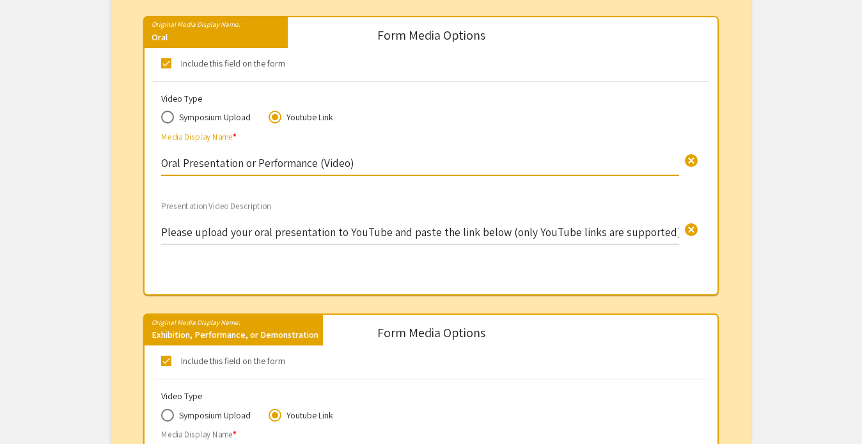
scroll to position [745, 0]
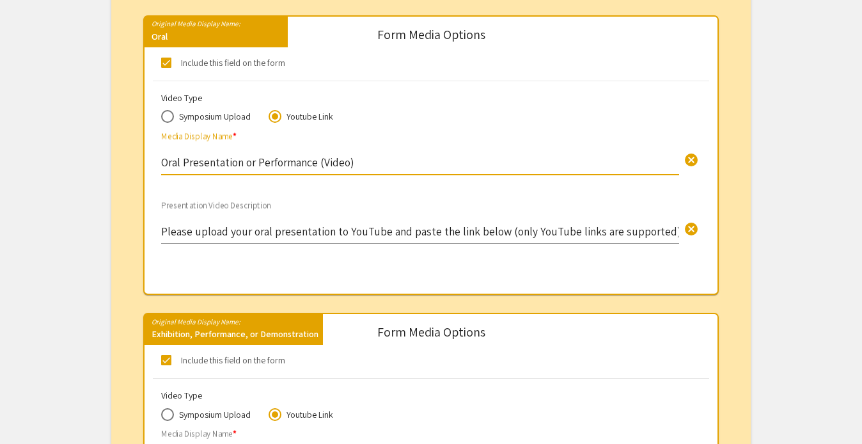
type input "Oral Presentation or Performance (Video)"
click at [329, 233] on input "Please upload your oral presentation to YouTube and paste the link below (only …" at bounding box center [420, 231] width 518 height 15
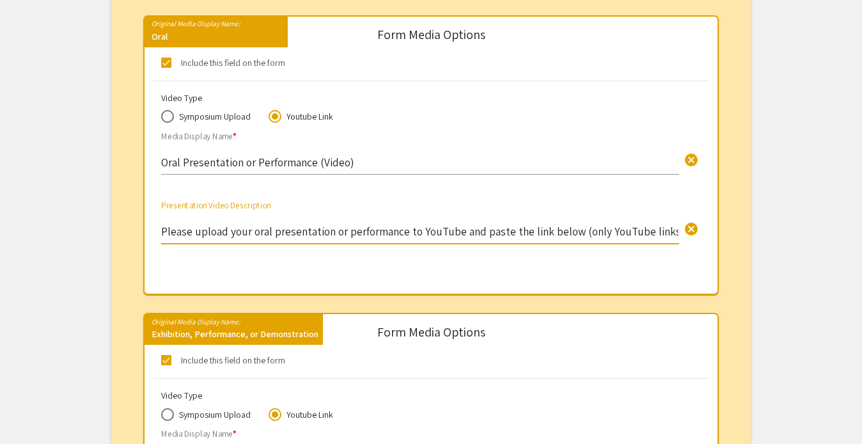
click at [244, 232] on input "Please upload your oral presentation or performance to YouTube and paste the li…" at bounding box center [420, 231] width 518 height 15
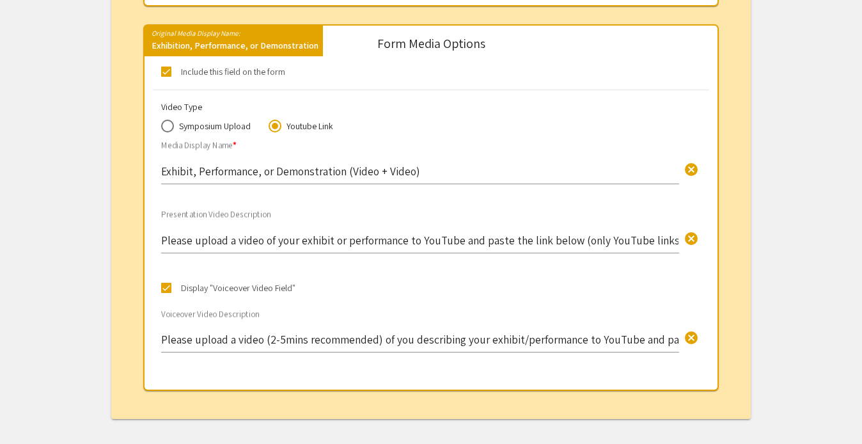
scroll to position [1032, 0]
type input "Please upload a video of your oral presentation or performance to YouTube and p…"
click at [166, 75] on span at bounding box center [166, 72] width 10 height 10
click at [166, 77] on input "Include this field on the form" at bounding box center [166, 77] width 1 height 1
checkbox input "false"
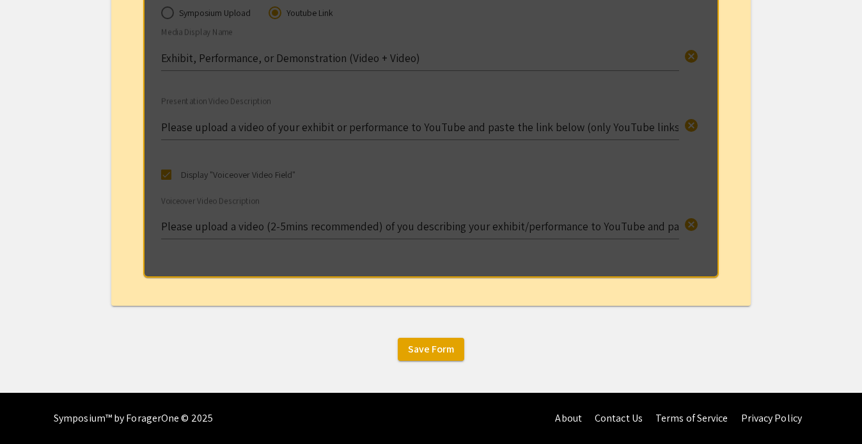
scroll to position [1149, 0]
click at [432, 345] on span "Save Form" at bounding box center [431, 348] width 46 height 13
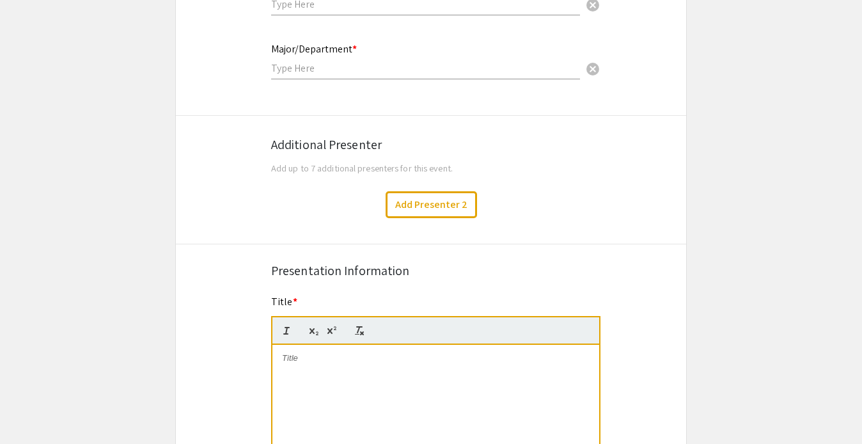
scroll to position [466, 0]
